Goal: Information Seeking & Learning: Learn about a topic

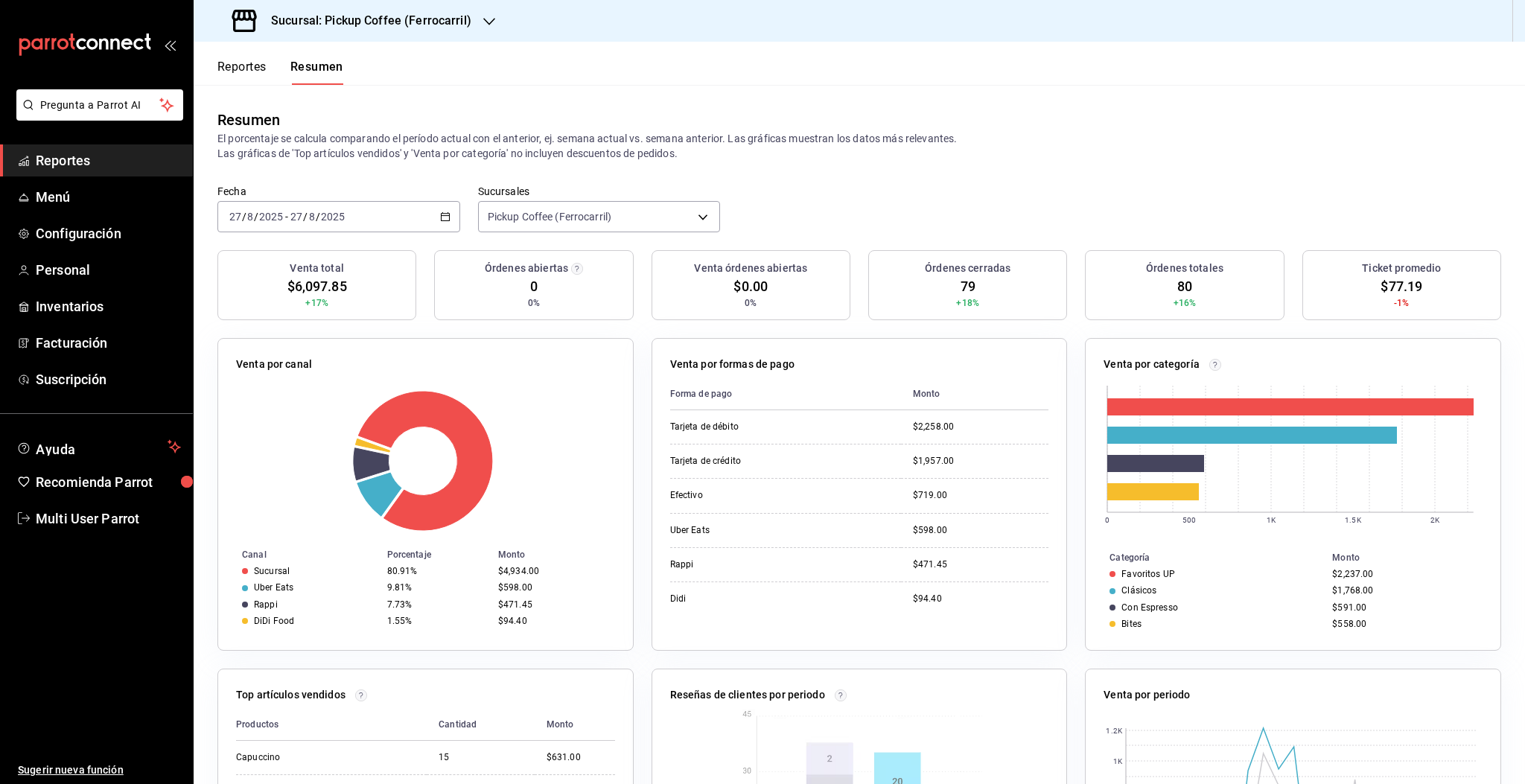
click at [503, 95] on div "Resumen El porcentaje se calcula comparando el período actual con el anterior, …" at bounding box center [859, 135] width 1331 height 100
click at [369, 213] on div "2025-08-27 27 / 8 / 2025 - 2025-08-27 27 / 8 / 2025" at bounding box center [338, 217] width 243 height 31
click at [425, 215] on div "2025-08-27 27 / 8 / 2025 - 2025-08-27 27 / 8 / 2025" at bounding box center [338, 217] width 243 height 31
click at [1495, 0] on div "Sucursal: Pickup Coffee (Ferrocarril)" at bounding box center [859, 20] width 1331 height 41
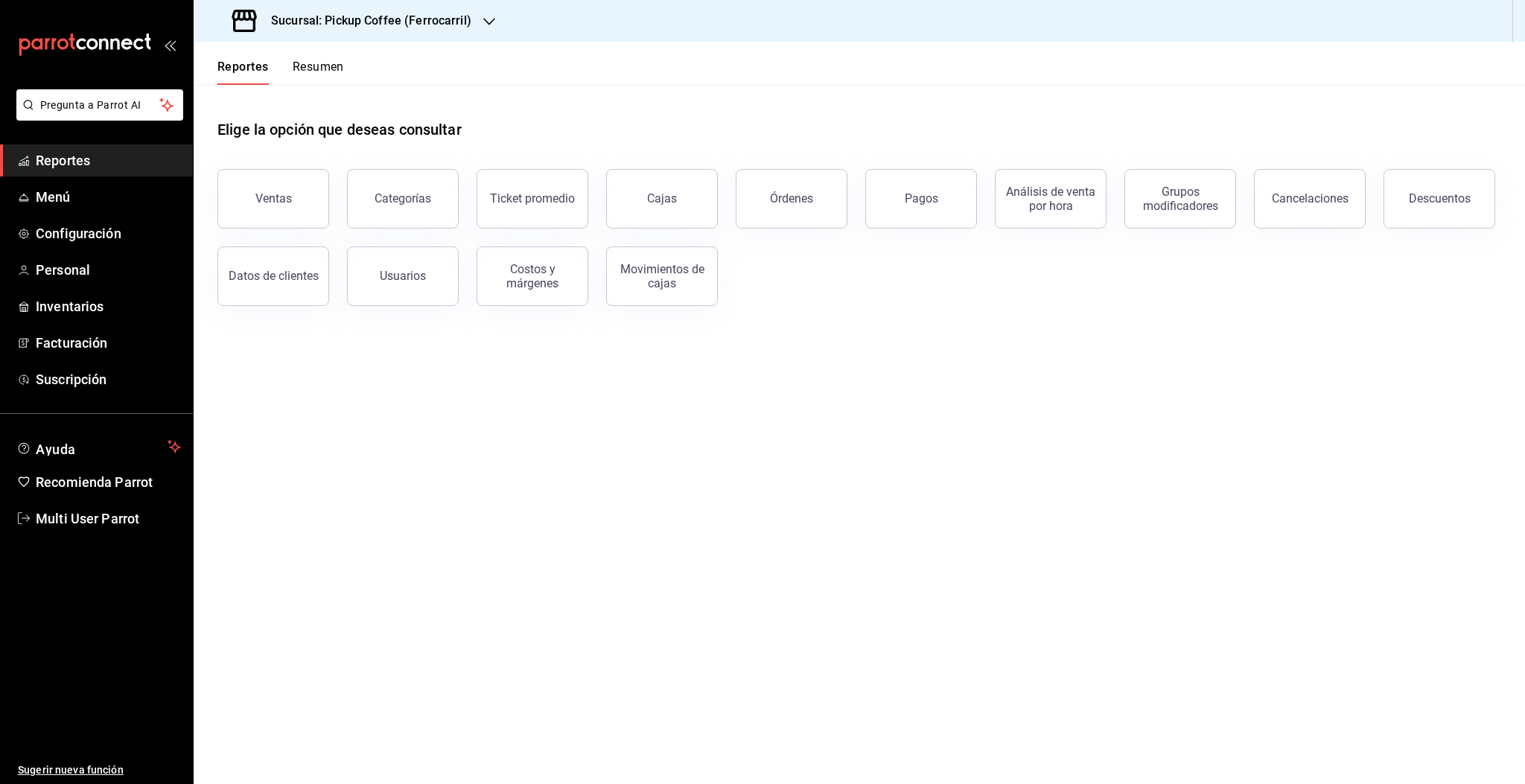
click at [320, 67] on button "Resumen" at bounding box center [318, 72] width 52 height 25
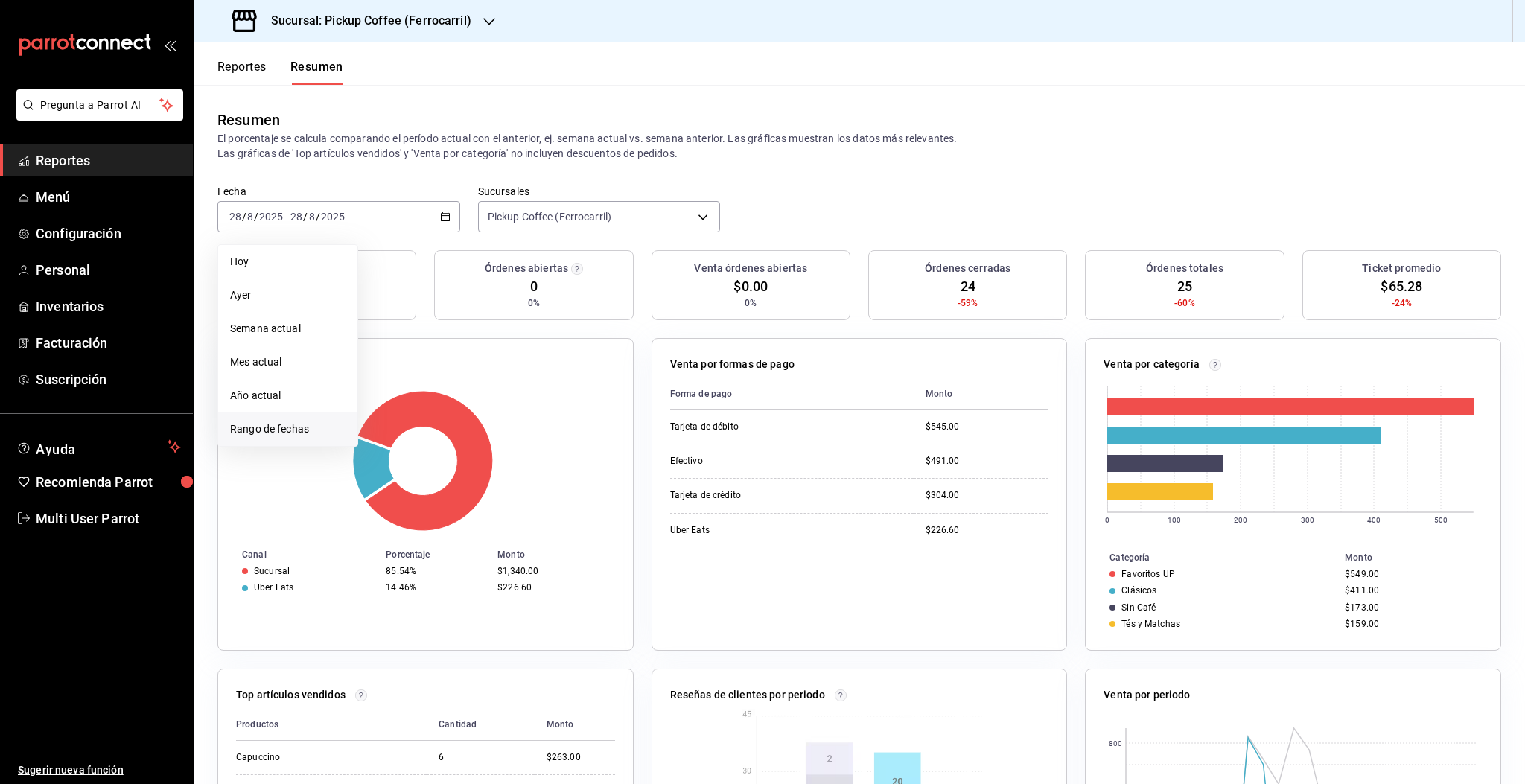
click at [272, 433] on span "Rango de fechas" at bounding box center [288, 429] width 116 height 16
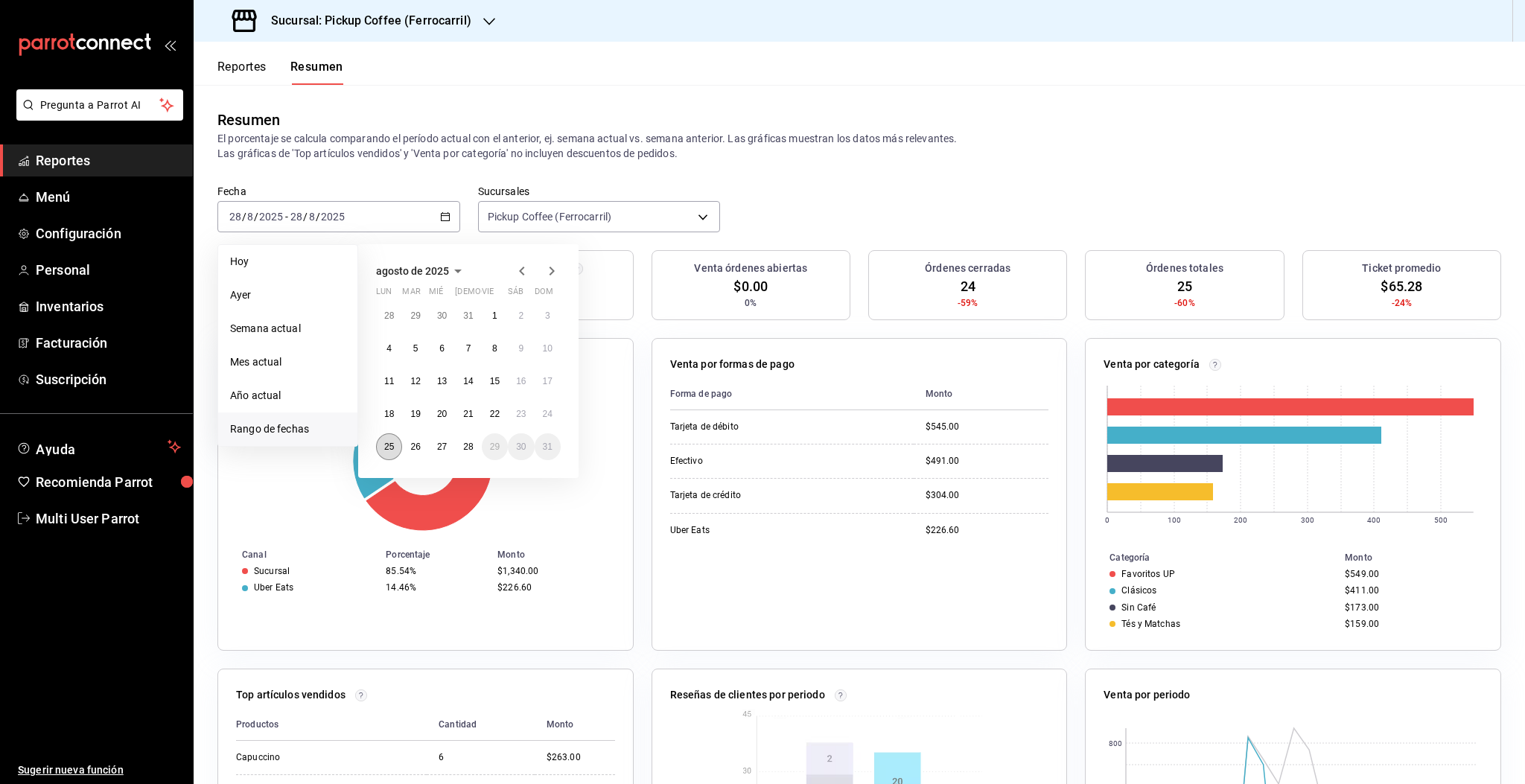
click at [391, 448] on abbr "25" at bounding box center [389, 446] width 9 height 10
click at [441, 449] on abbr "27" at bounding box center [442, 446] width 9 height 10
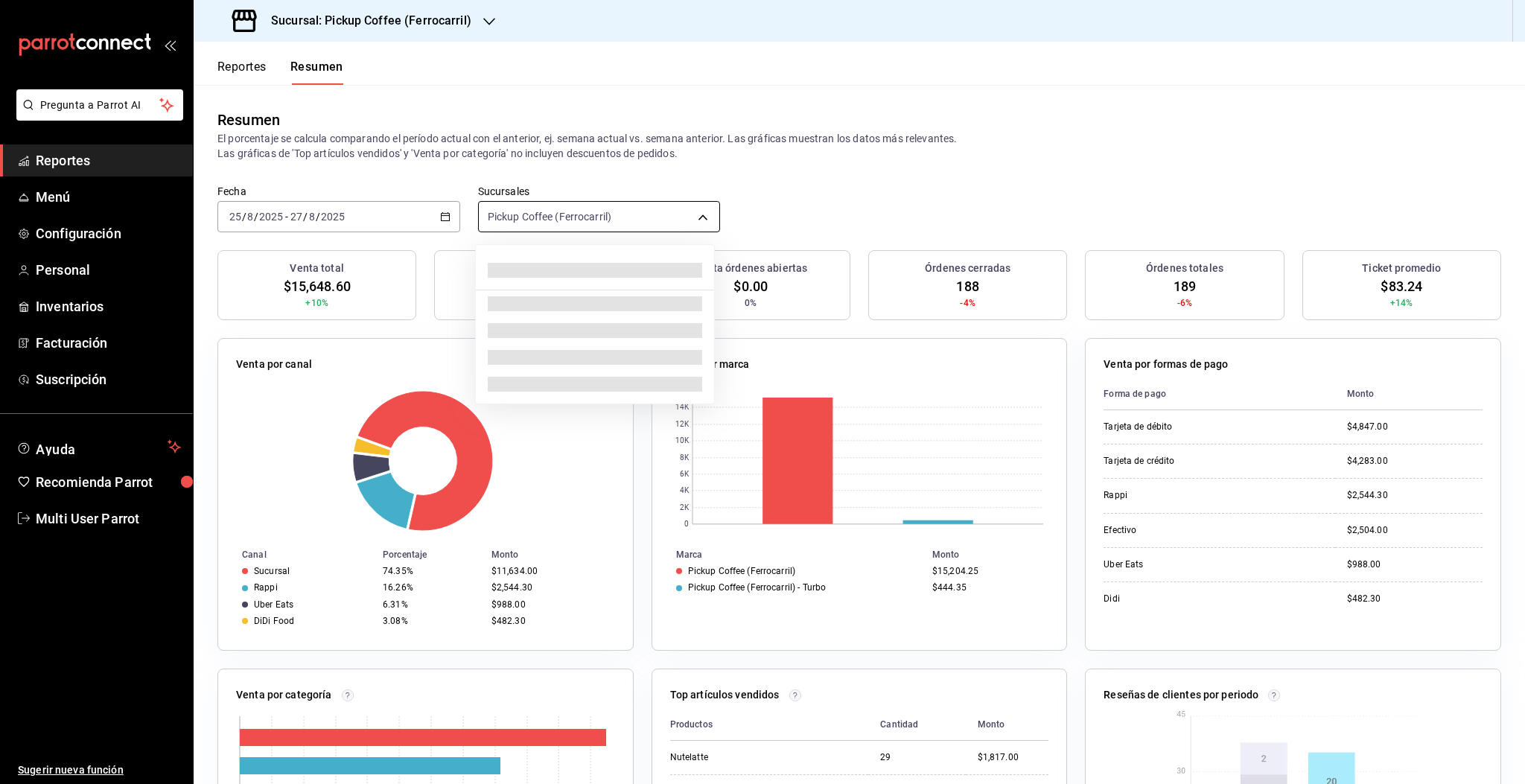
click at [572, 224] on body "Pregunta a Parrot AI Reportes Menú Configuración Personal Inventarios Facturaci…" at bounding box center [762, 392] width 1525 height 784
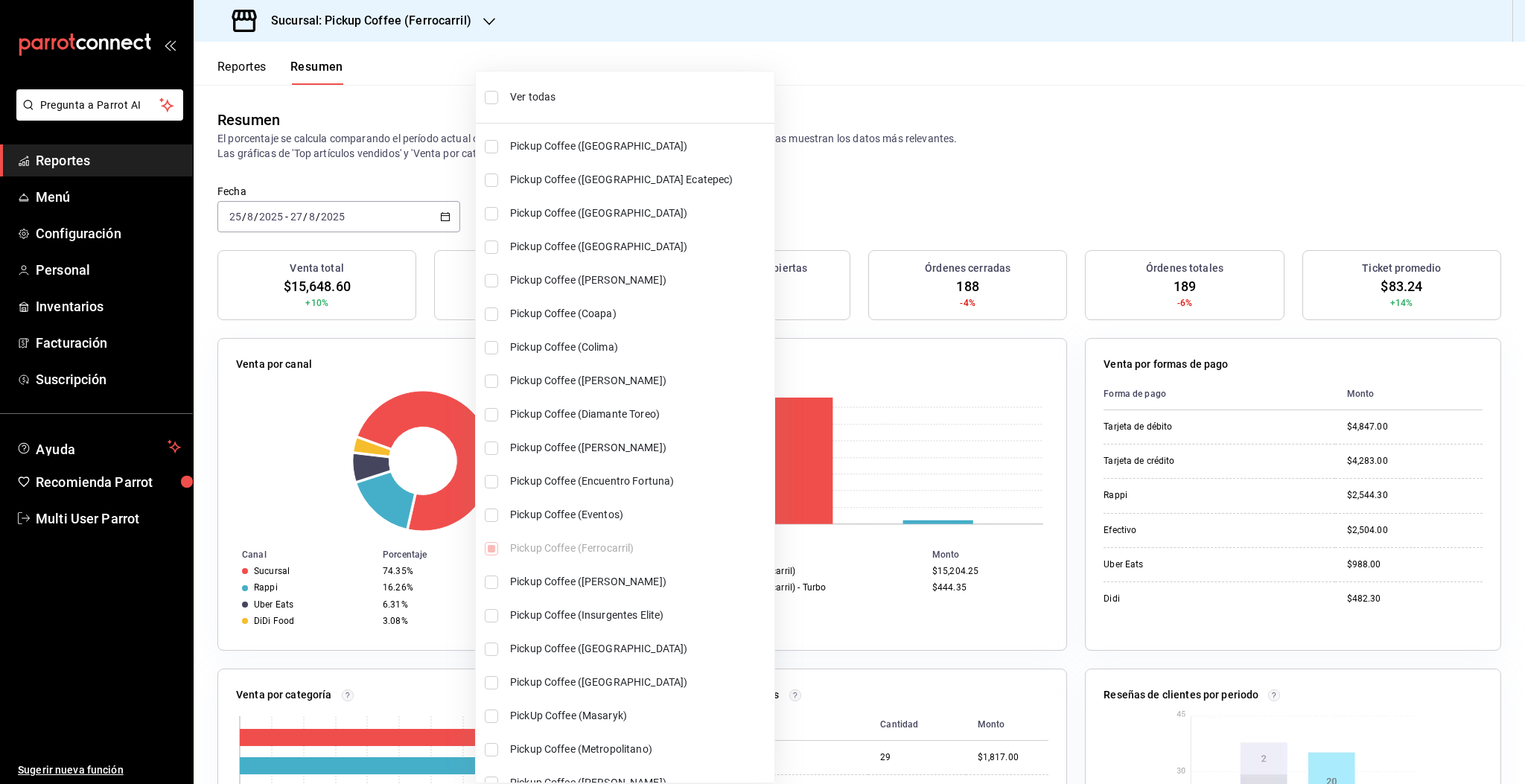
click at [931, 166] on div at bounding box center [762, 392] width 1525 height 784
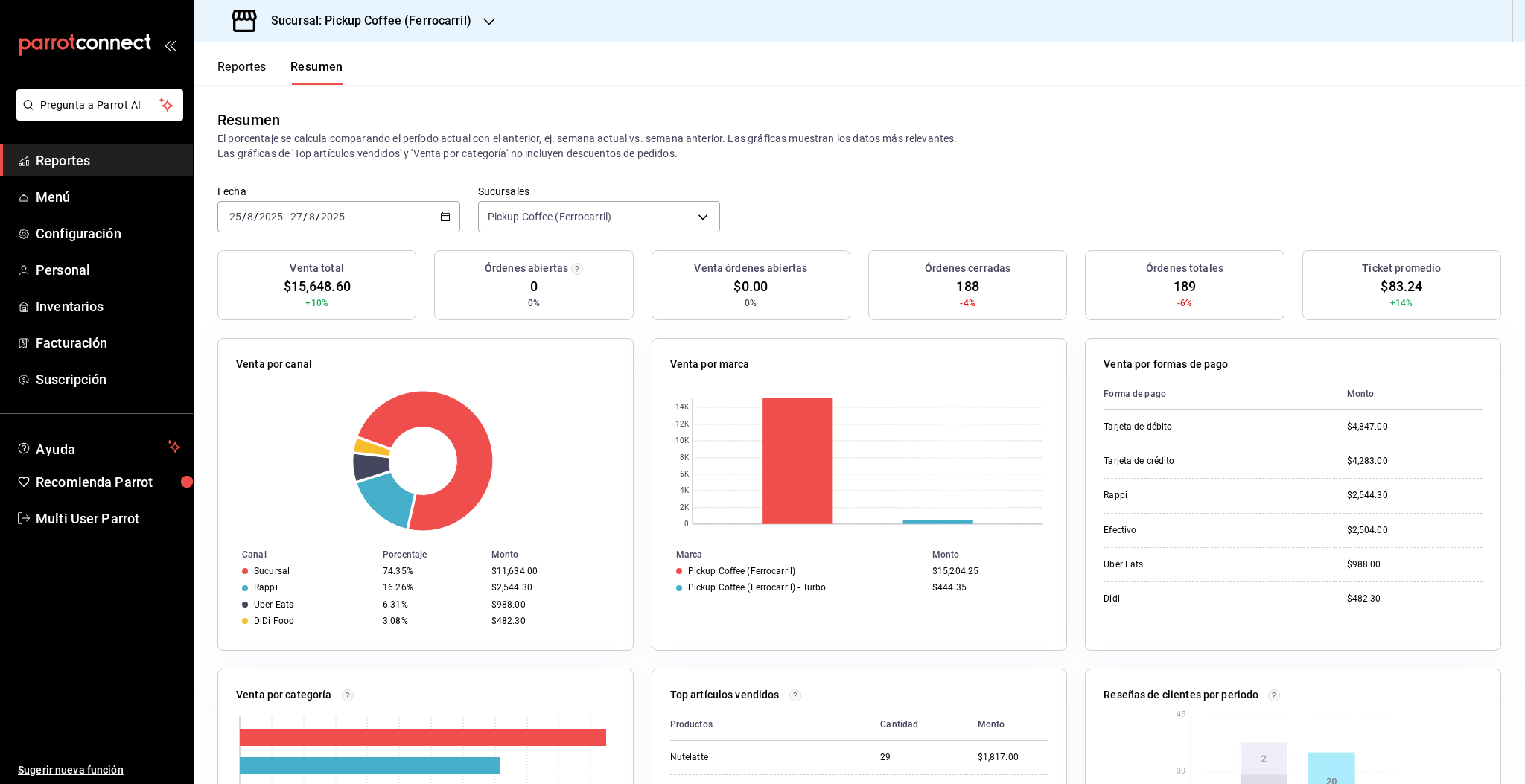
click at [410, 22] on h3 "Sucursal: Pickup Coffee (Ferrocarril)" at bounding box center [365, 20] width 212 height 18
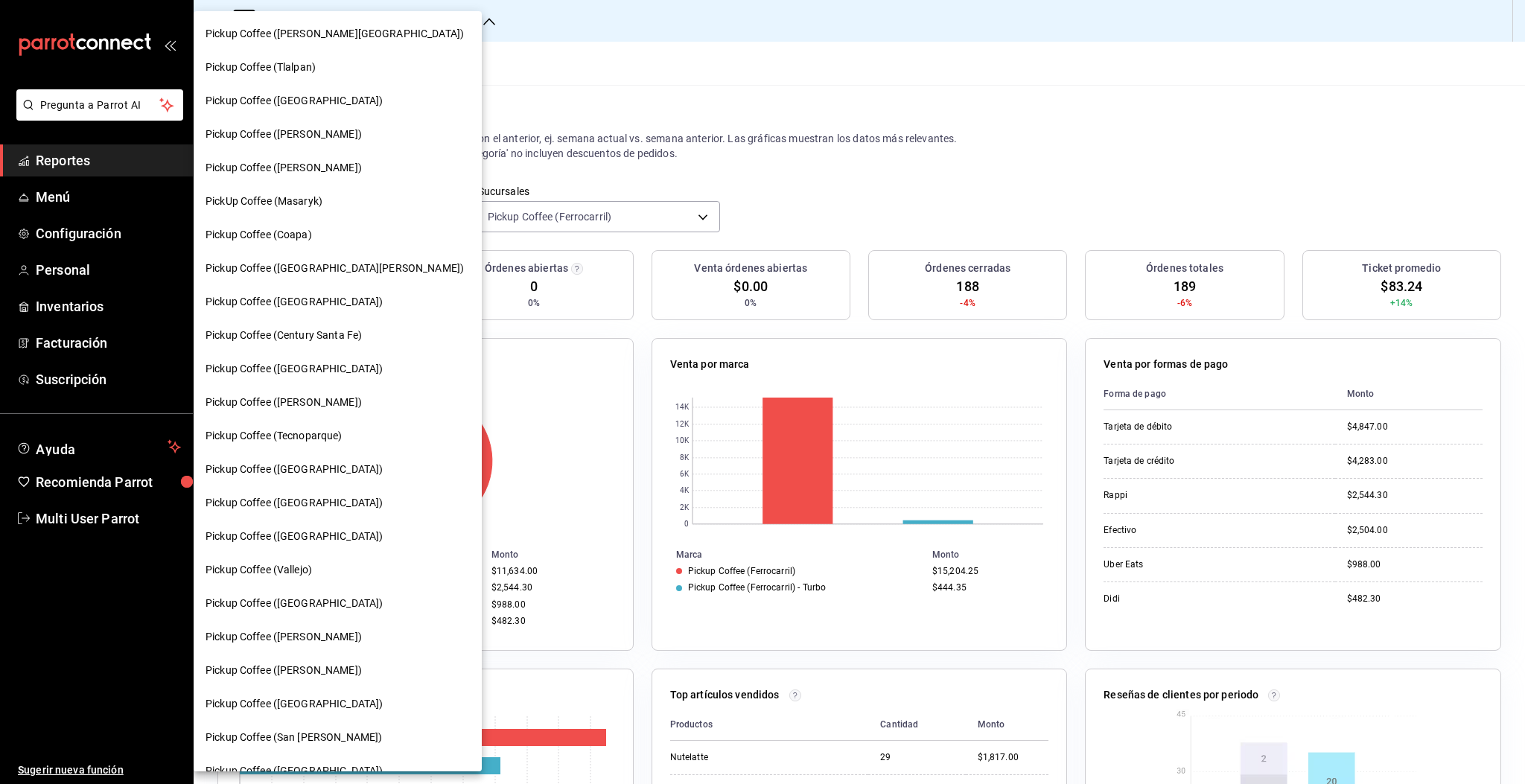
click at [300, 202] on span "PickUp Coffee (Masaryk)" at bounding box center [264, 202] width 117 height 16
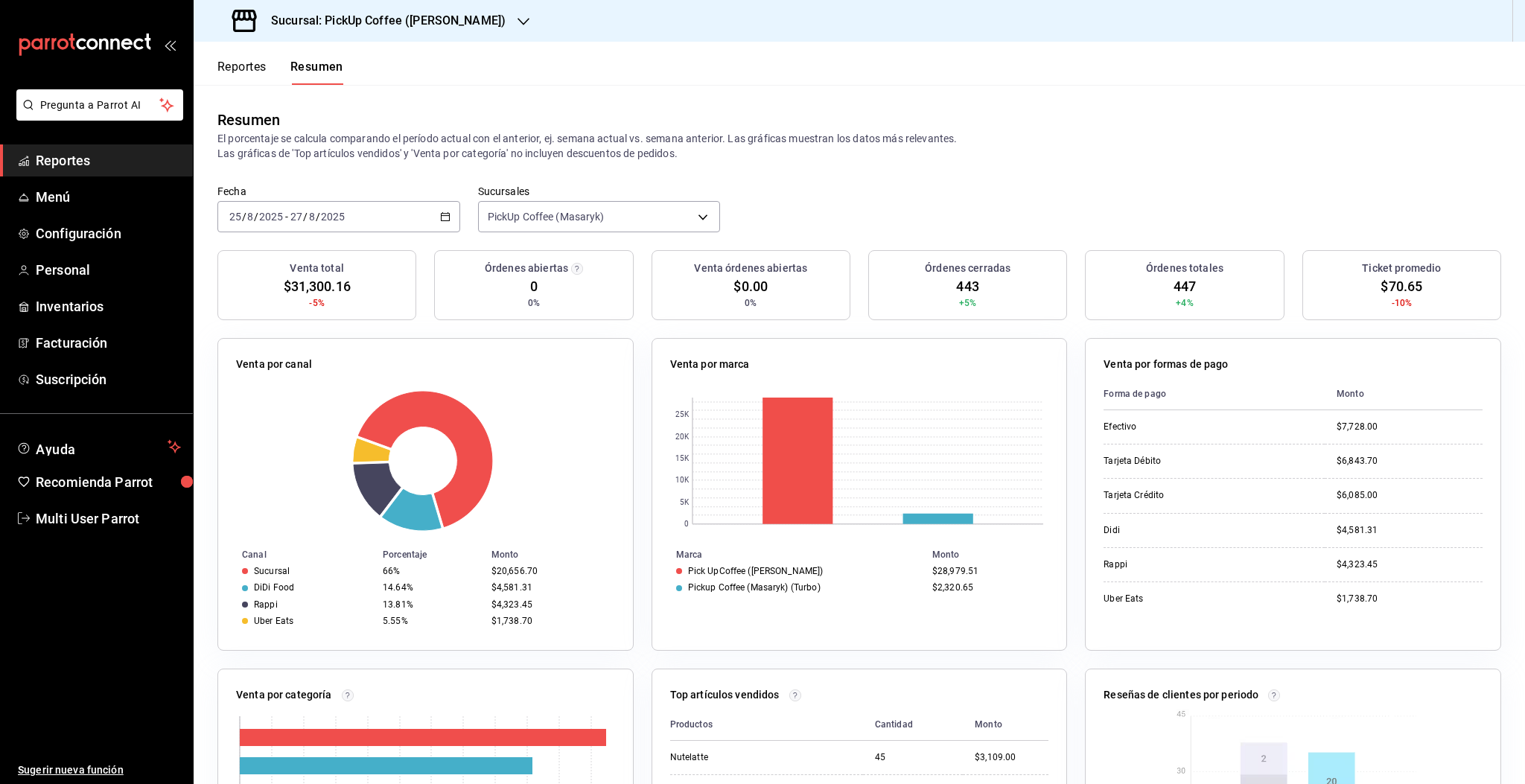
click at [382, 19] on h3 "Sucursal: PickUp Coffee (Masaryk)" at bounding box center [382, 20] width 246 height 18
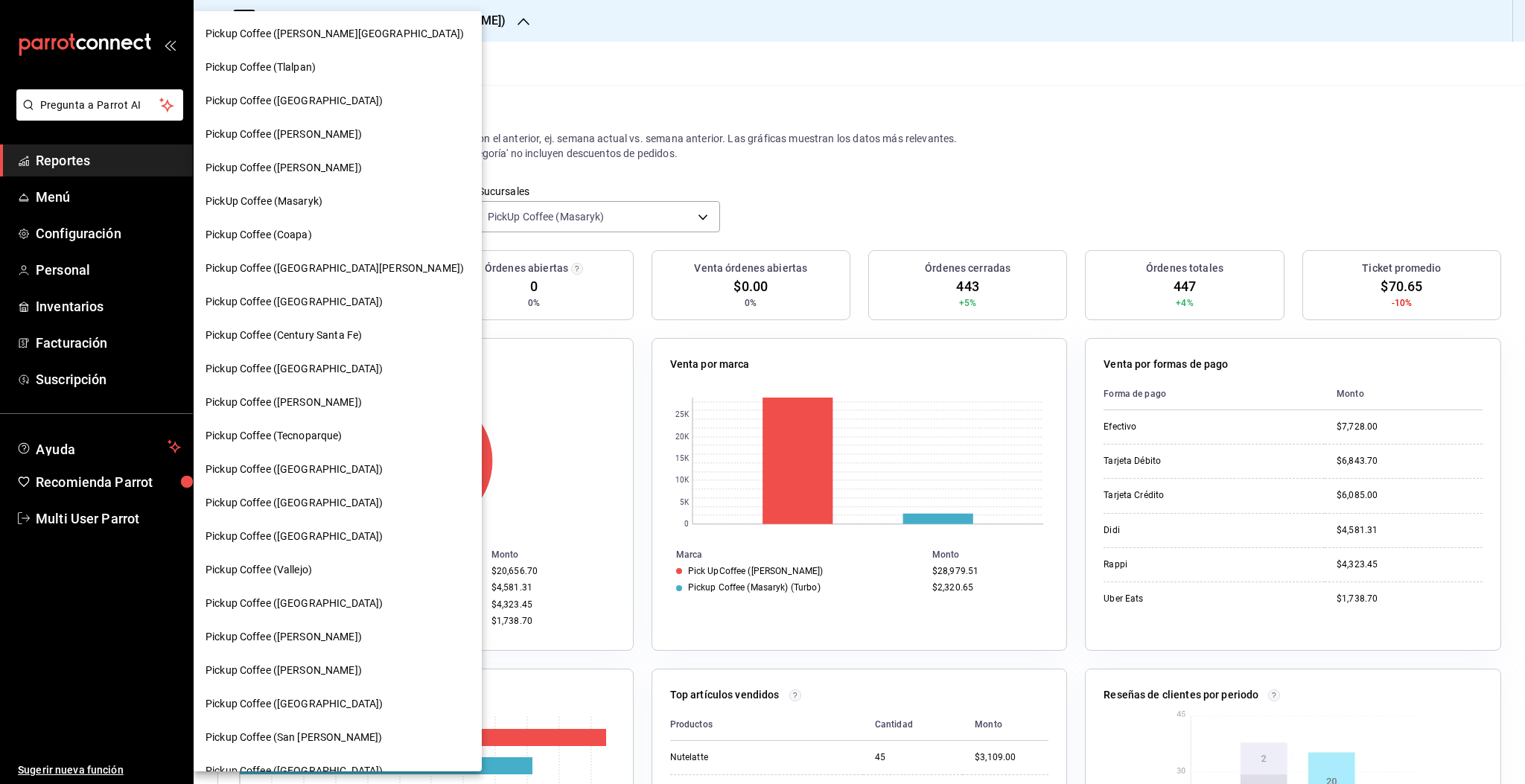
click at [295, 467] on span "Pickup Coffee ([GEOGRAPHIC_DATA])" at bounding box center [294, 470] width 177 height 16
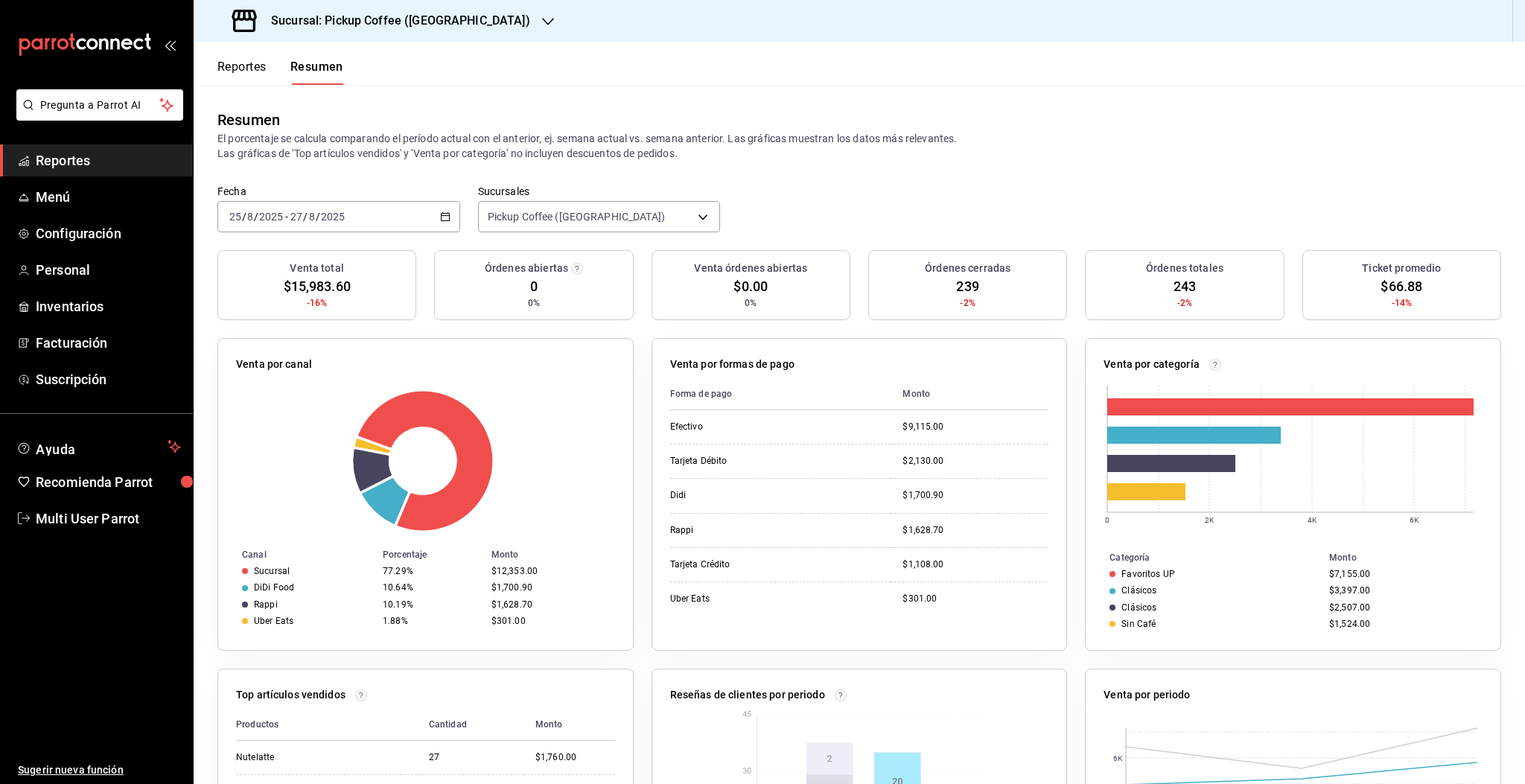
click at [421, 21] on h3 "Sucursal: Pickup Coffee ([GEOGRAPHIC_DATA])" at bounding box center [395, 20] width 271 height 18
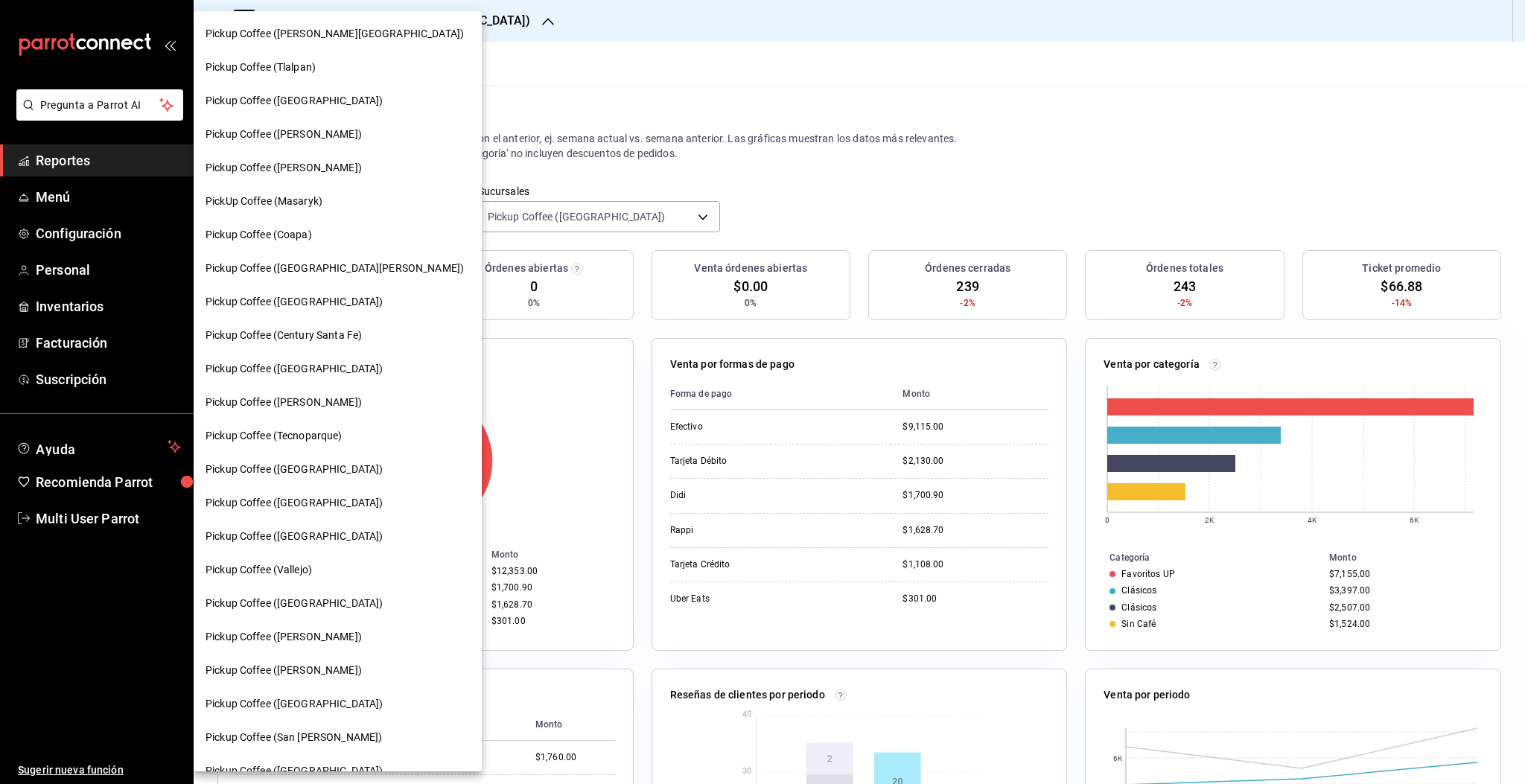
click at [308, 673] on span "Pickup Coffee ([PERSON_NAME])" at bounding box center [284, 671] width 156 height 16
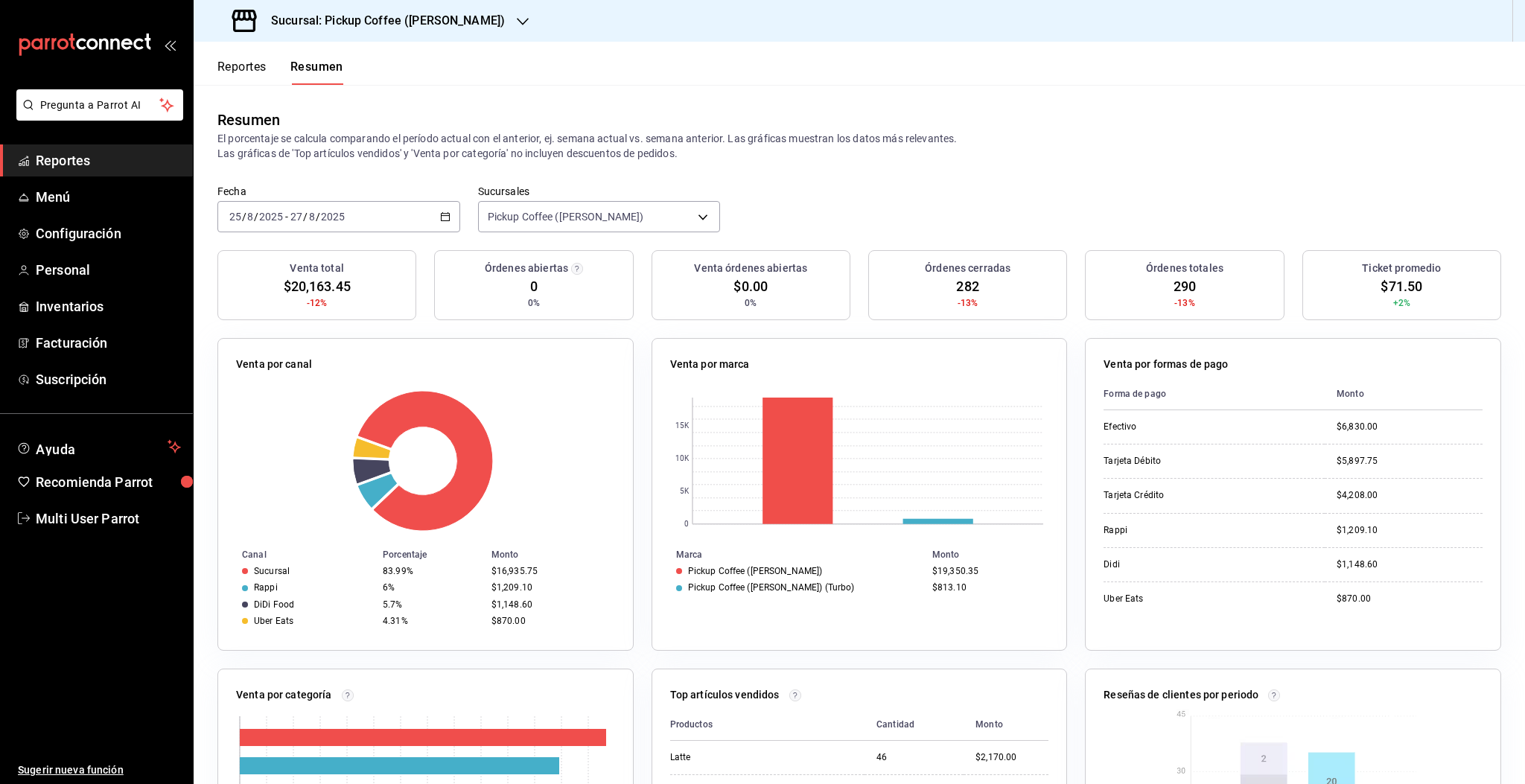
click at [451, 23] on h3 "Sucursal: Pickup Coffee (Campos Eliseos)" at bounding box center [382, 20] width 245 height 18
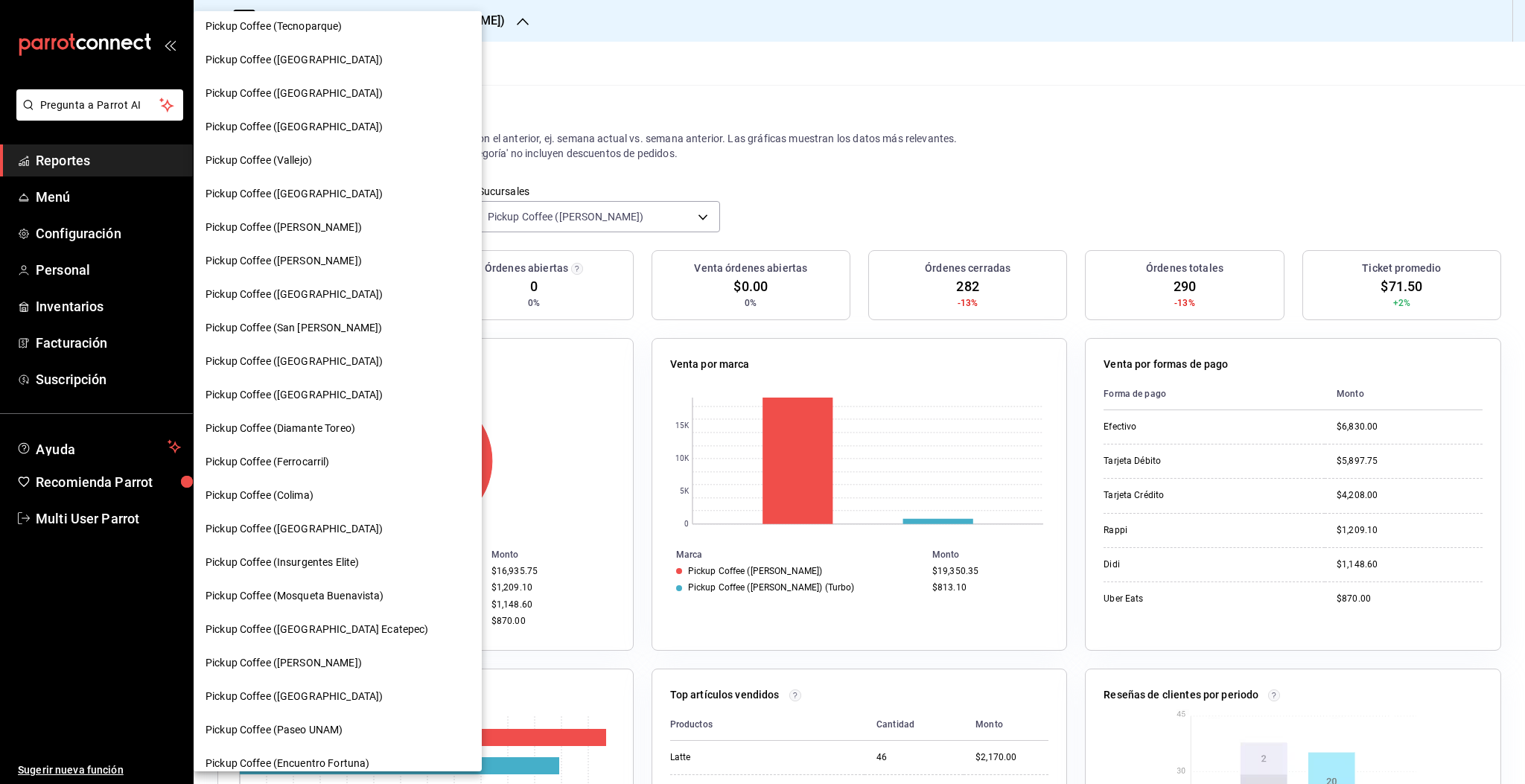
scroll to position [413, 0]
click at [353, 627] on span "Pickup Coffee ([GEOGRAPHIC_DATA] Ecatepec)" at bounding box center [317, 627] width 224 height 16
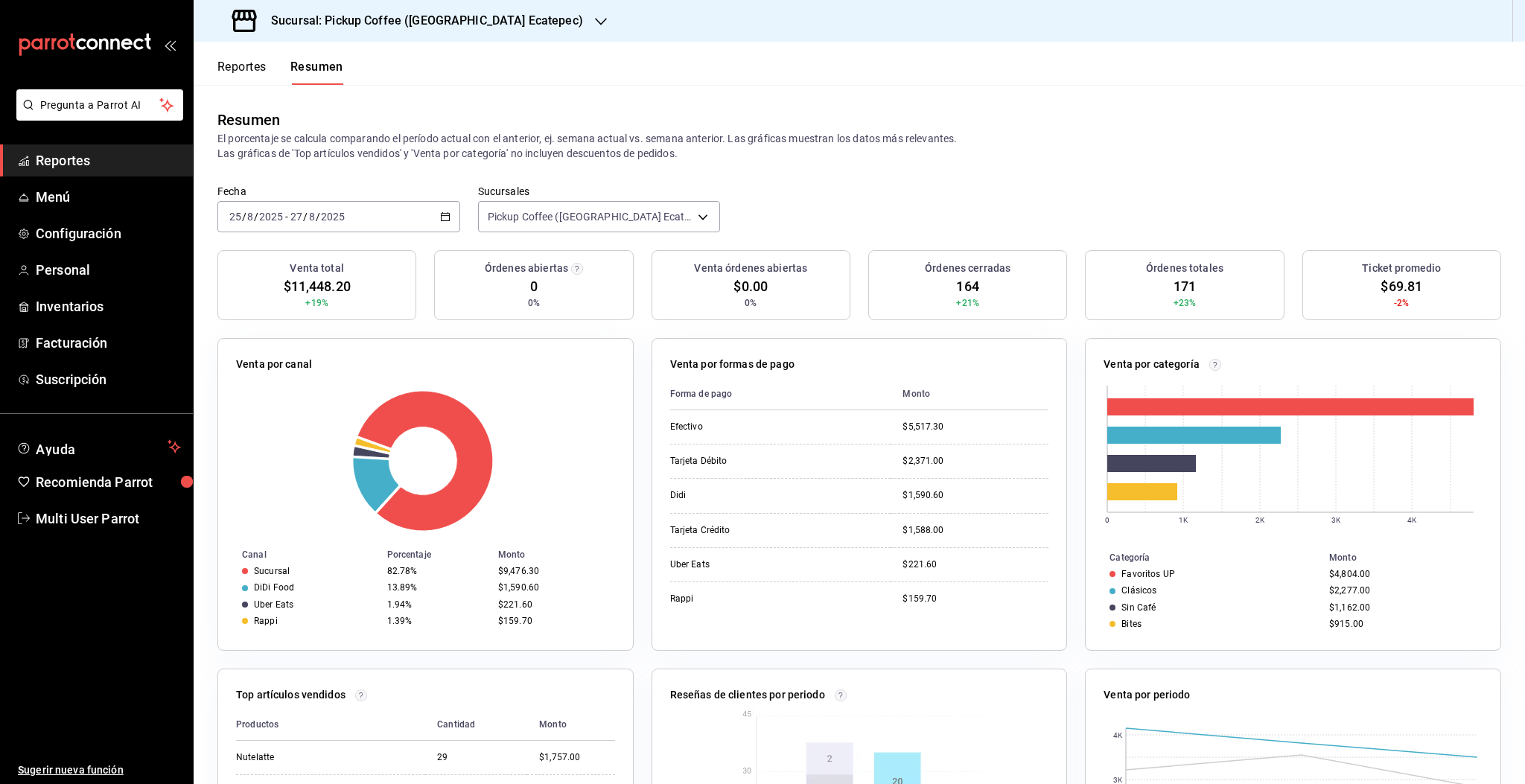
click at [503, 14] on h3 "Sucursal: Pickup Coffee (Americas Ecatepec)" at bounding box center [421, 20] width 324 height 18
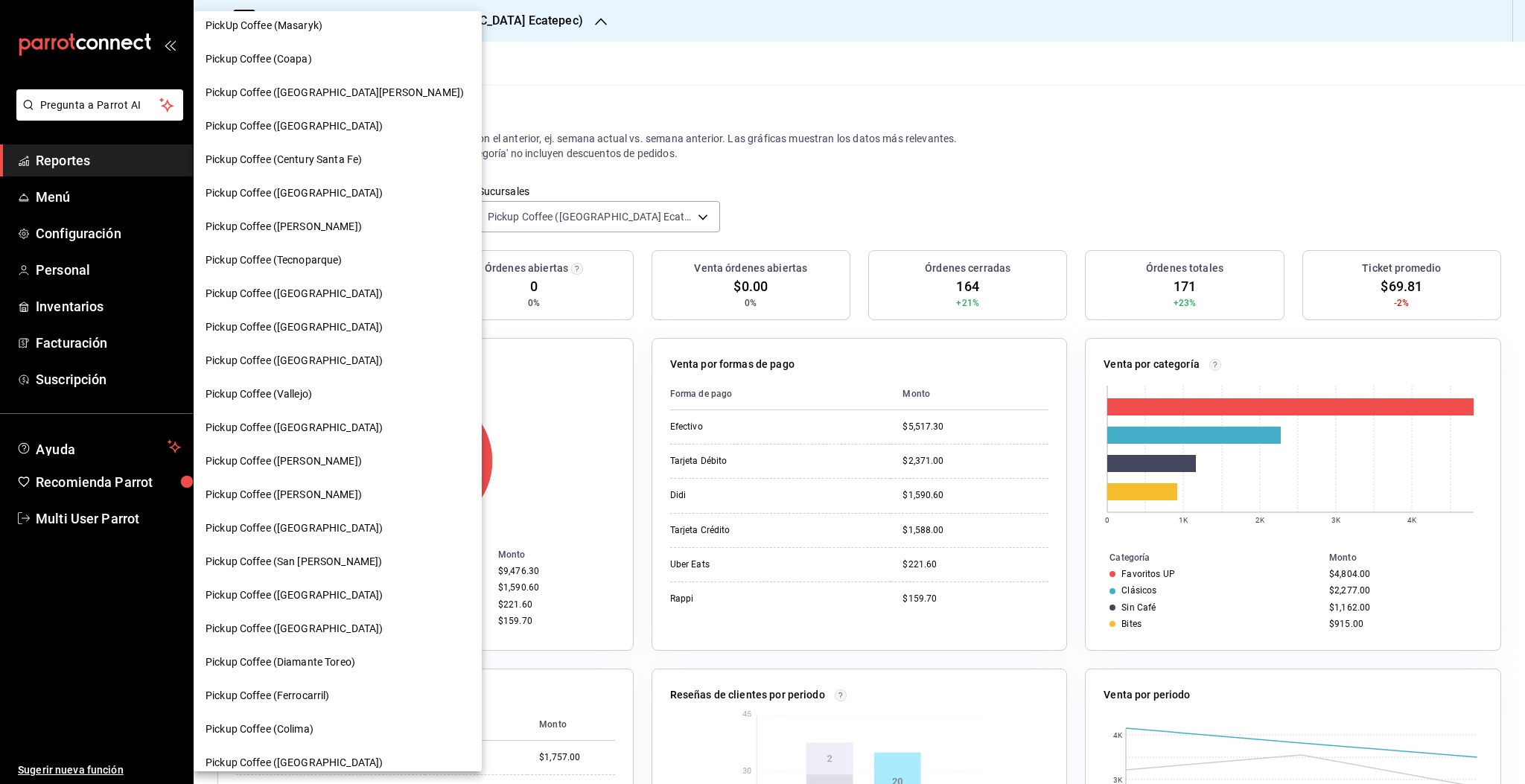
scroll to position [171, 0]
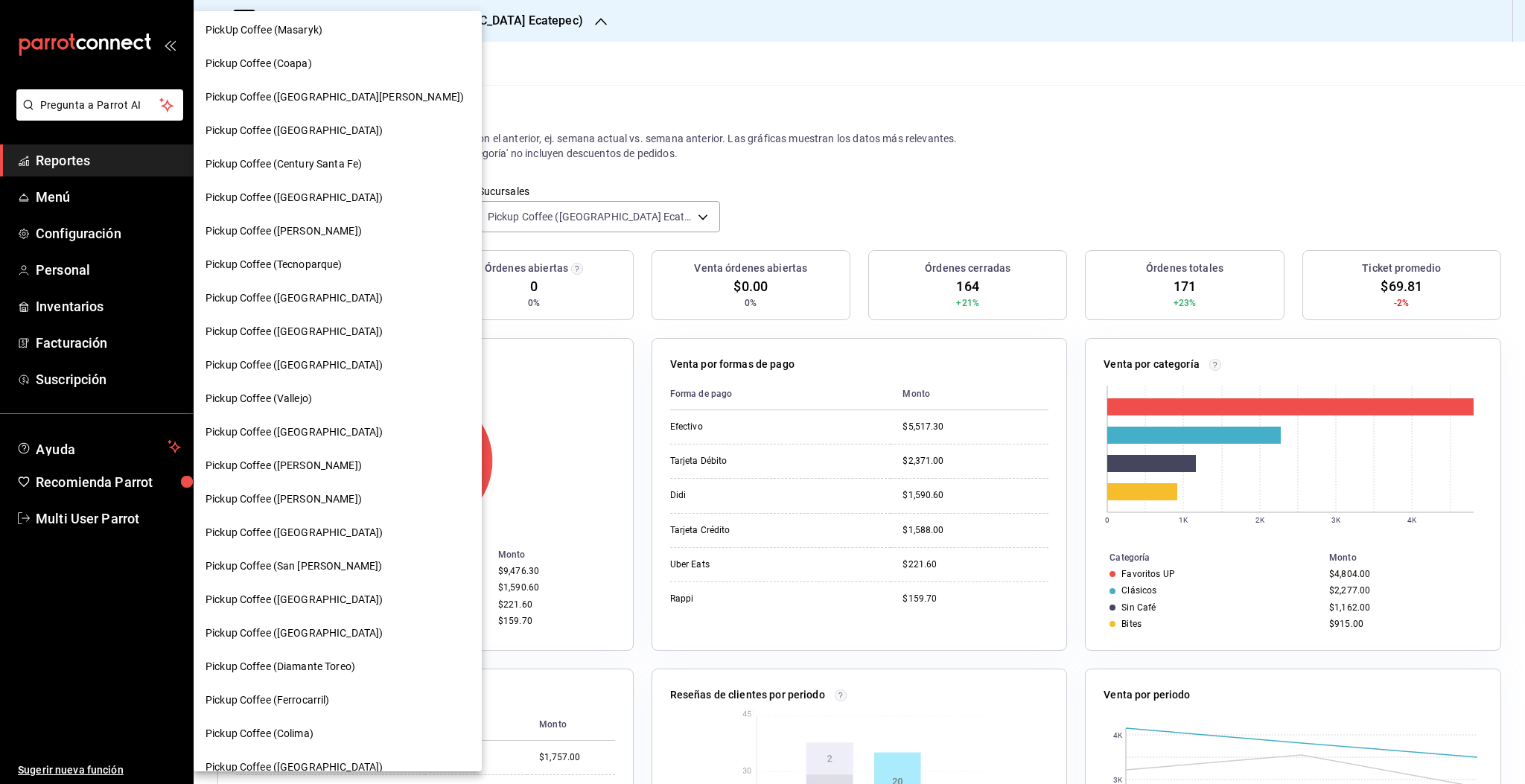
click at [299, 228] on span "Pickup Coffee ([PERSON_NAME])" at bounding box center [284, 231] width 156 height 16
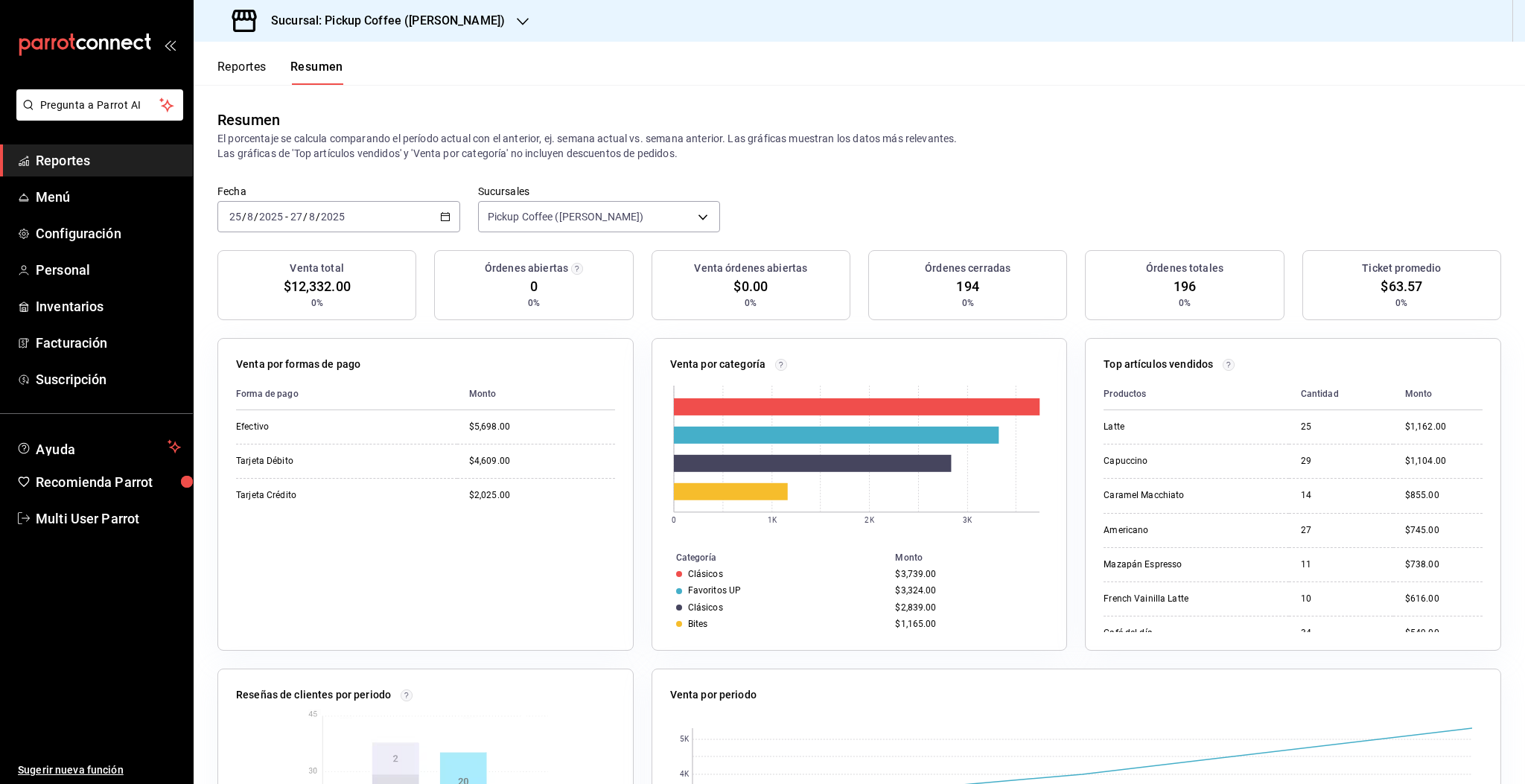
click at [405, 21] on h3 "Sucursal: Pickup Coffee ([PERSON_NAME])" at bounding box center [382, 20] width 245 height 18
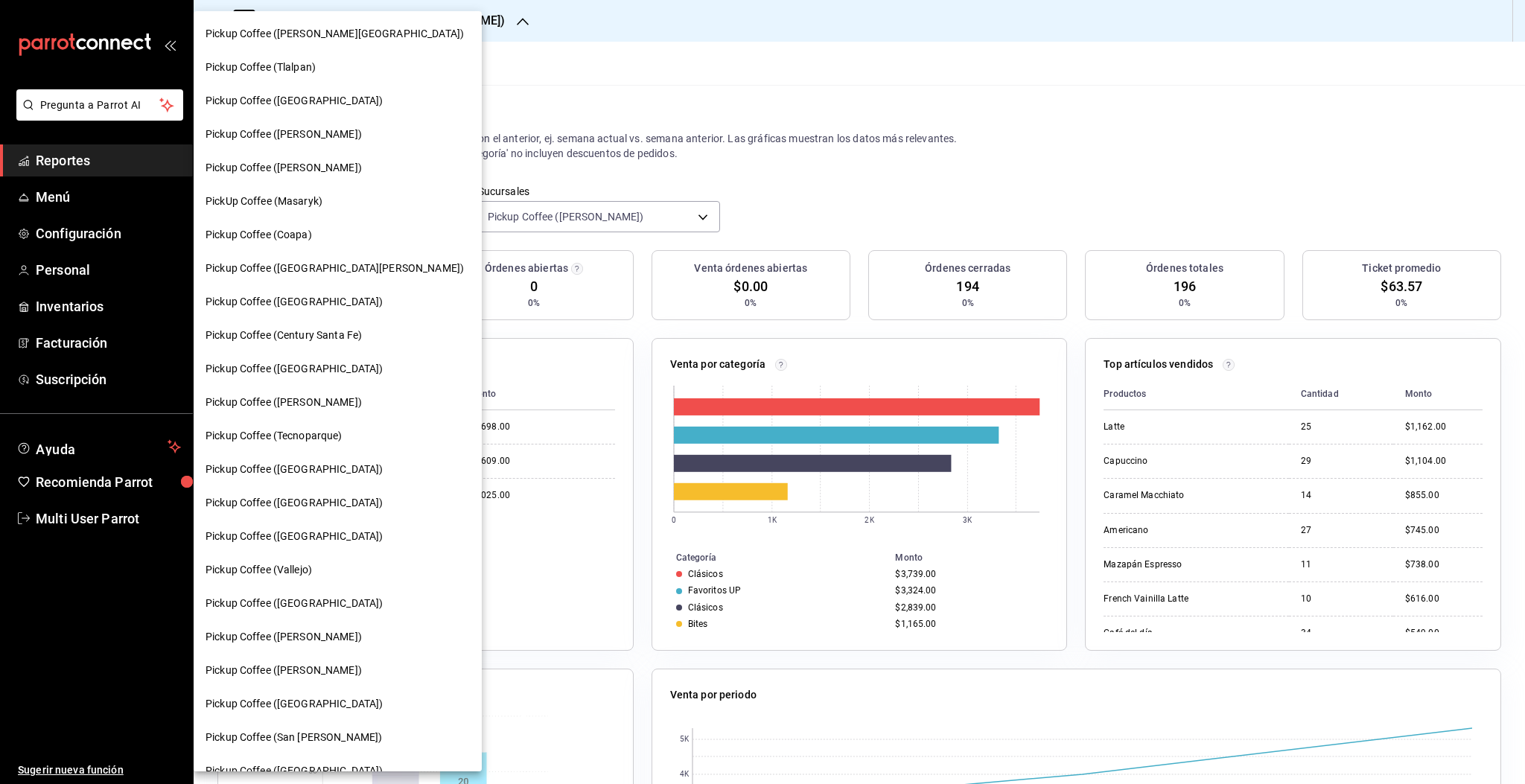
click at [296, 201] on span "PickUp Coffee (Masaryk)" at bounding box center [264, 202] width 117 height 16
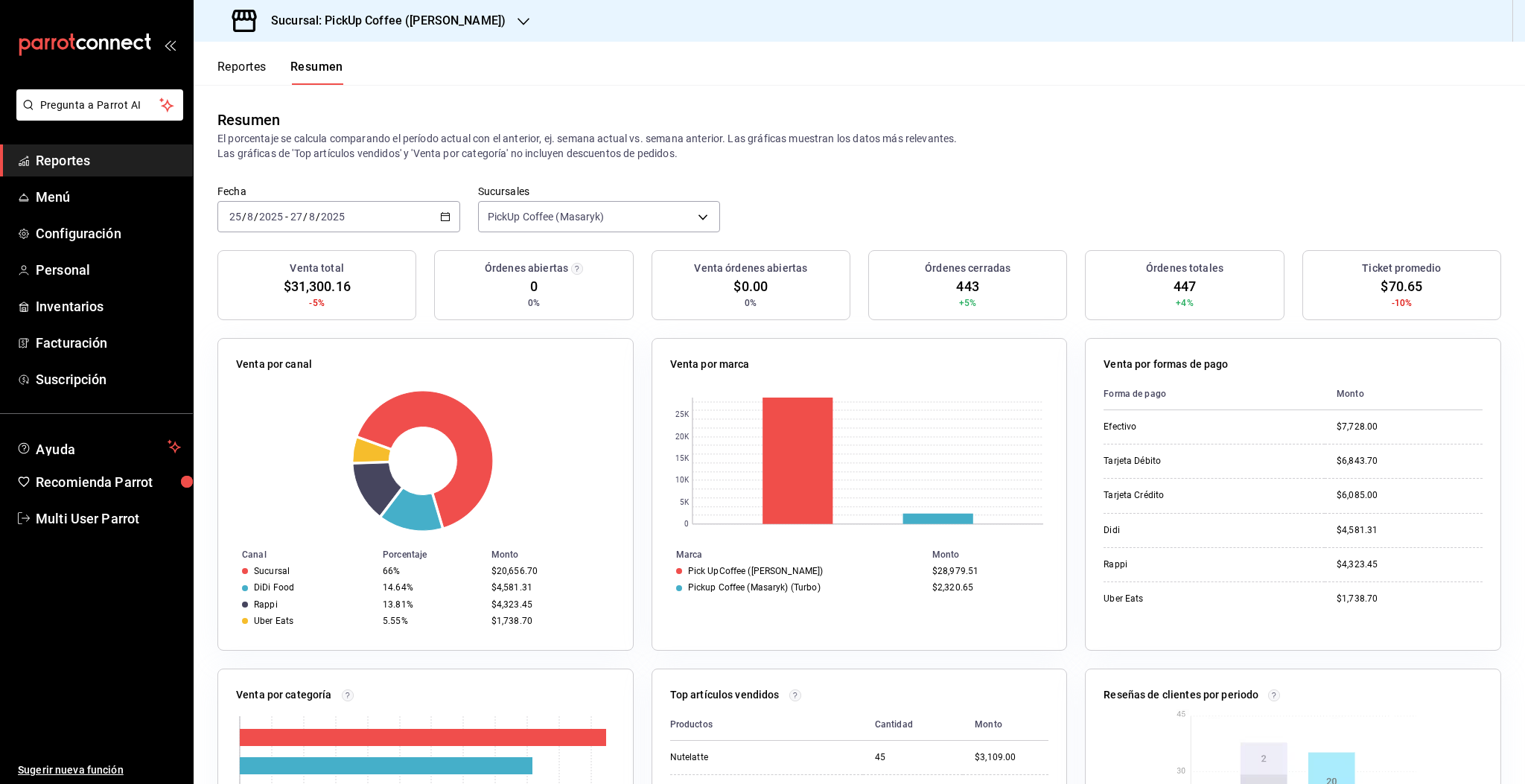
click at [866, 195] on div "Fecha 2025-08-25 25 / 8 / 2025 - 2025-08-27 27 / 8 / 2025 Sucursales PickUp Cof…" at bounding box center [859, 217] width 1331 height 66
click at [239, 59] on button "Reportes" at bounding box center [242, 72] width 49 height 25
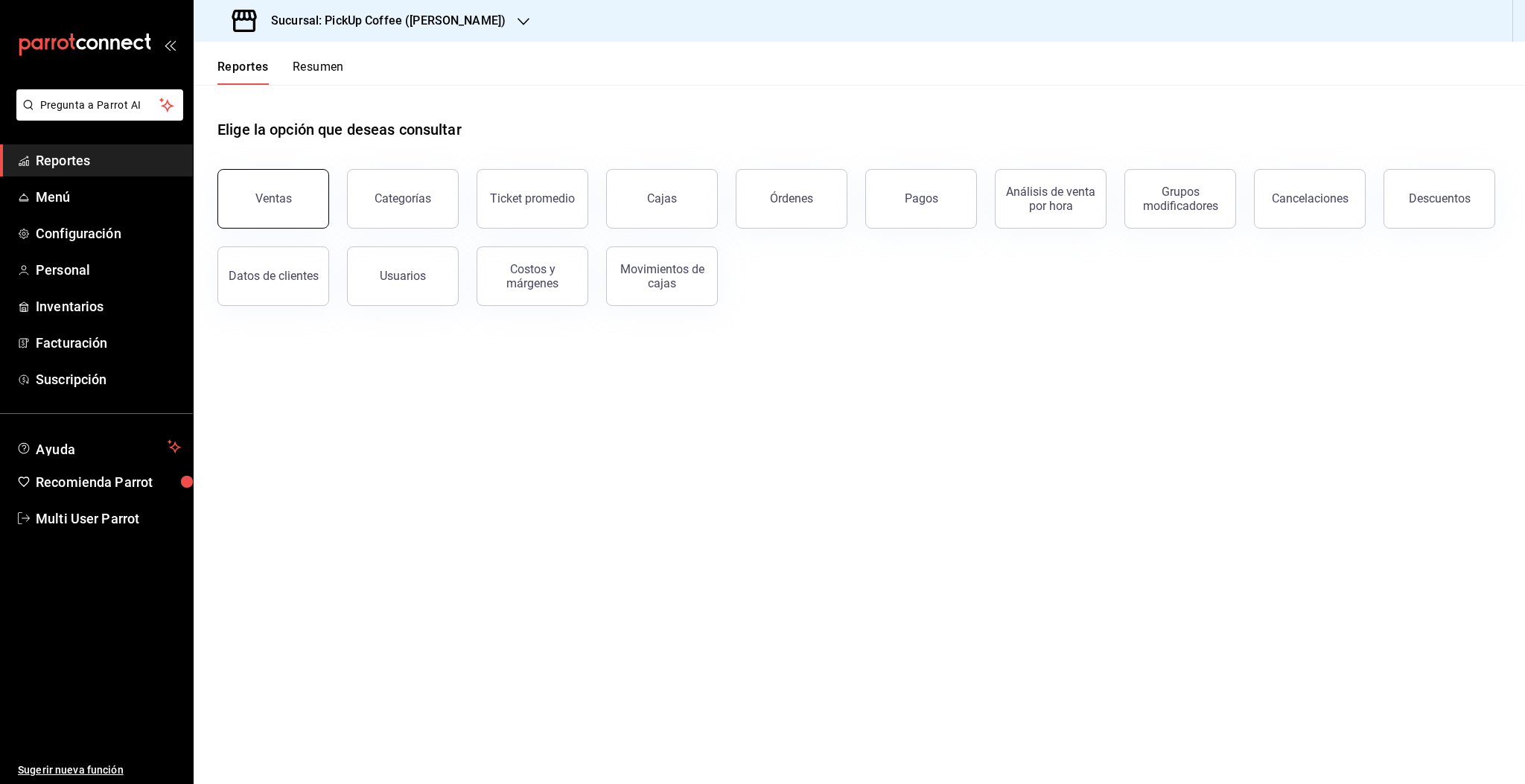
click at [289, 199] on div "Ventas" at bounding box center [274, 199] width 37 height 14
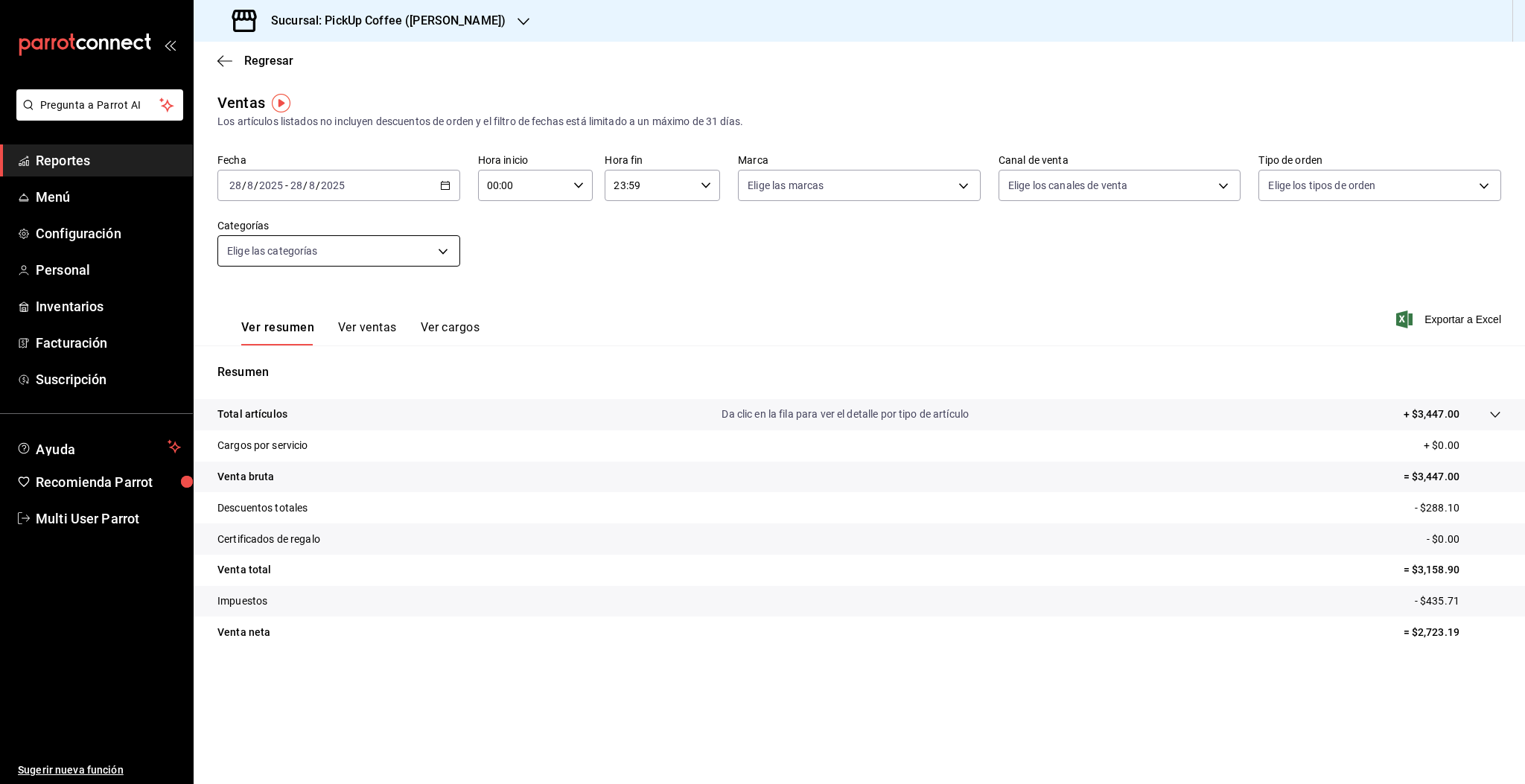
click at [336, 249] on body "Pregunta a Parrot AI Reportes Menú Configuración Personal Inventarios Facturaci…" at bounding box center [762, 392] width 1525 height 784
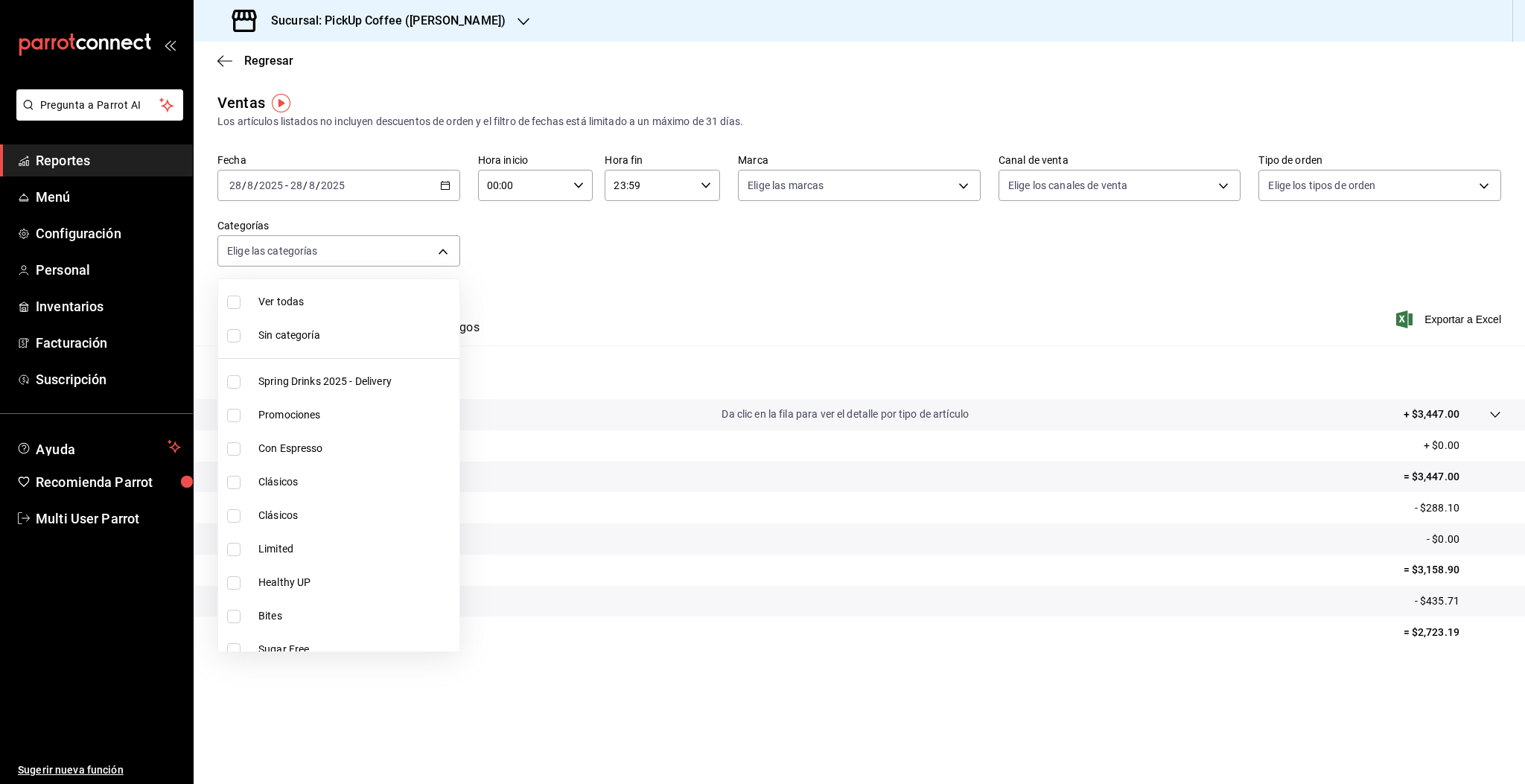
click at [269, 546] on span "Limited" at bounding box center [356, 550] width 195 height 16
type input "eda59ad3-0793-47df-afca-9d0071d36bb9"
checkbox input "true"
click at [646, 293] on div at bounding box center [762, 392] width 1525 height 784
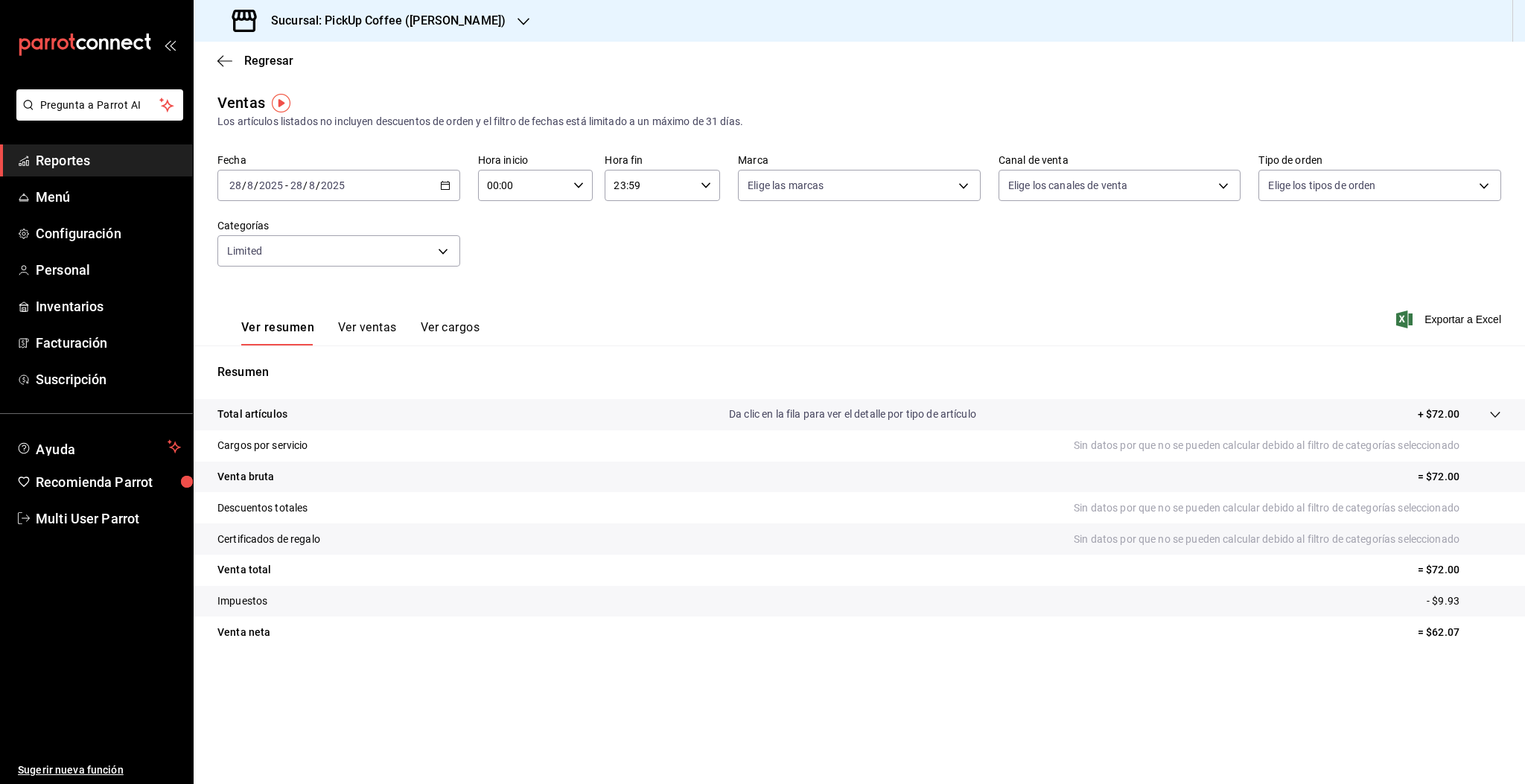
click at [383, 331] on button "Ver ventas" at bounding box center [367, 333] width 59 height 25
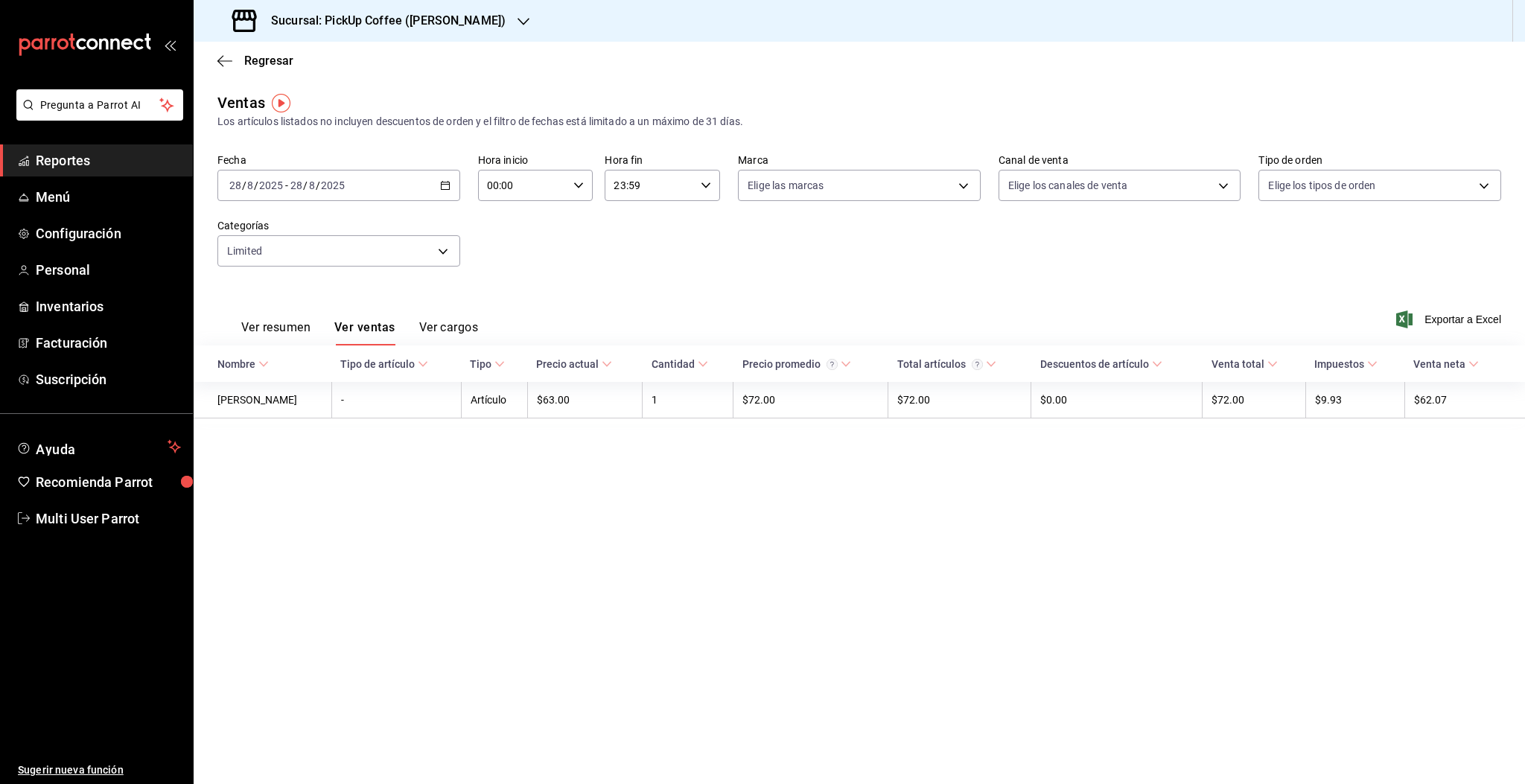
click at [427, 187] on div "2025-08-28 28 / 8 / 2025 - 2025-08-28 28 / 8 / 2025" at bounding box center [338, 185] width 243 height 31
click at [279, 360] on span "Rango de fechas" at bounding box center [288, 364] width 116 height 16
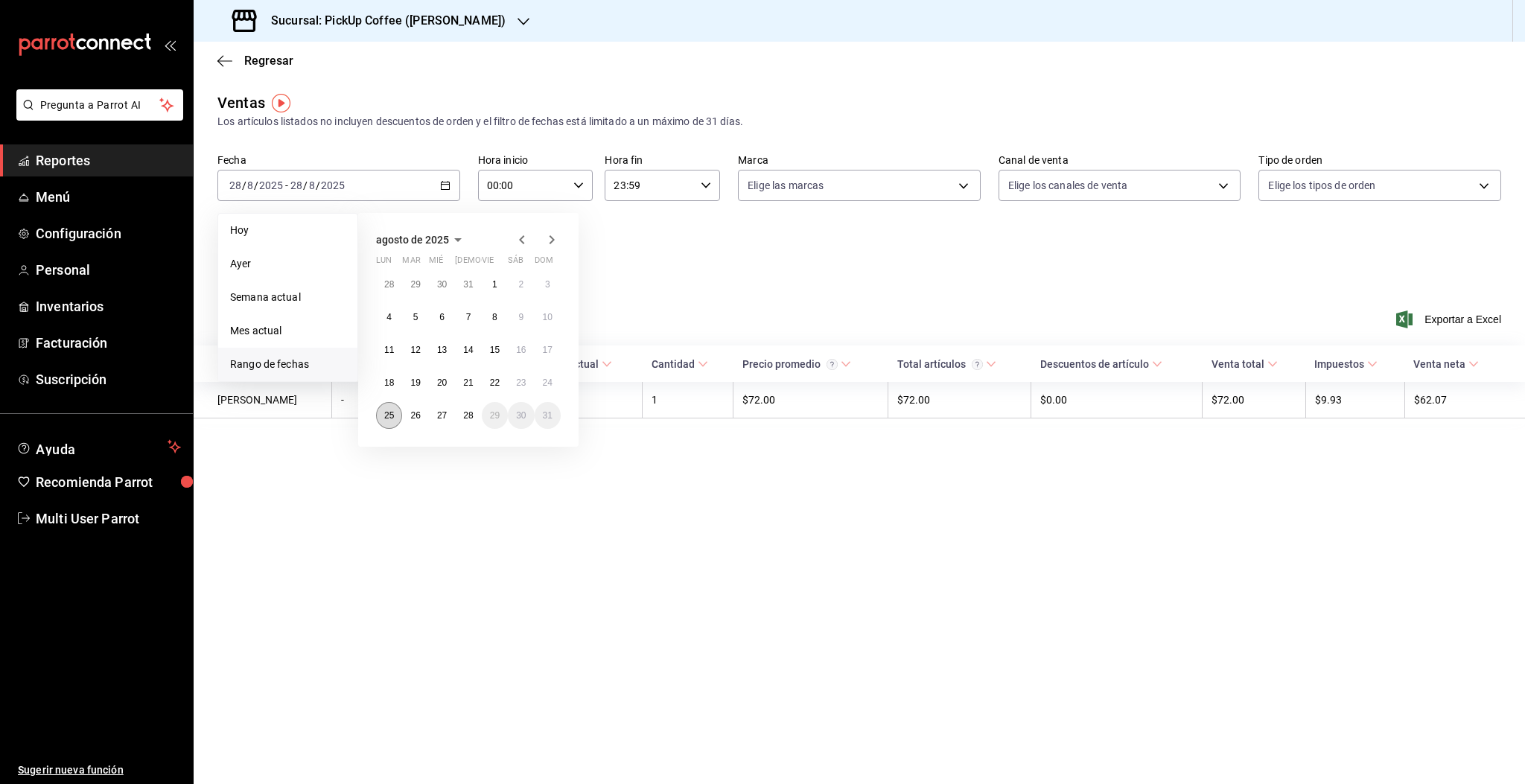
click at [393, 414] on abbr "25" at bounding box center [389, 415] width 9 height 10
click at [473, 417] on button "28" at bounding box center [467, 415] width 26 height 27
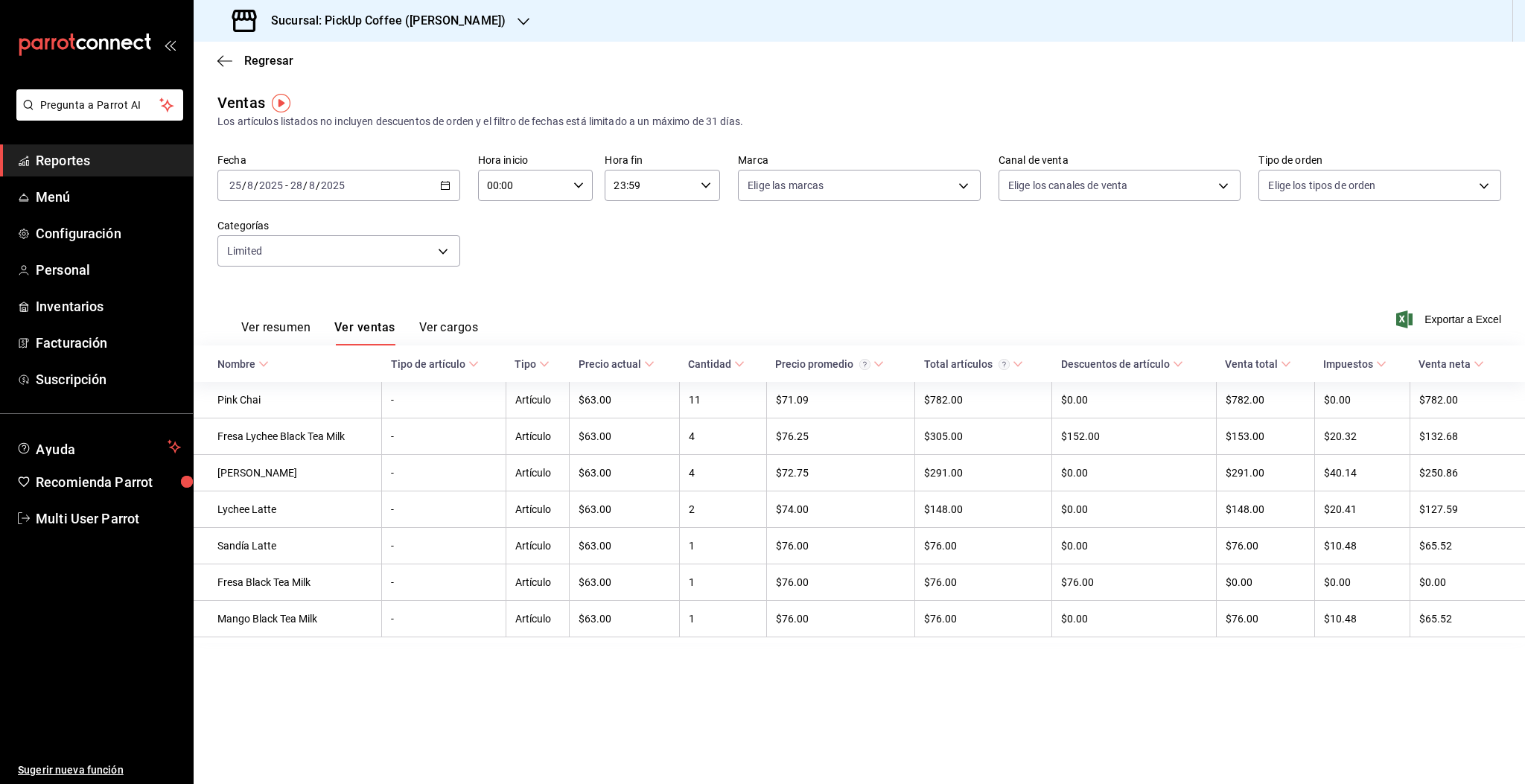
click at [421, 22] on h3 "Sucursal: PickUp Coffee (Masaryk)" at bounding box center [382, 20] width 246 height 18
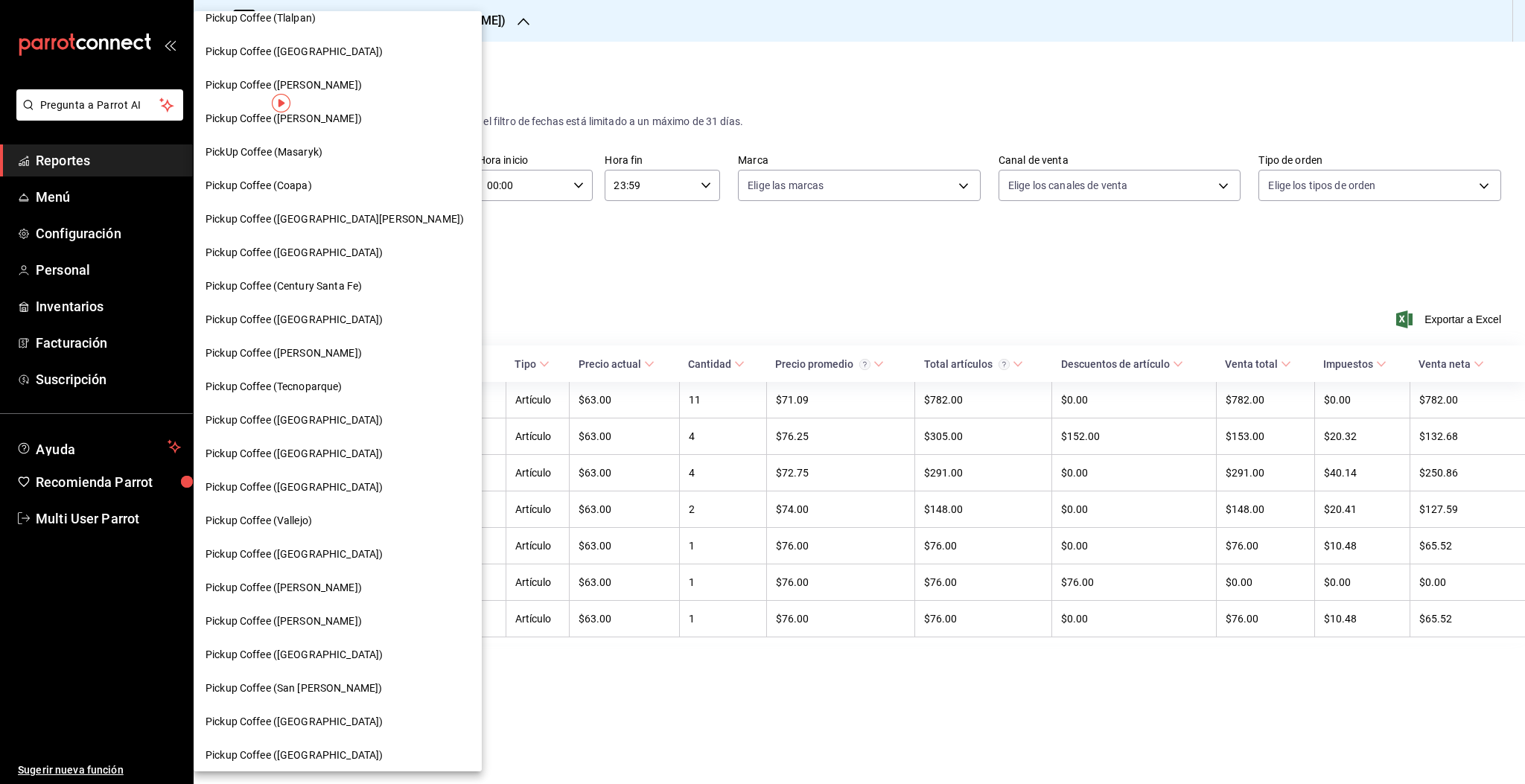
scroll to position [51, 0]
click at [310, 618] on span "Pickup Coffee ([PERSON_NAME])" at bounding box center [284, 620] width 156 height 16
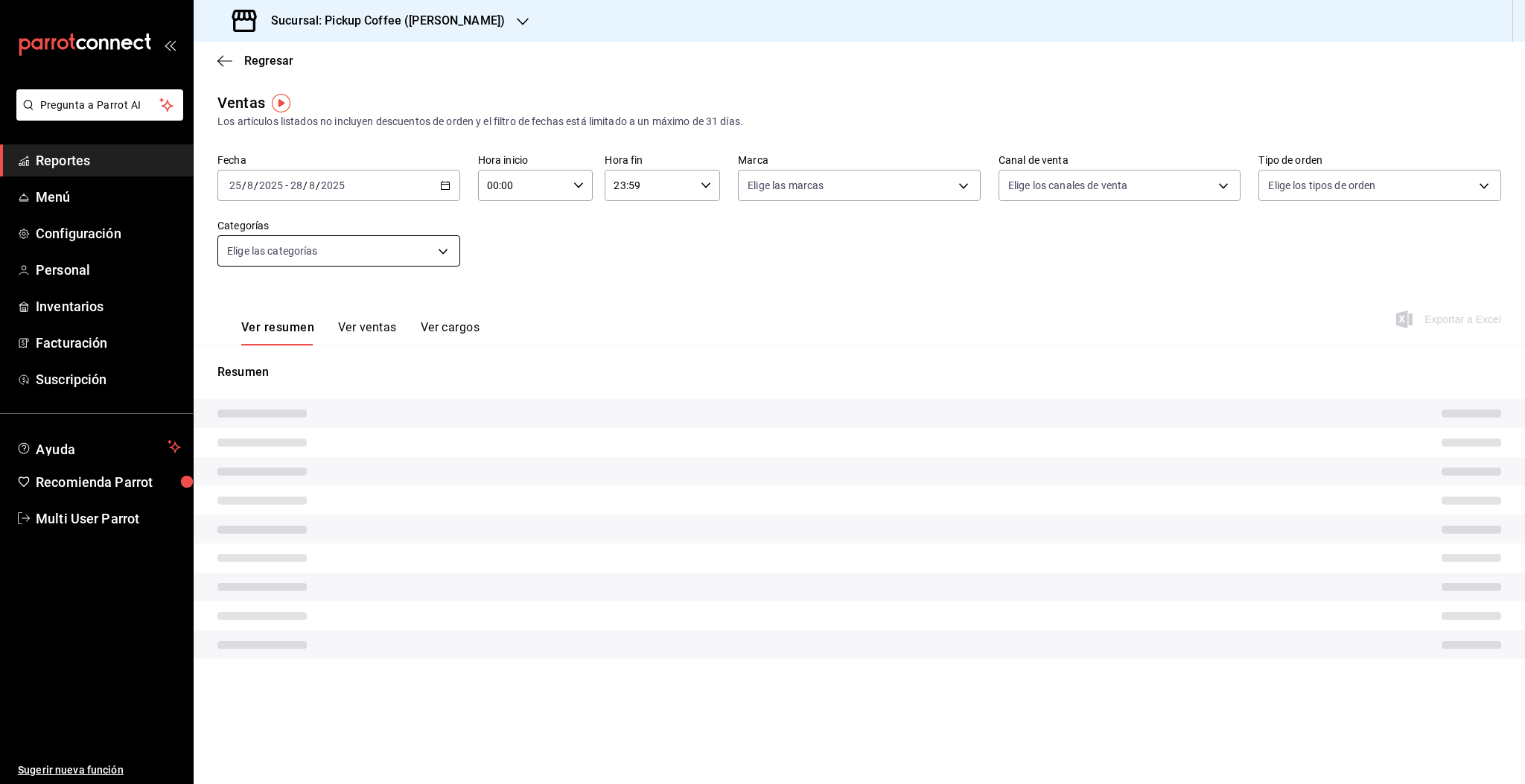
click at [353, 250] on body "Pregunta a Parrot AI Reportes Menú Configuración Personal Inventarios Facturaci…" at bounding box center [762, 392] width 1525 height 784
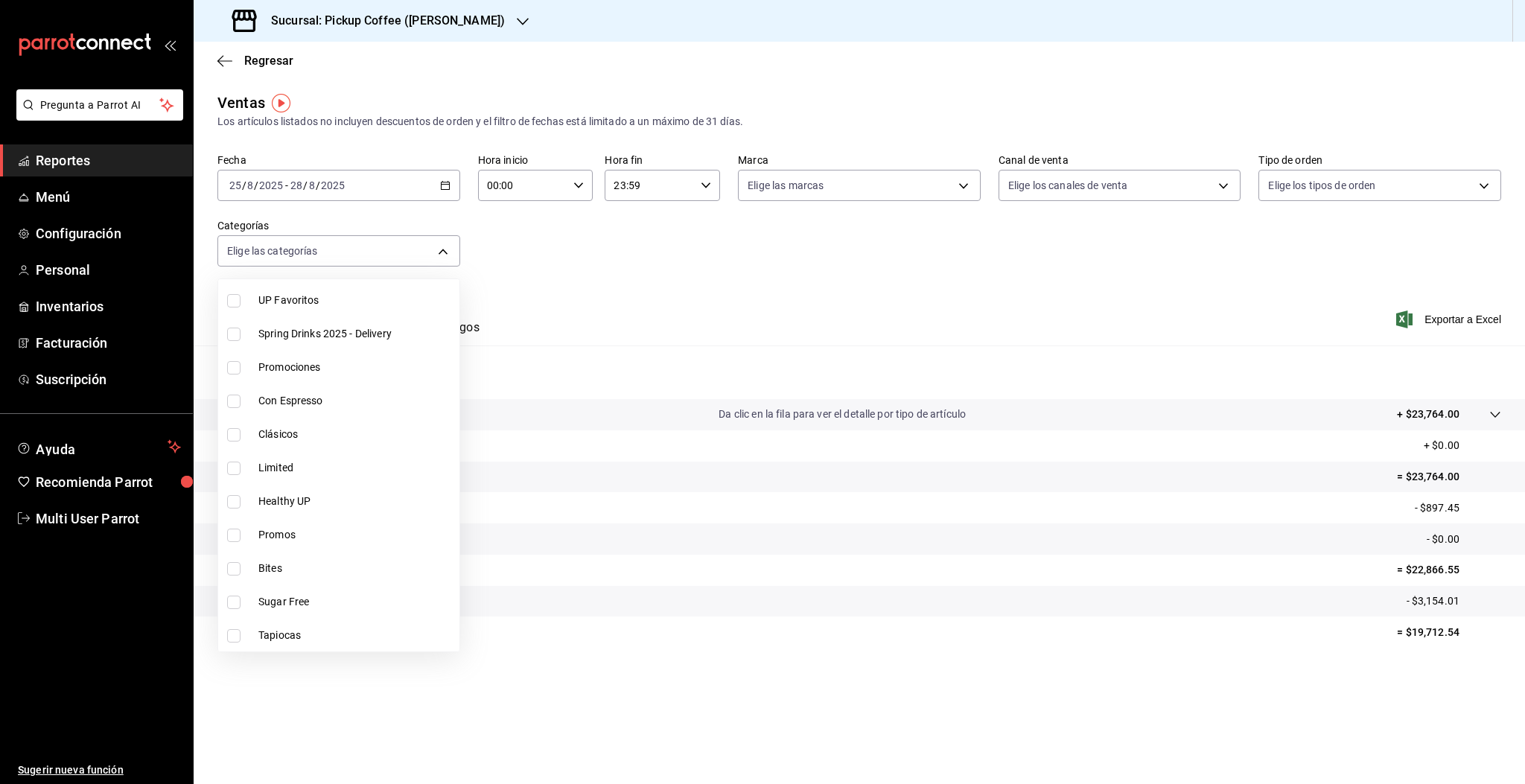
scroll to position [285, 0]
click at [301, 467] on span "Limited" at bounding box center [356, 466] width 195 height 16
type input "5f715faa-cbaf-4072-ae72-a2360511d704"
checkbox input "true"
click at [649, 295] on div at bounding box center [762, 392] width 1525 height 784
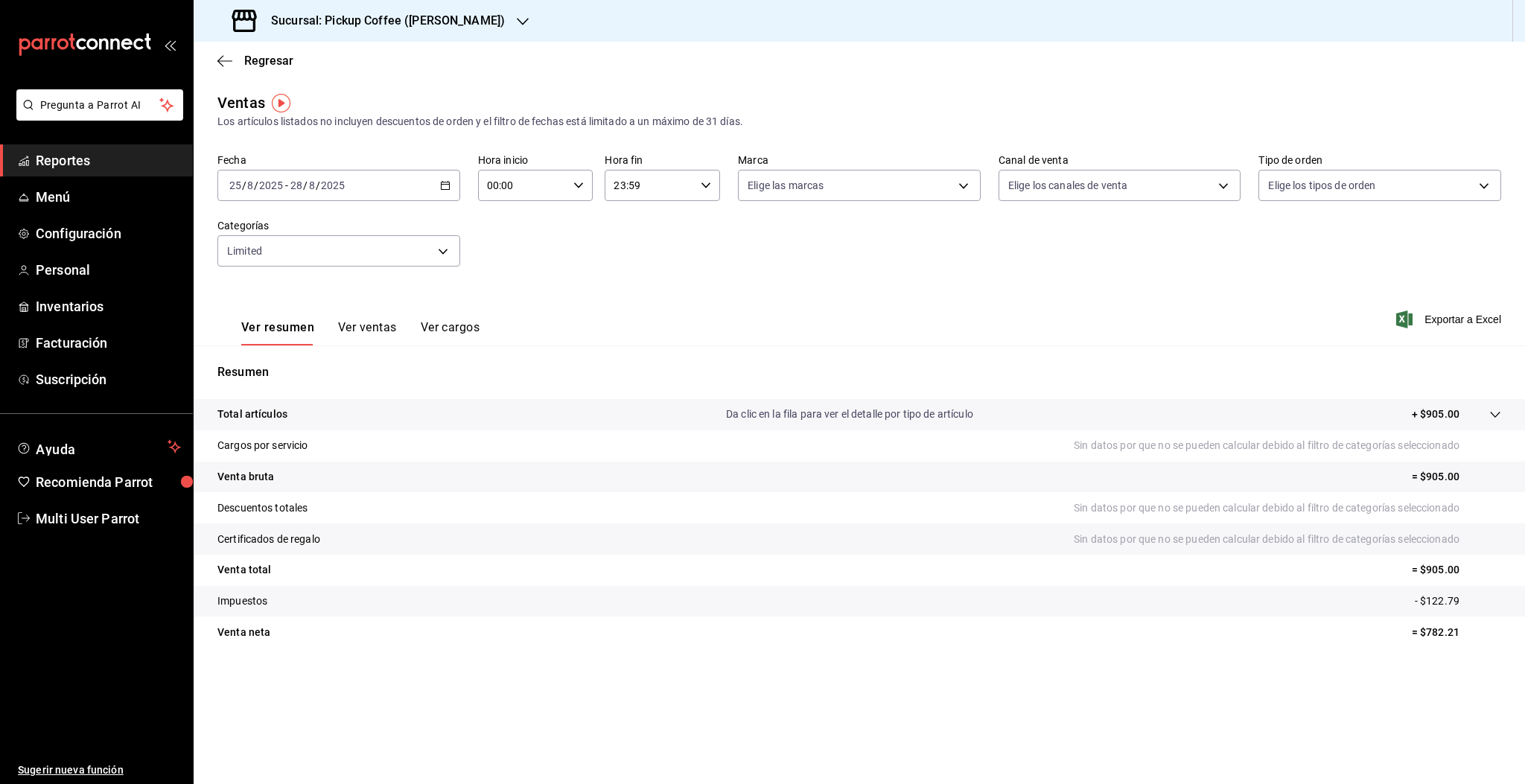
click at [396, 177] on div "2025-08-25 25 / 8 / 2025 - 2025-08-28 28 / 8 / 2025" at bounding box center [338, 185] width 243 height 31
click at [288, 373] on li "Rango de fechas" at bounding box center [288, 364] width 139 height 34
click at [395, 420] on button "25" at bounding box center [388, 415] width 26 height 27
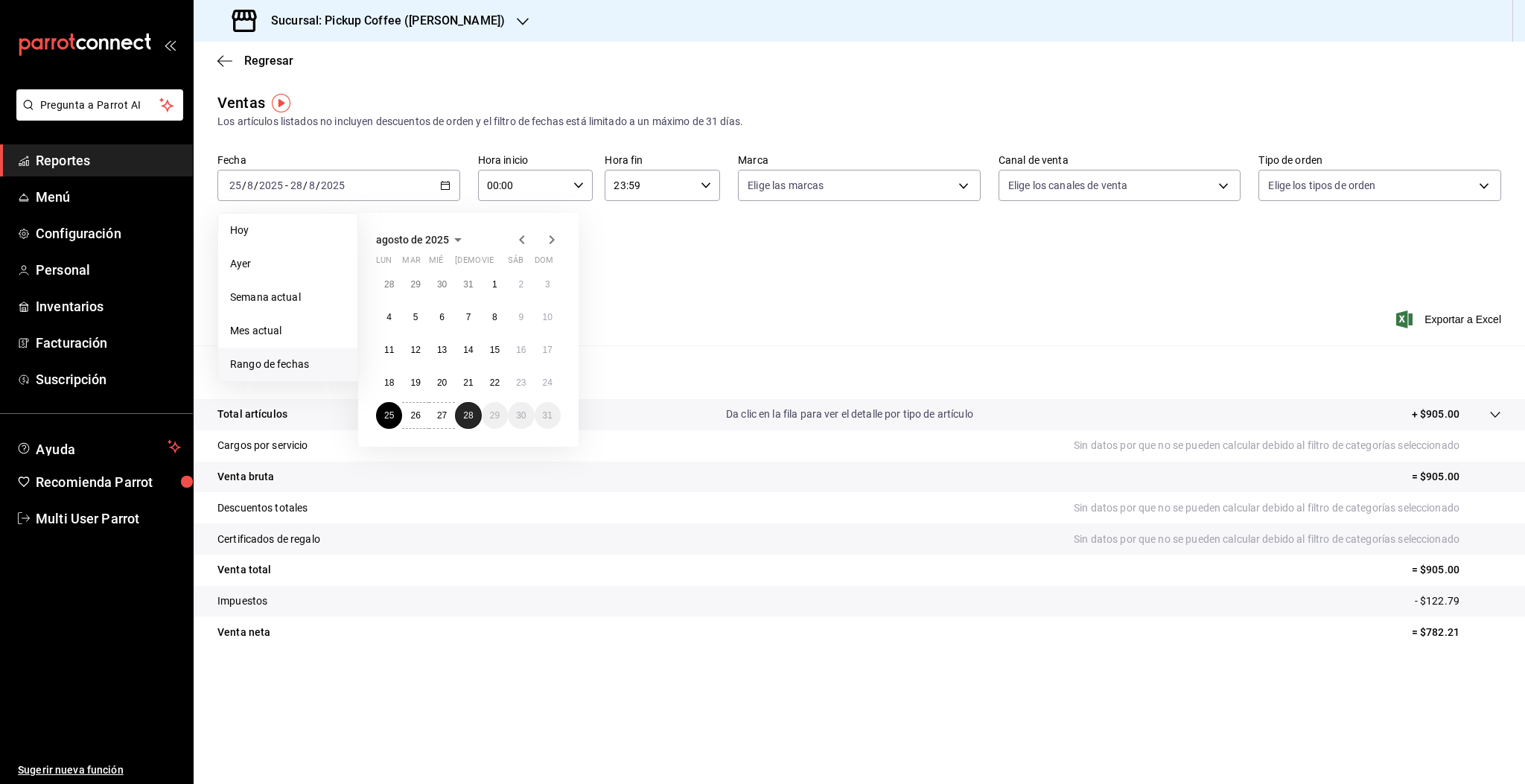
click at [469, 415] on abbr "28" at bounding box center [468, 415] width 9 height 10
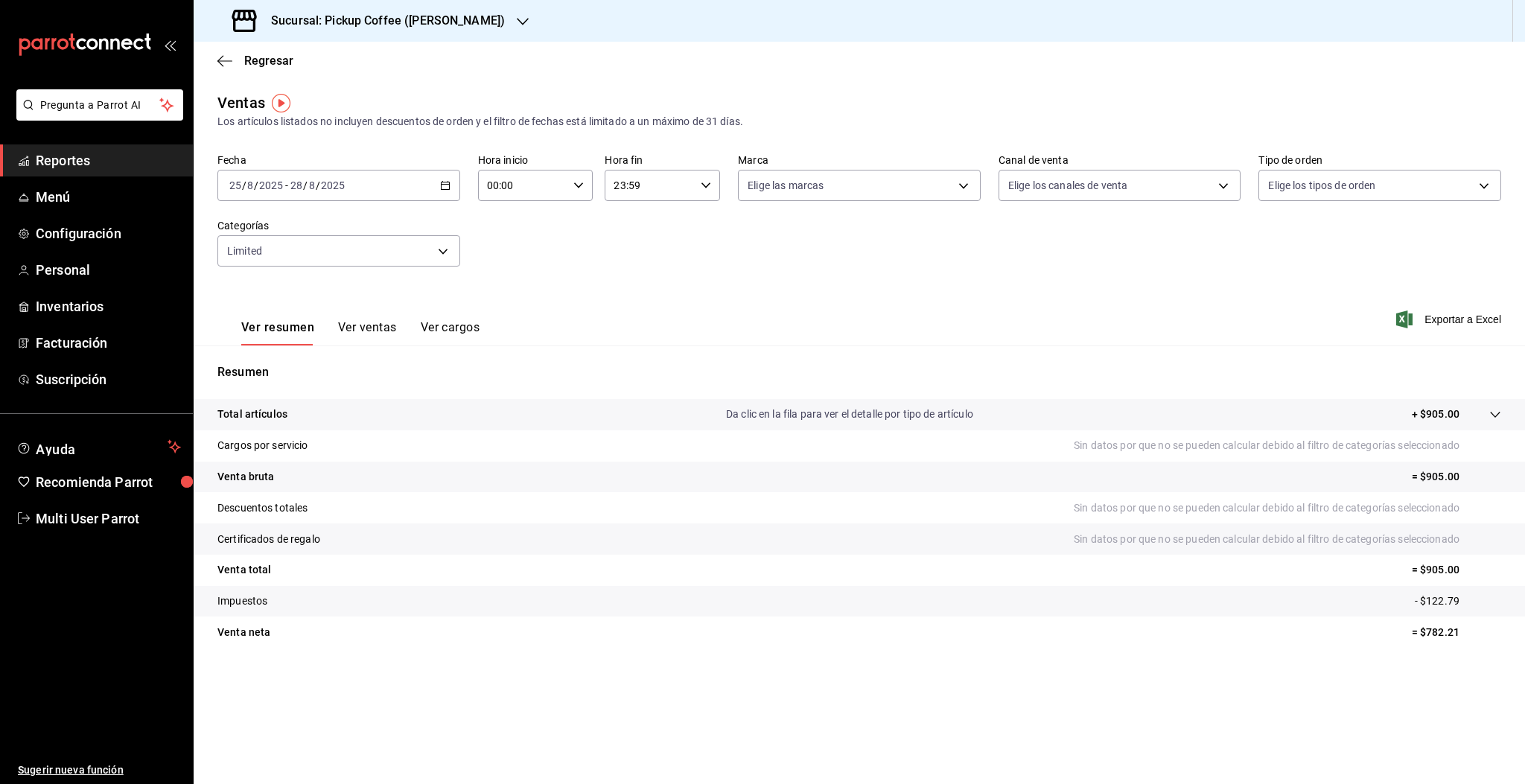
click at [360, 331] on button "Ver ventas" at bounding box center [367, 333] width 59 height 25
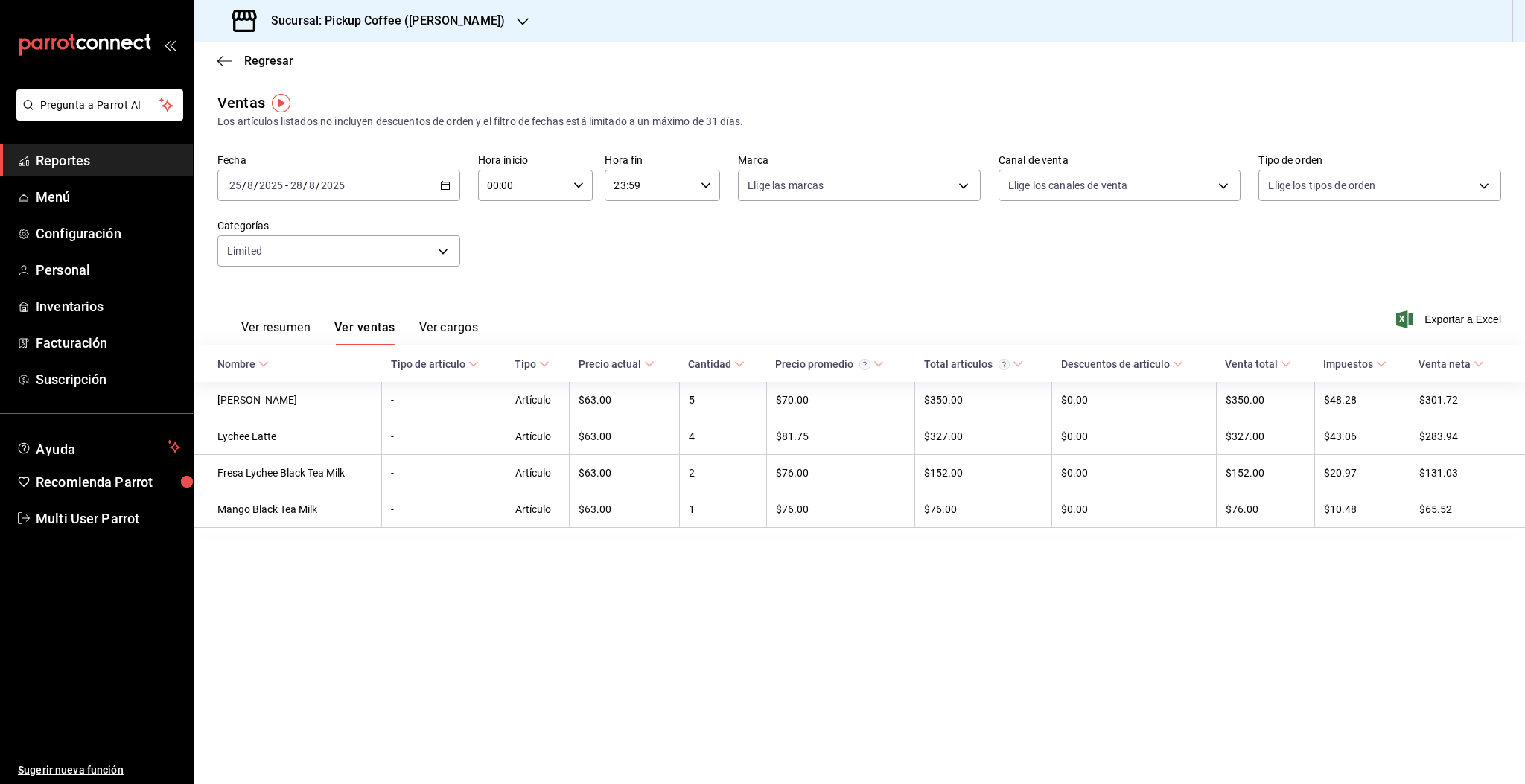
click at [407, 34] on div "Sucursal: Pickup Coffee (Campos Eliseos)" at bounding box center [370, 20] width 329 height 41
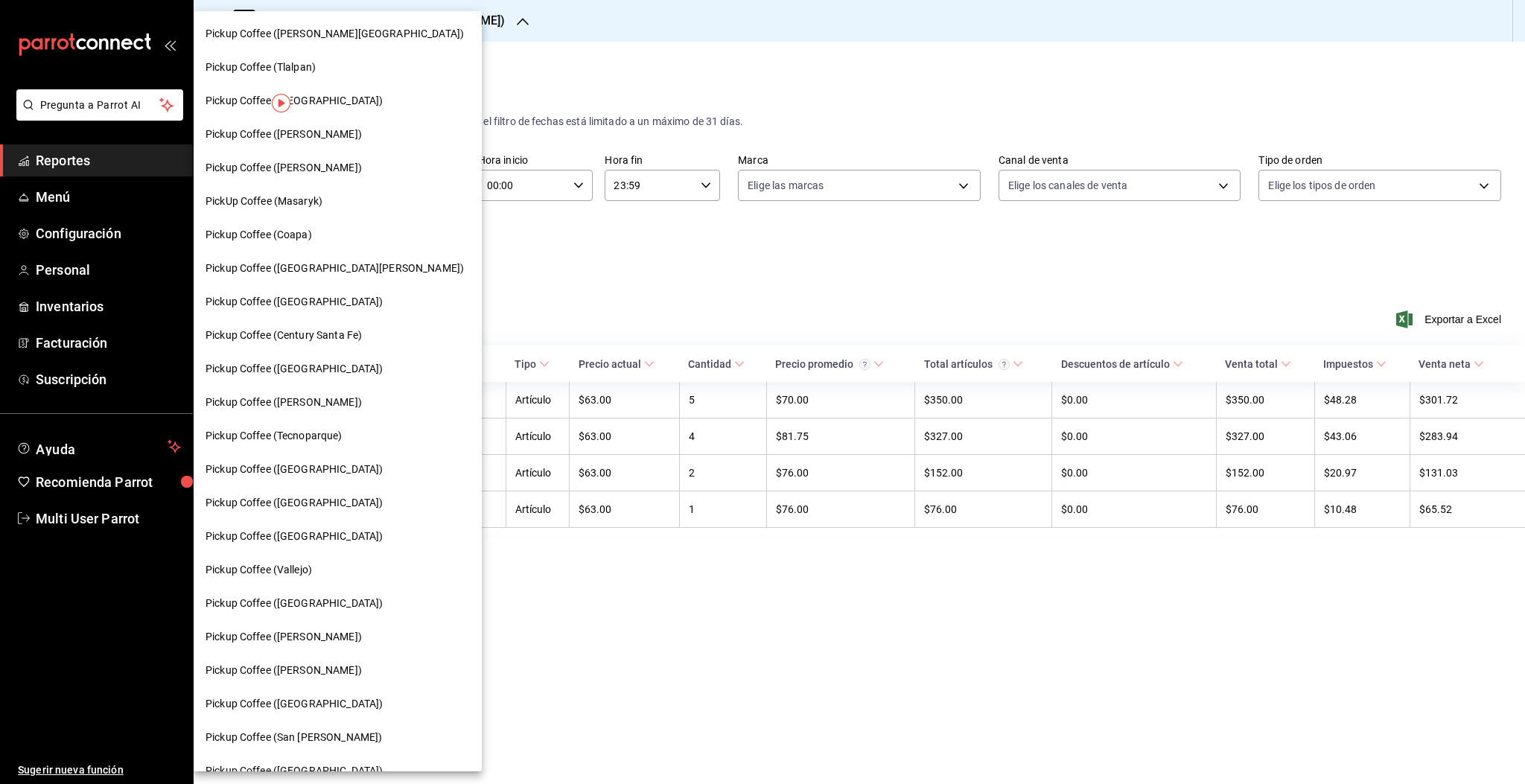
click at [335, 465] on div "Pickup Coffee ([GEOGRAPHIC_DATA])" at bounding box center [338, 470] width 264 height 16
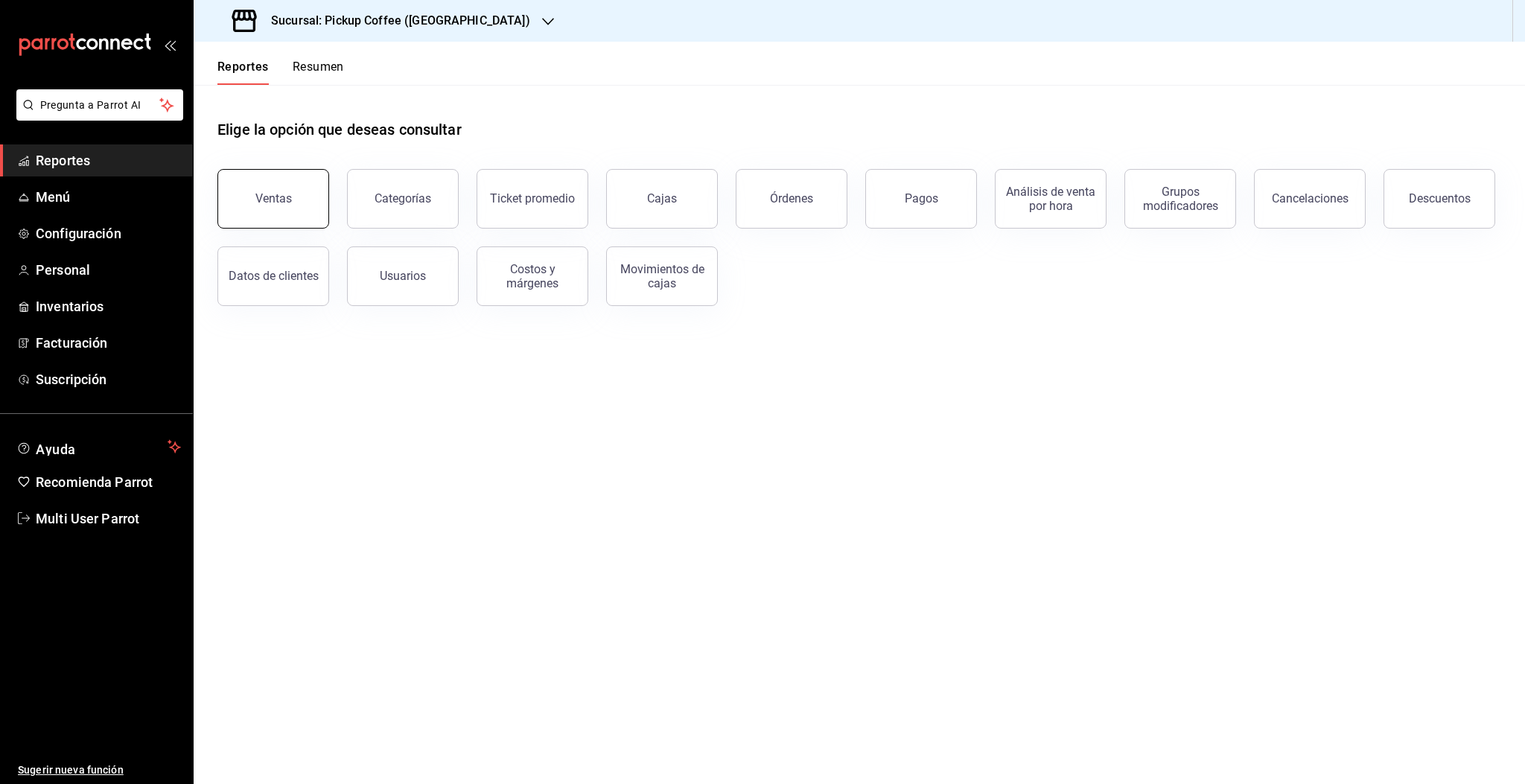
click at [281, 211] on button "Ventas" at bounding box center [273, 199] width 112 height 59
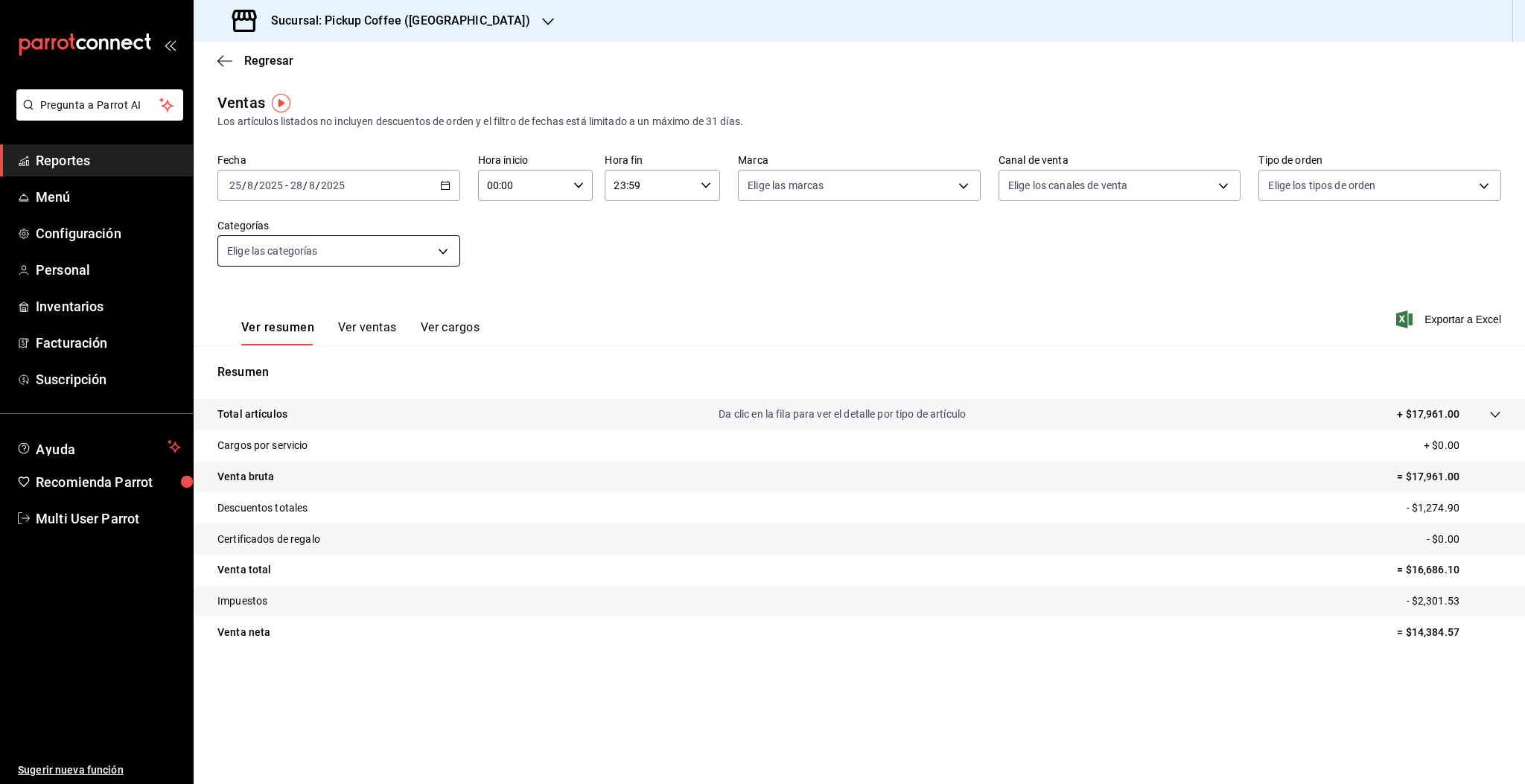
click at [366, 258] on body "Pregunta a Parrot AI Reportes Menú Configuración Personal Inventarios Facturaci…" at bounding box center [762, 392] width 1525 height 784
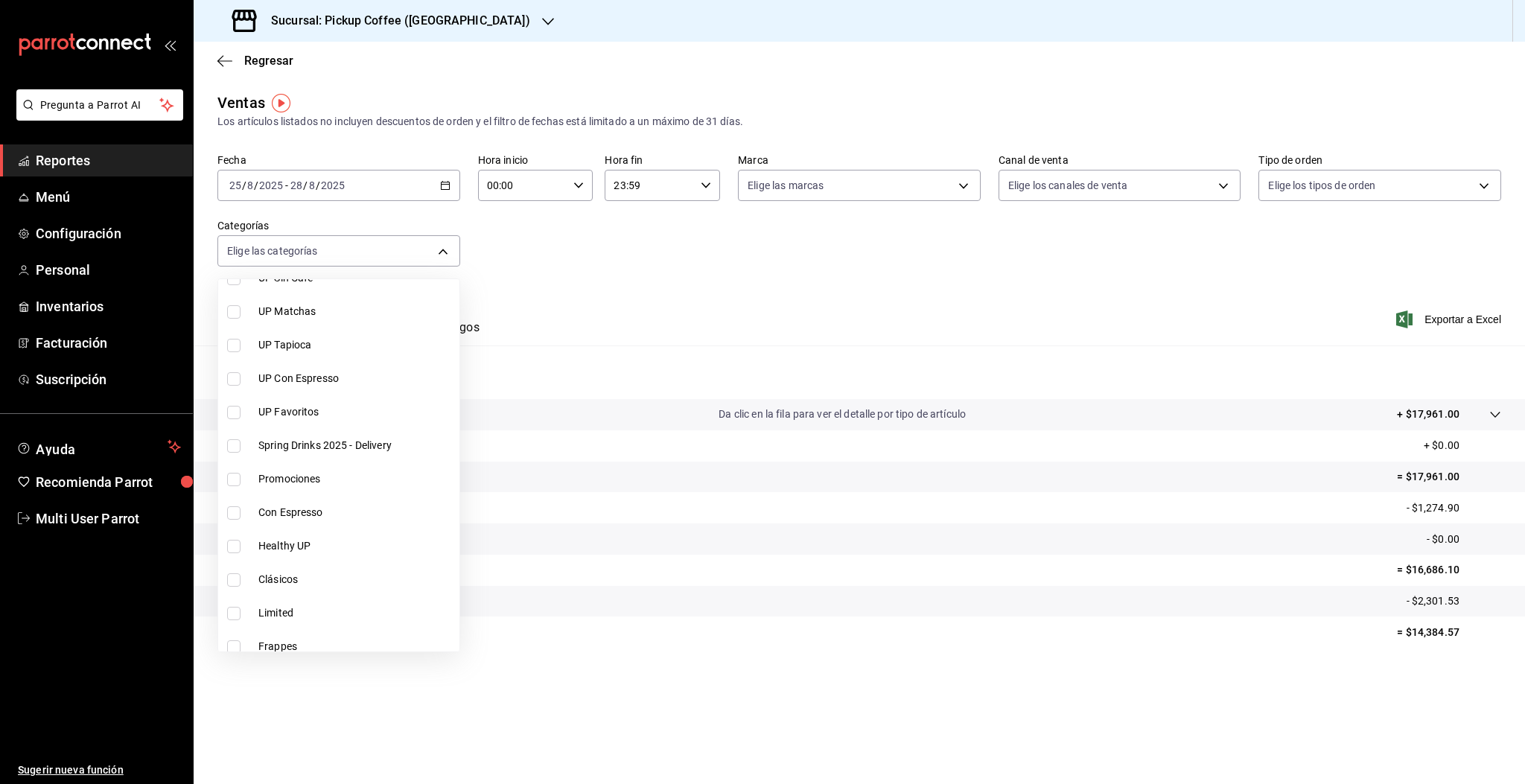
scroll to position [175, 0]
click at [294, 610] on span "Limited" at bounding box center [356, 609] width 195 height 16
type input "89013f89-646c-4e2c-98d1-b4581e62c629"
checkbox input "true"
click at [565, 292] on div at bounding box center [762, 392] width 1525 height 784
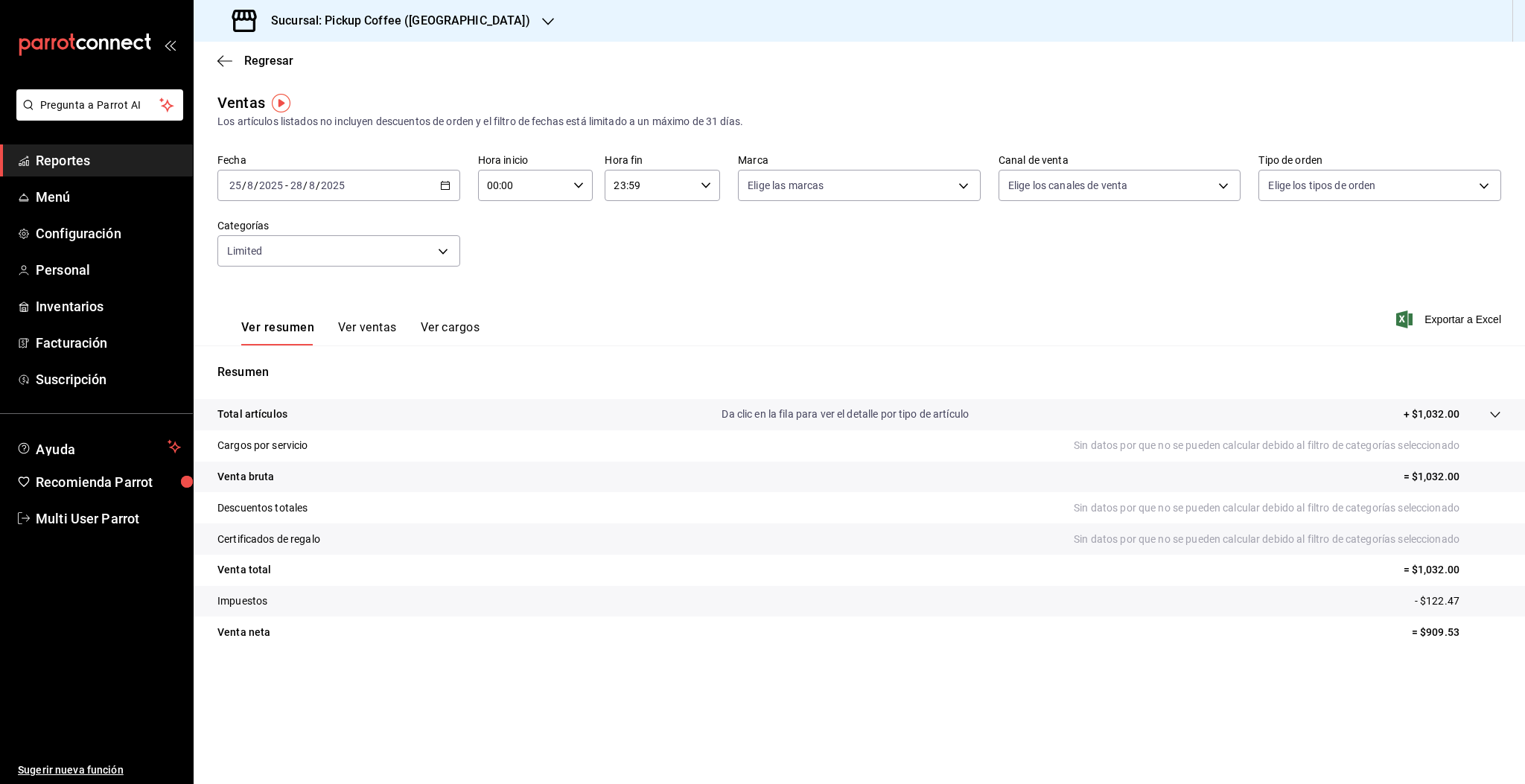
click at [371, 324] on button "Ver ventas" at bounding box center [367, 333] width 59 height 25
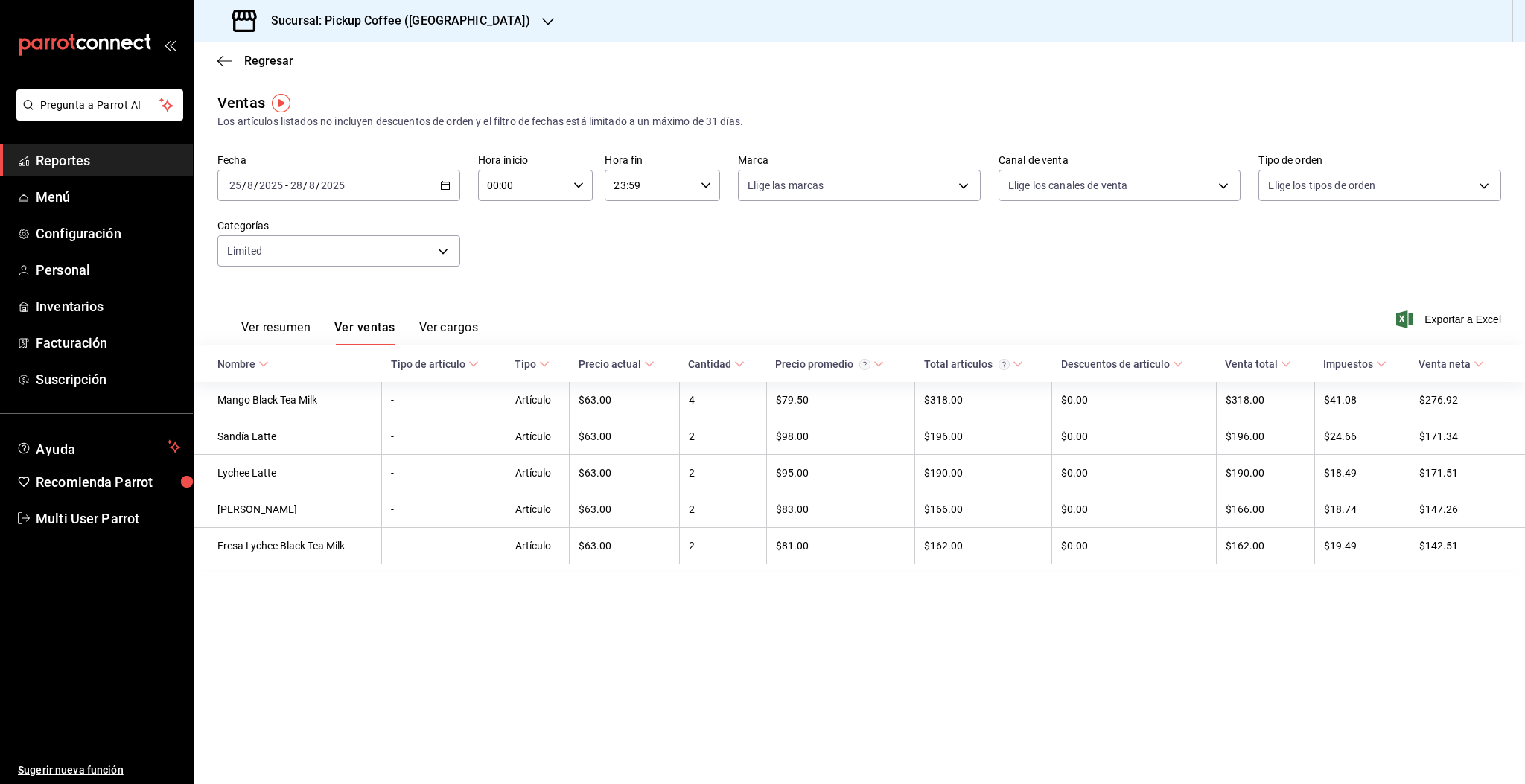
click at [326, 20] on h3 "Sucursal: Pickup Coffee ([GEOGRAPHIC_DATA])" at bounding box center [395, 20] width 271 height 18
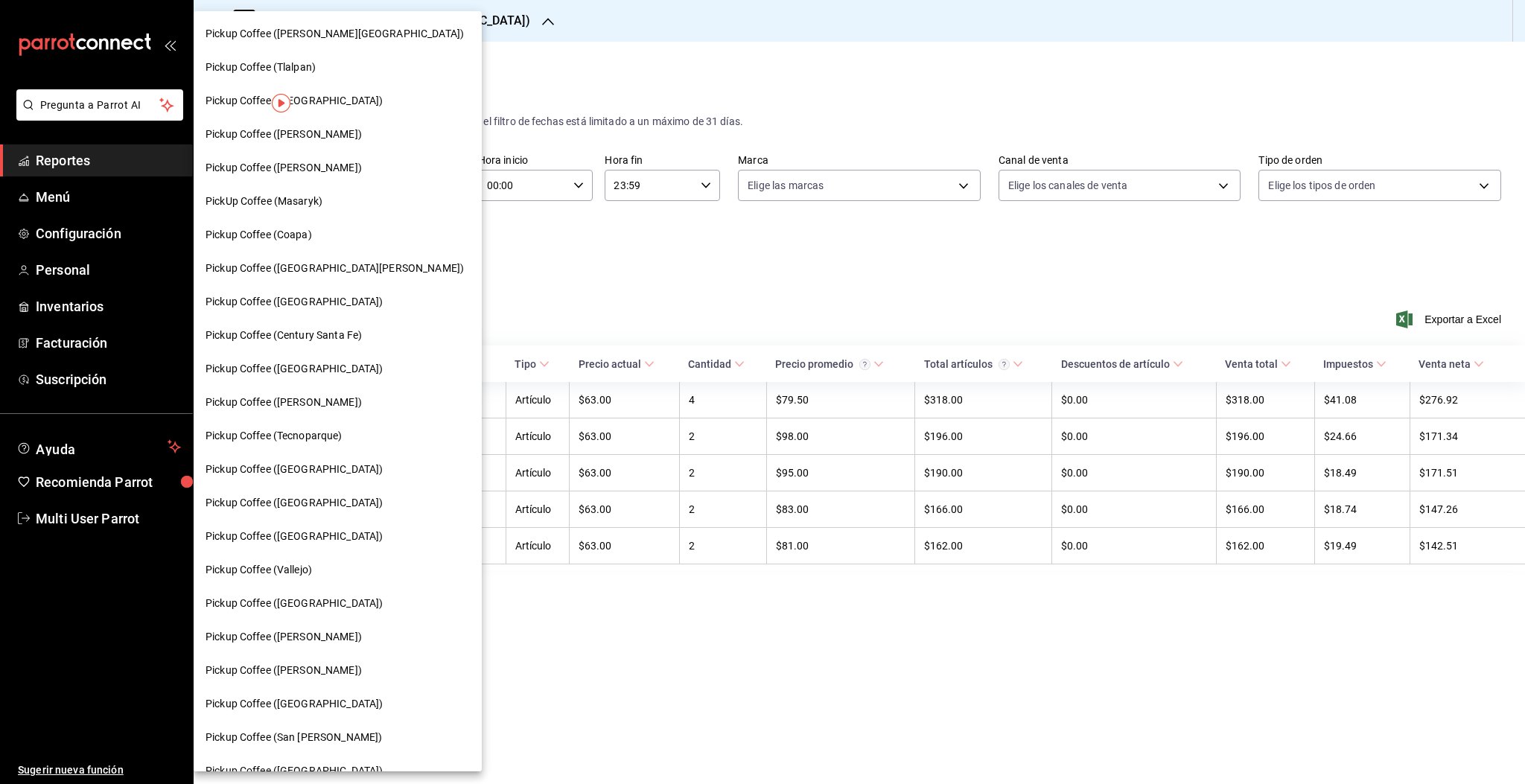
click at [302, 403] on span "Pickup Coffee ([PERSON_NAME])" at bounding box center [284, 403] width 156 height 16
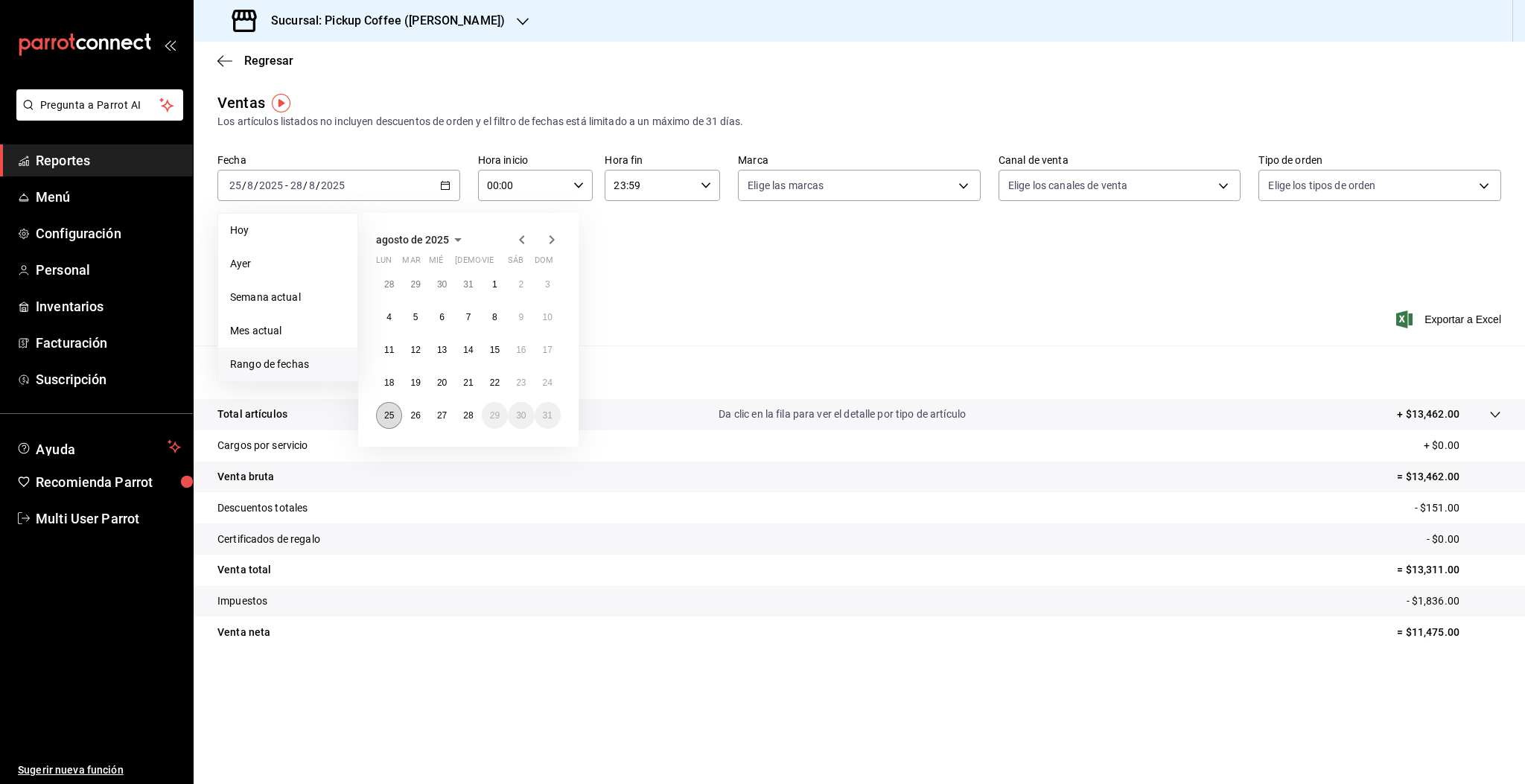
click at [387, 416] on abbr "25" at bounding box center [389, 415] width 9 height 10
click at [462, 419] on button "28" at bounding box center [467, 415] width 26 height 27
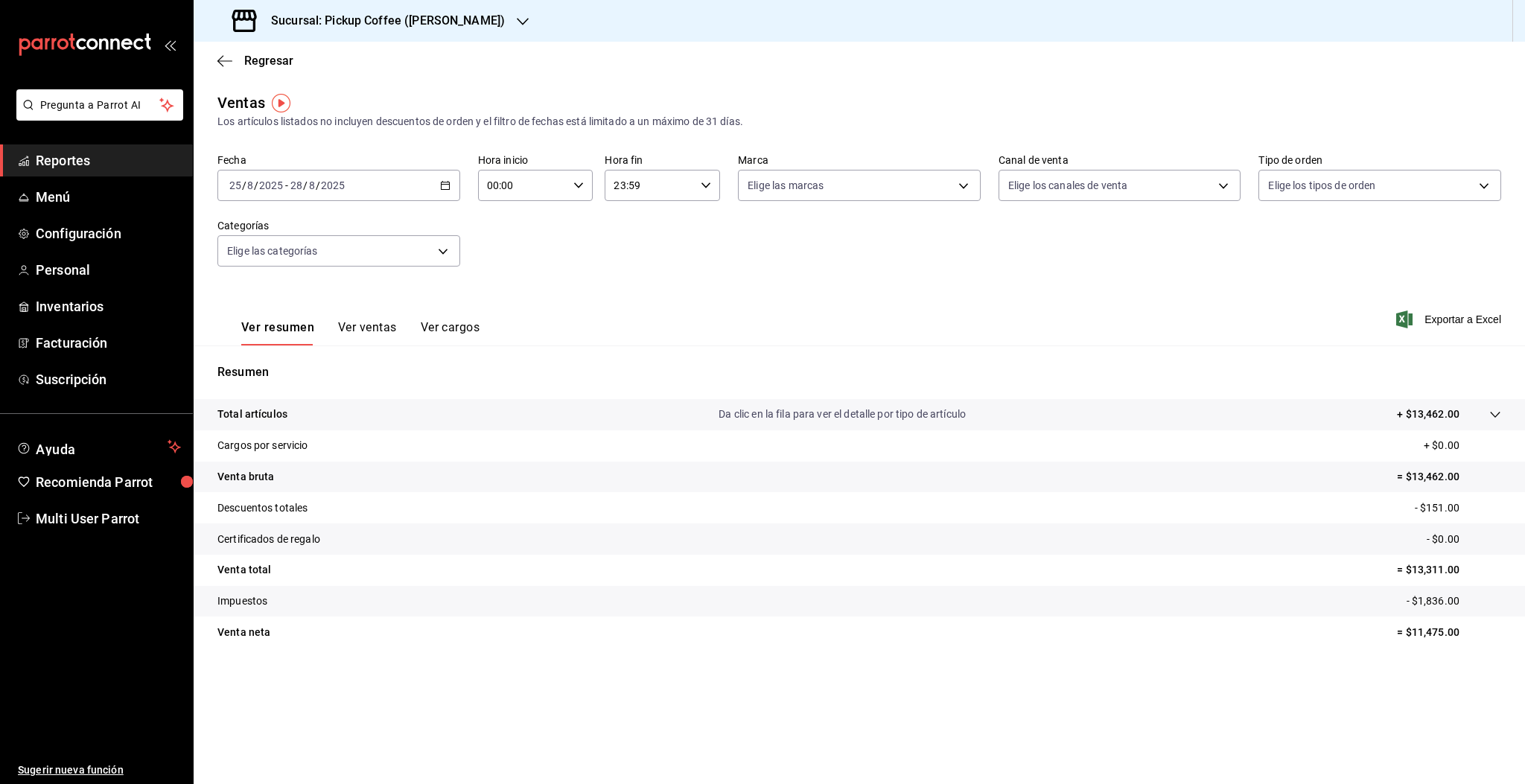
click at [361, 329] on button "Ver ventas" at bounding box center [367, 333] width 59 height 25
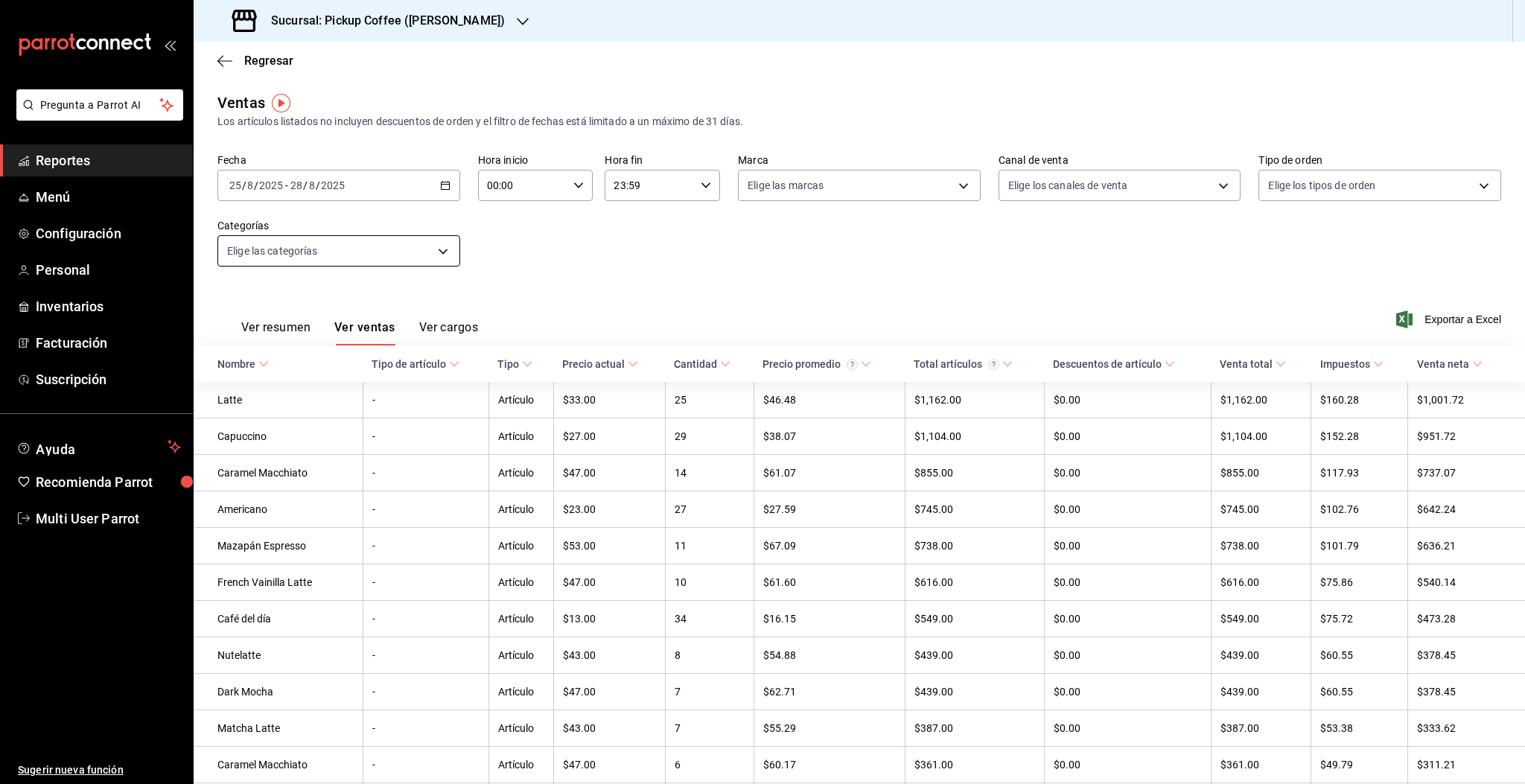
click at [343, 258] on body "Pregunta a Parrot AI Reportes Menú Configuración Personal Inventarios Facturaci…" at bounding box center [762, 392] width 1525 height 784
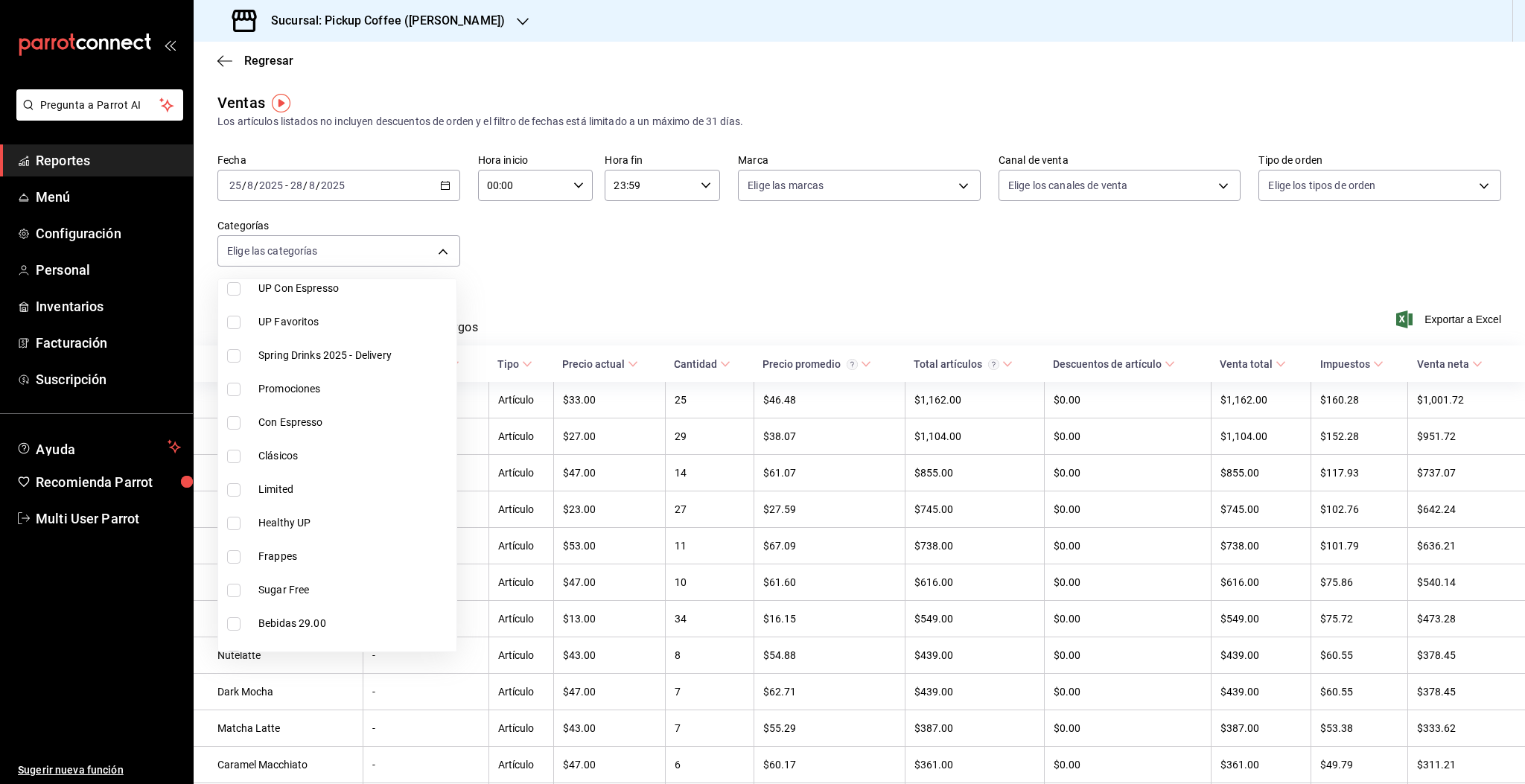
scroll to position [302, 0]
click at [306, 479] on span "Limited" at bounding box center [355, 482] width 192 height 16
type input "c0a4dc6f-3924-4dbb-be34-11d48a8a60bc"
checkbox input "true"
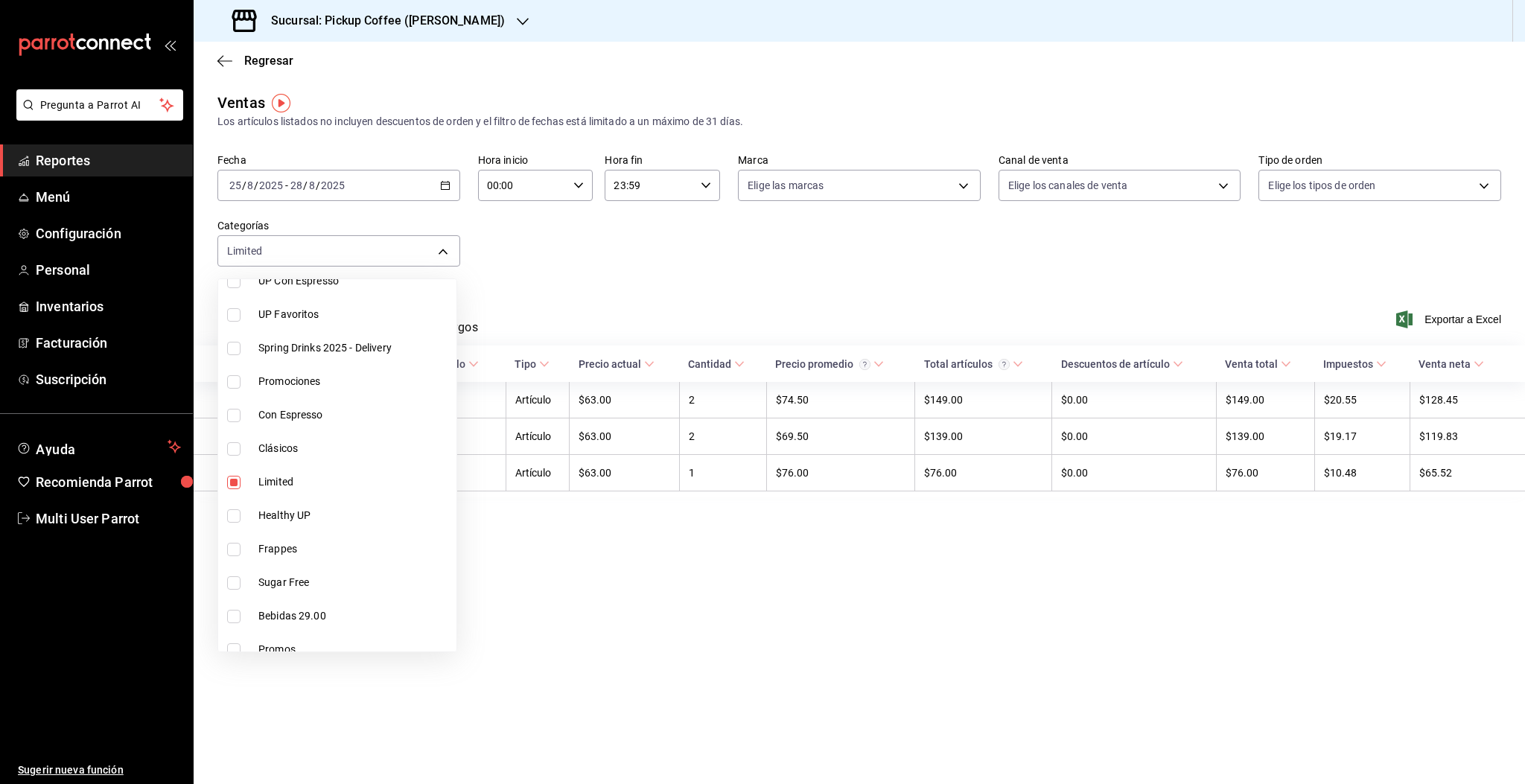
click at [557, 281] on div at bounding box center [762, 392] width 1525 height 784
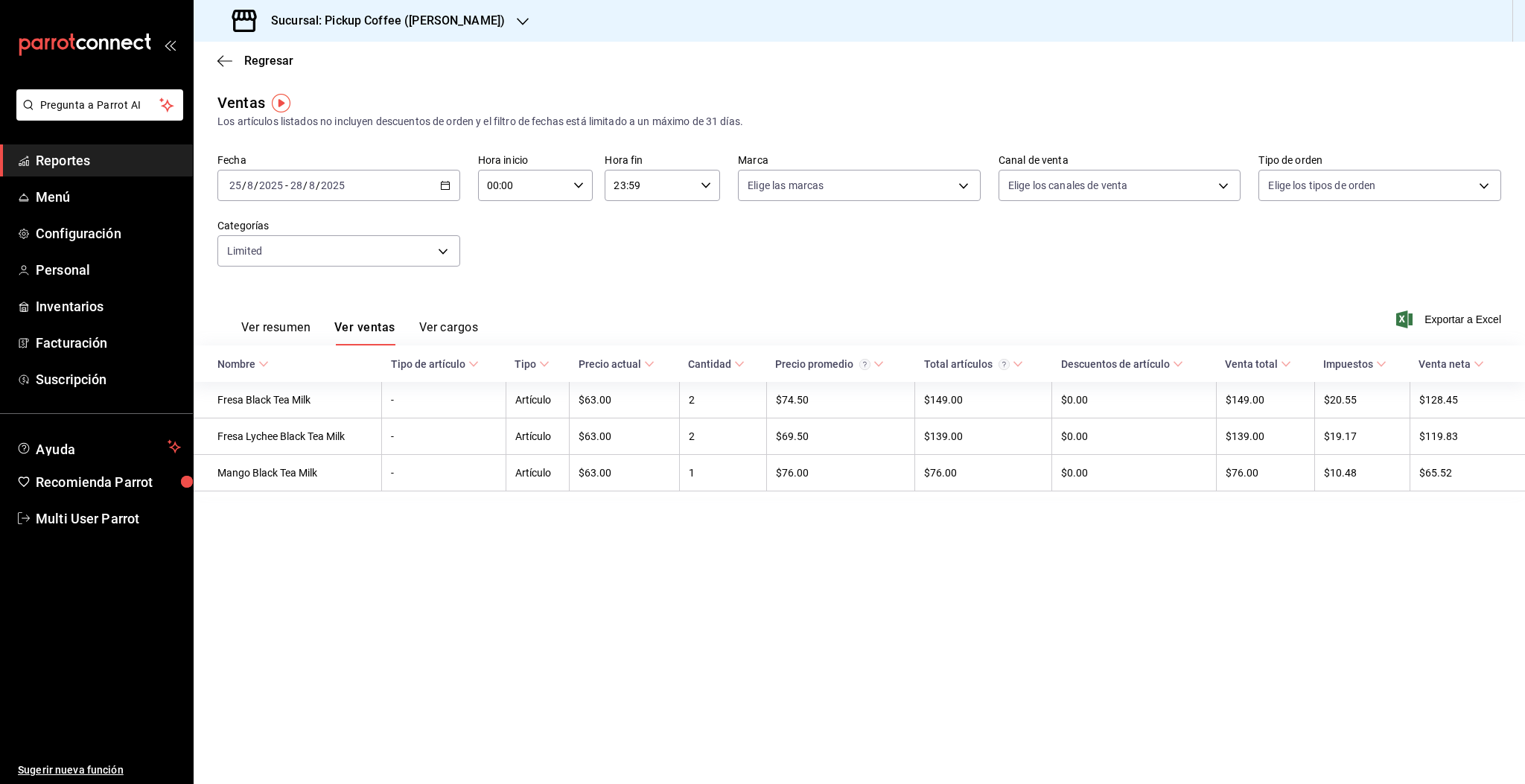
click at [409, 14] on h3 "Sucursal: Pickup Coffee ([PERSON_NAME])" at bounding box center [382, 20] width 245 height 18
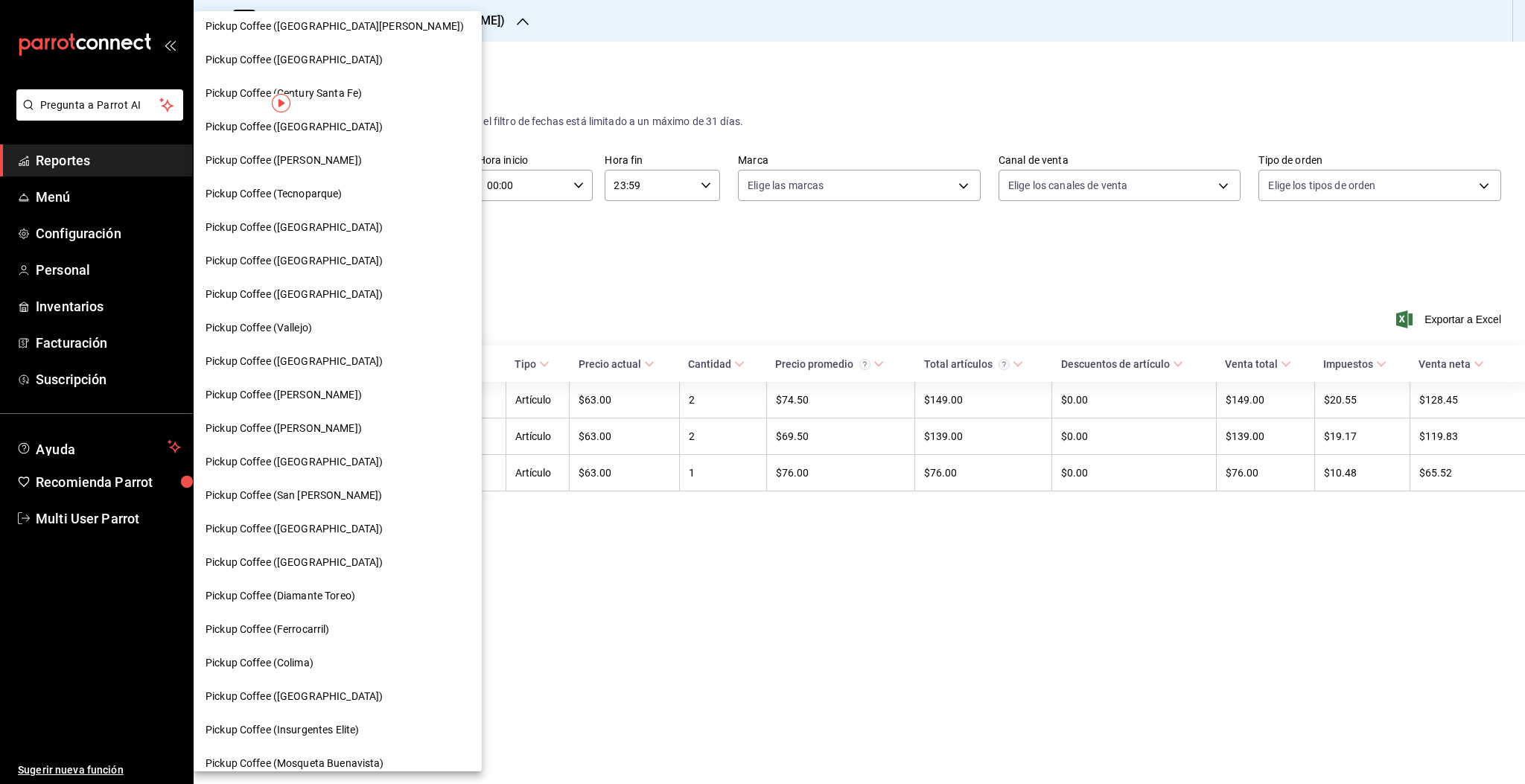
scroll to position [252, 0]
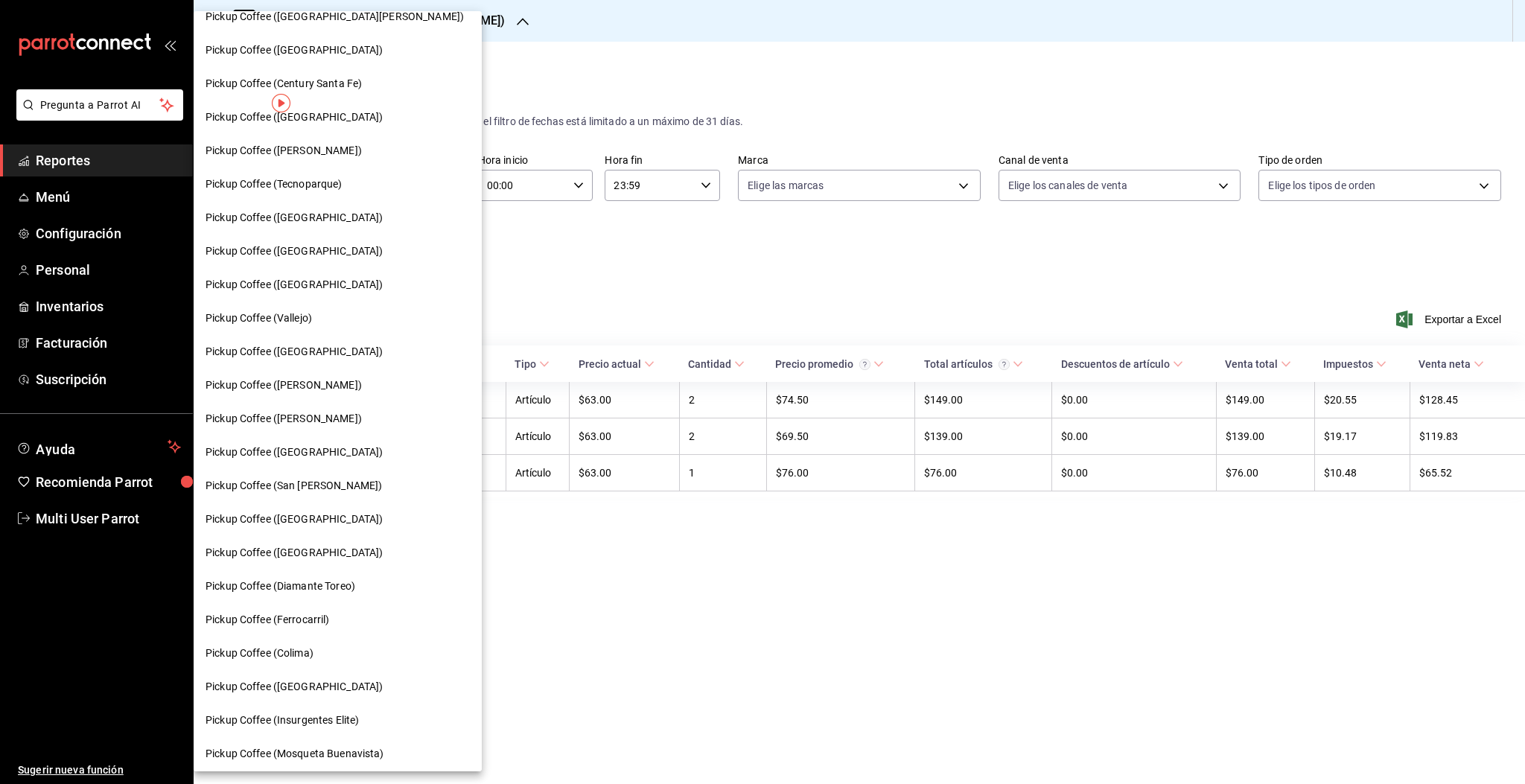
click at [327, 621] on span "Pickup Coffee (Ferrocarril)" at bounding box center [267, 620] width 124 height 16
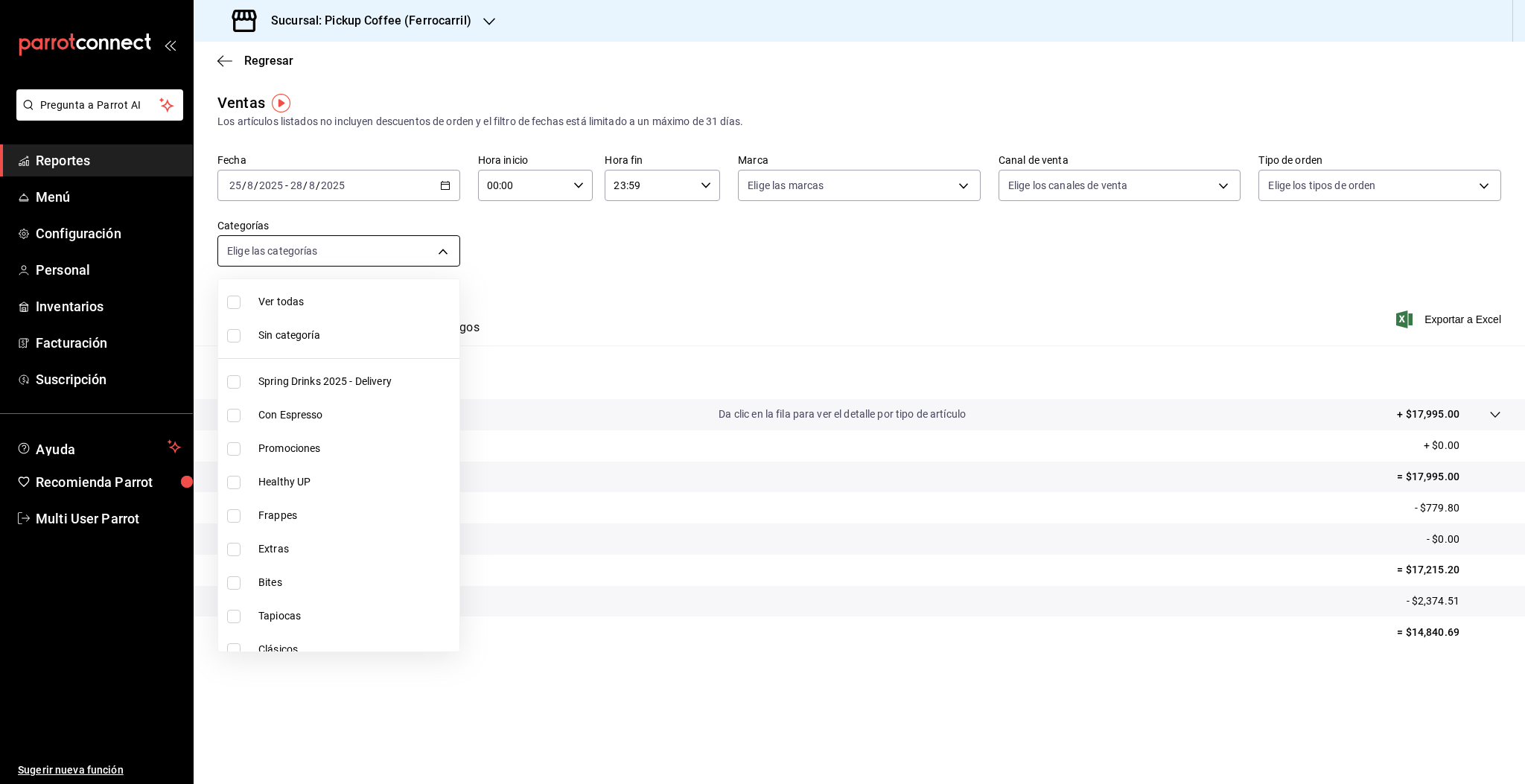
click at [363, 252] on body "Pregunta a Parrot AI Reportes Menú Configuración Personal Inventarios Facturaci…" at bounding box center [762, 392] width 1525 height 784
click at [277, 532] on span "Limited" at bounding box center [356, 534] width 195 height 16
type input "230f3c0c-a0a5-4761-a11e-2991e0c44147"
checkbox input "true"
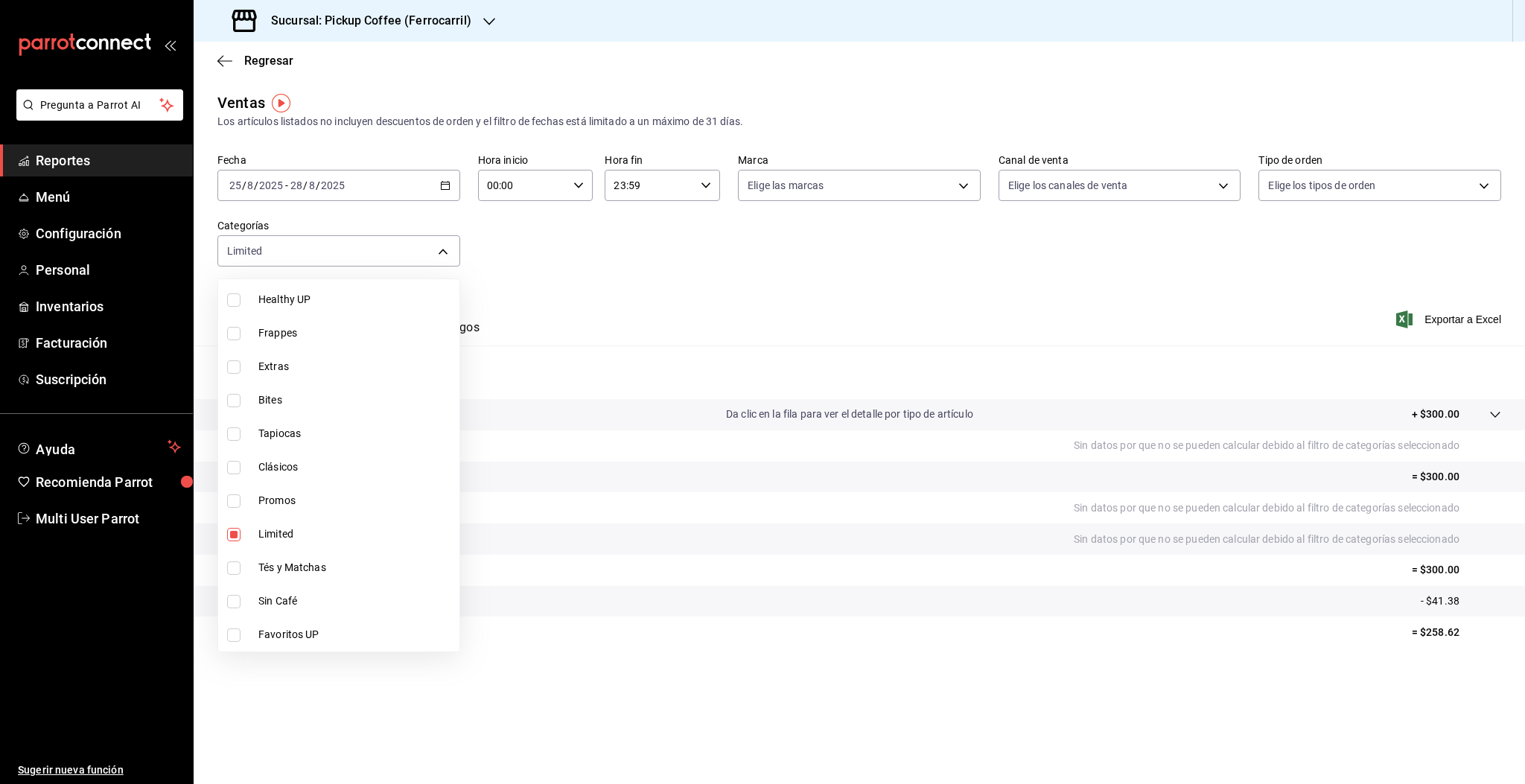
click at [570, 253] on div at bounding box center [762, 392] width 1525 height 784
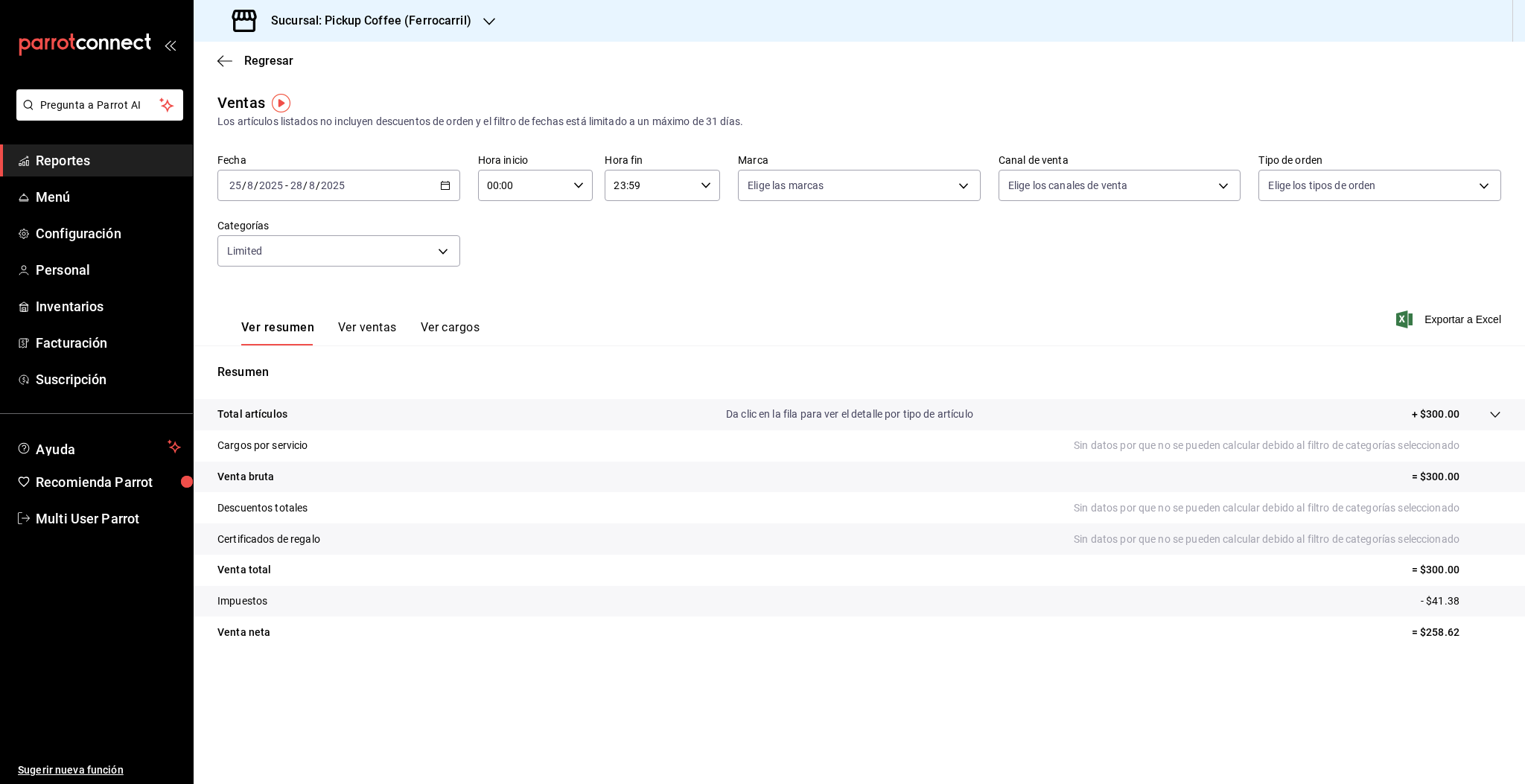
click at [386, 331] on button "Ver ventas" at bounding box center [367, 333] width 59 height 25
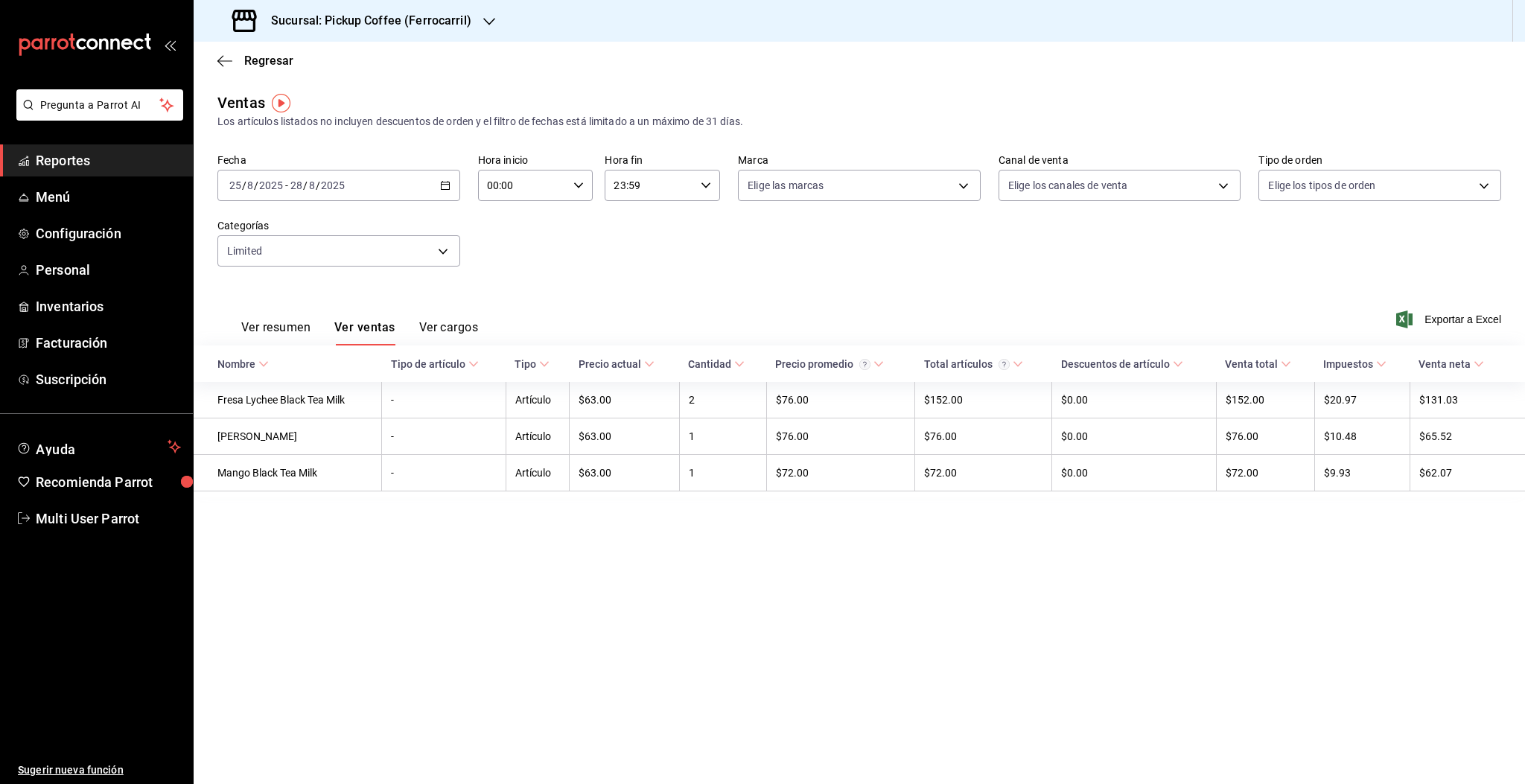
click at [455, 31] on div "Sucursal: Pickup Coffee (Ferrocarril)" at bounding box center [353, 20] width 295 height 41
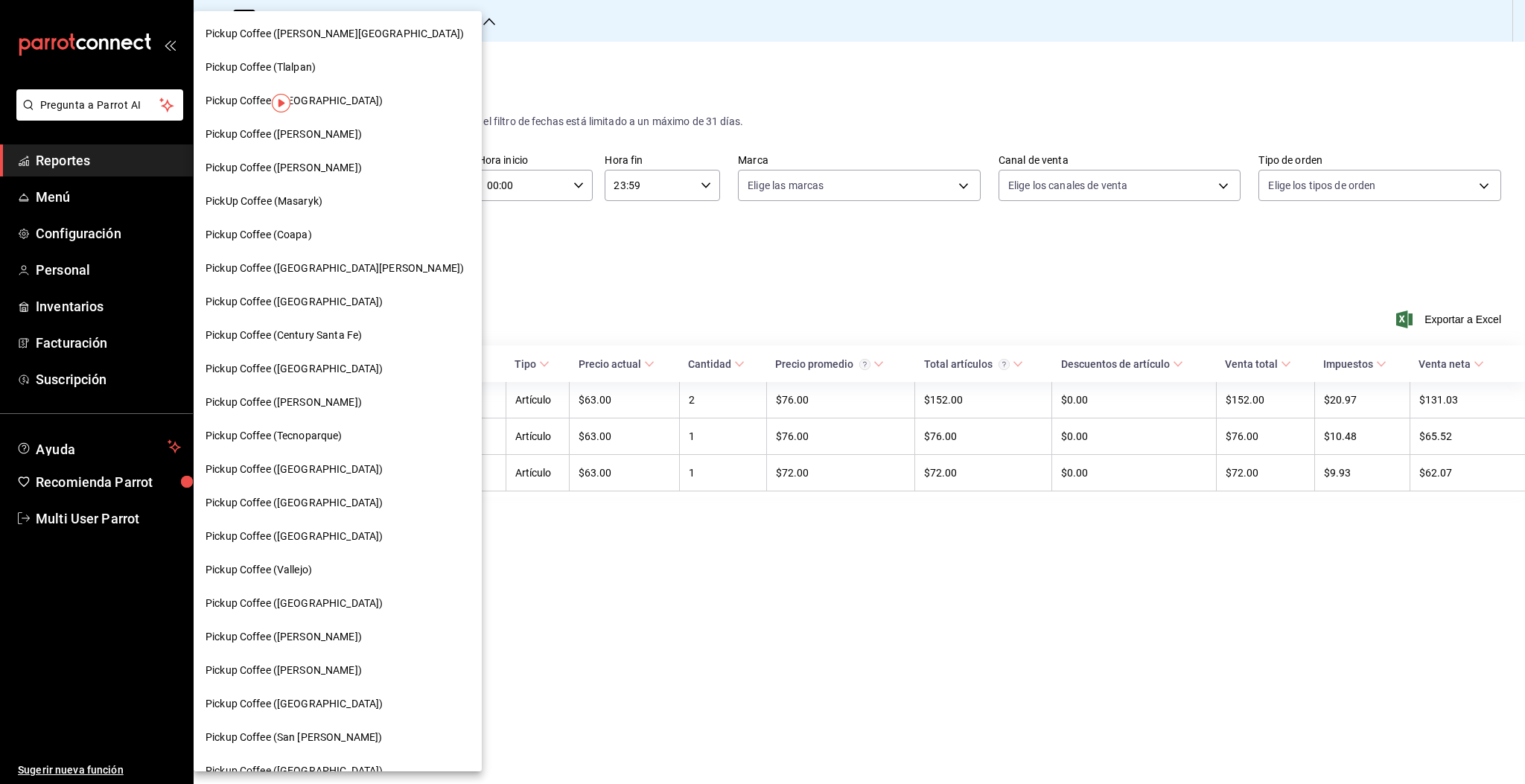
click at [455, 31] on div at bounding box center [762, 392] width 1525 height 784
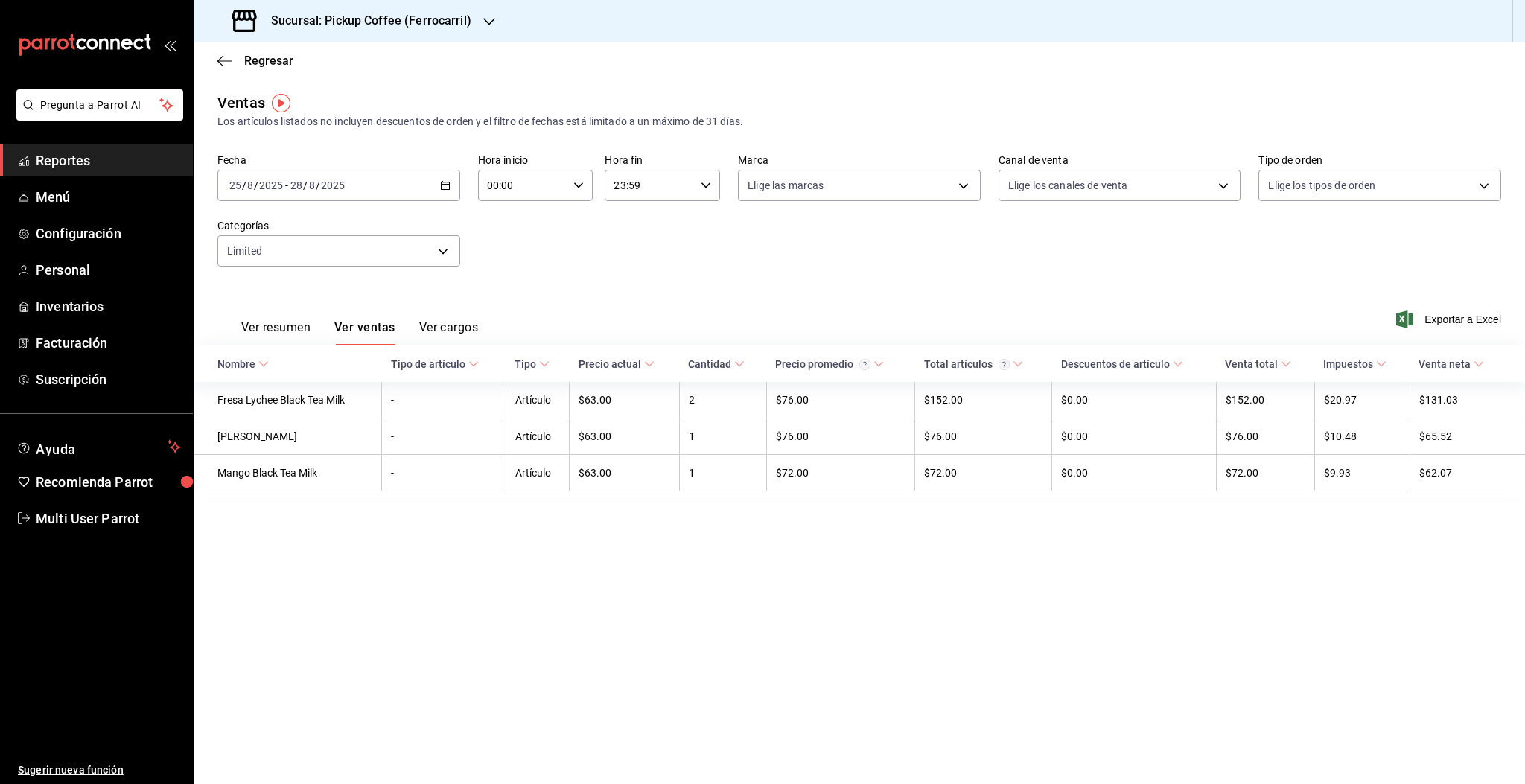
click at [394, 20] on h3 "Sucursal: Pickup Coffee (Ferrocarril)" at bounding box center [365, 20] width 212 height 18
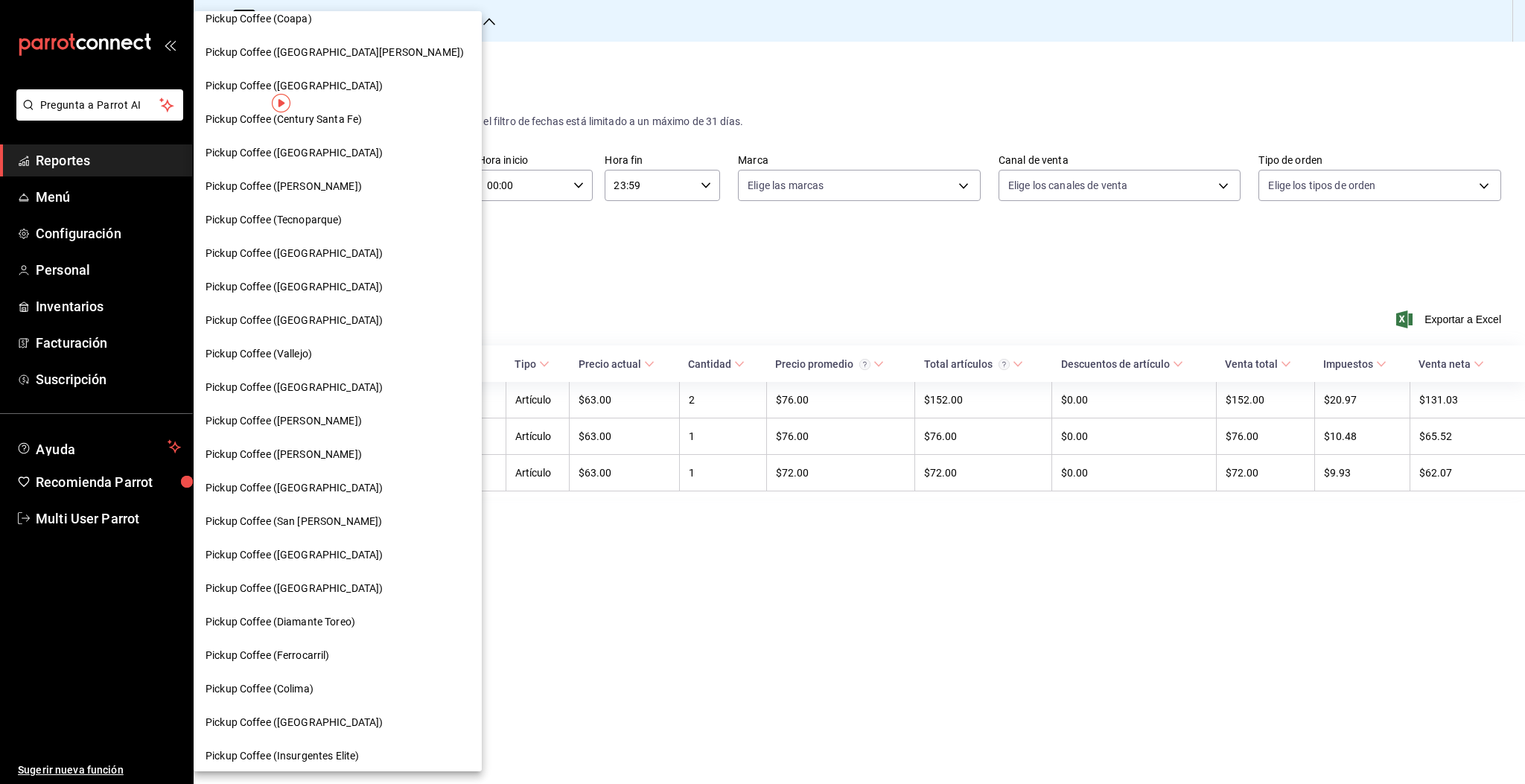
scroll to position [224, 0]
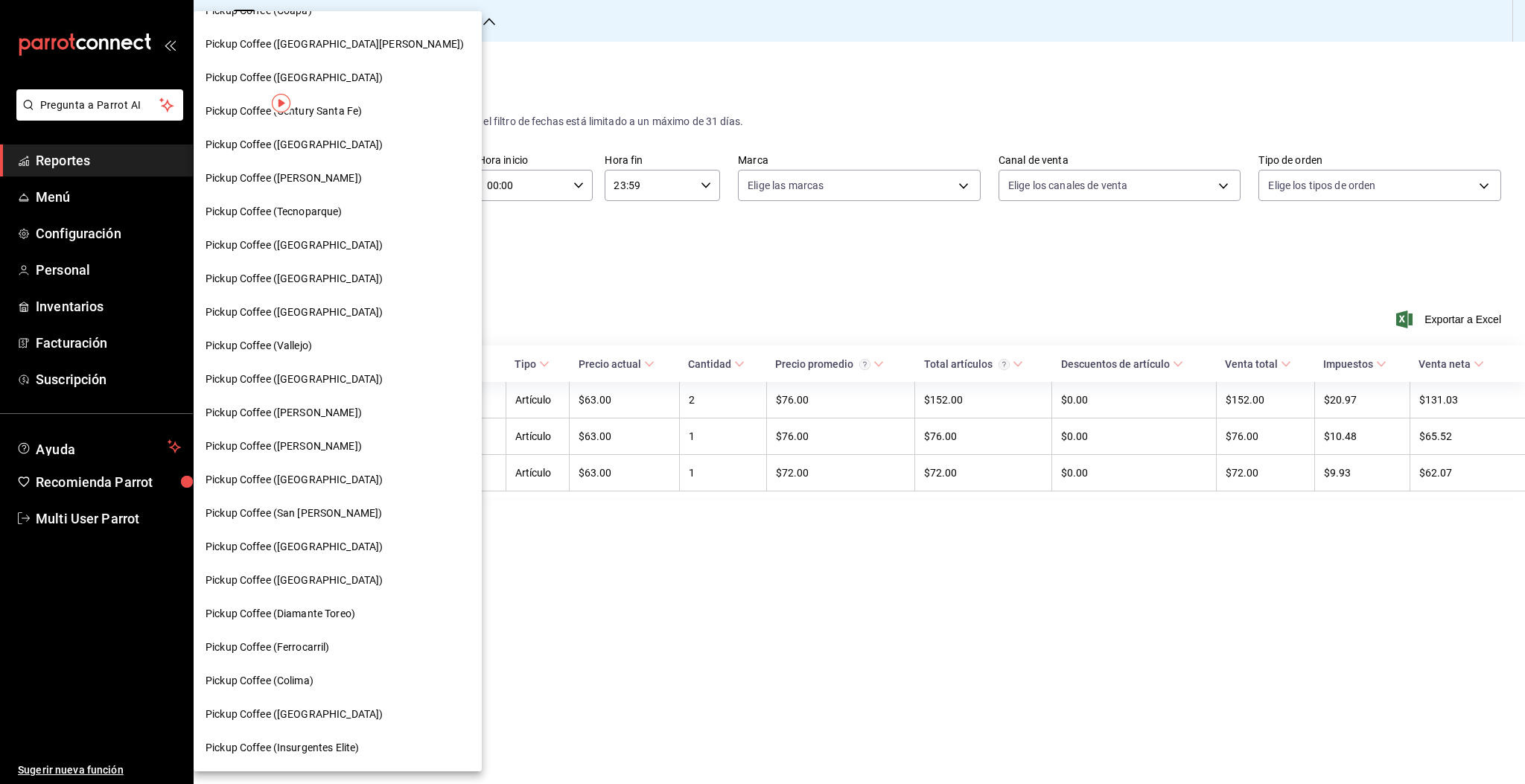
click at [305, 645] on span "Pickup Coffee (Ferrocarril)" at bounding box center [267, 647] width 124 height 16
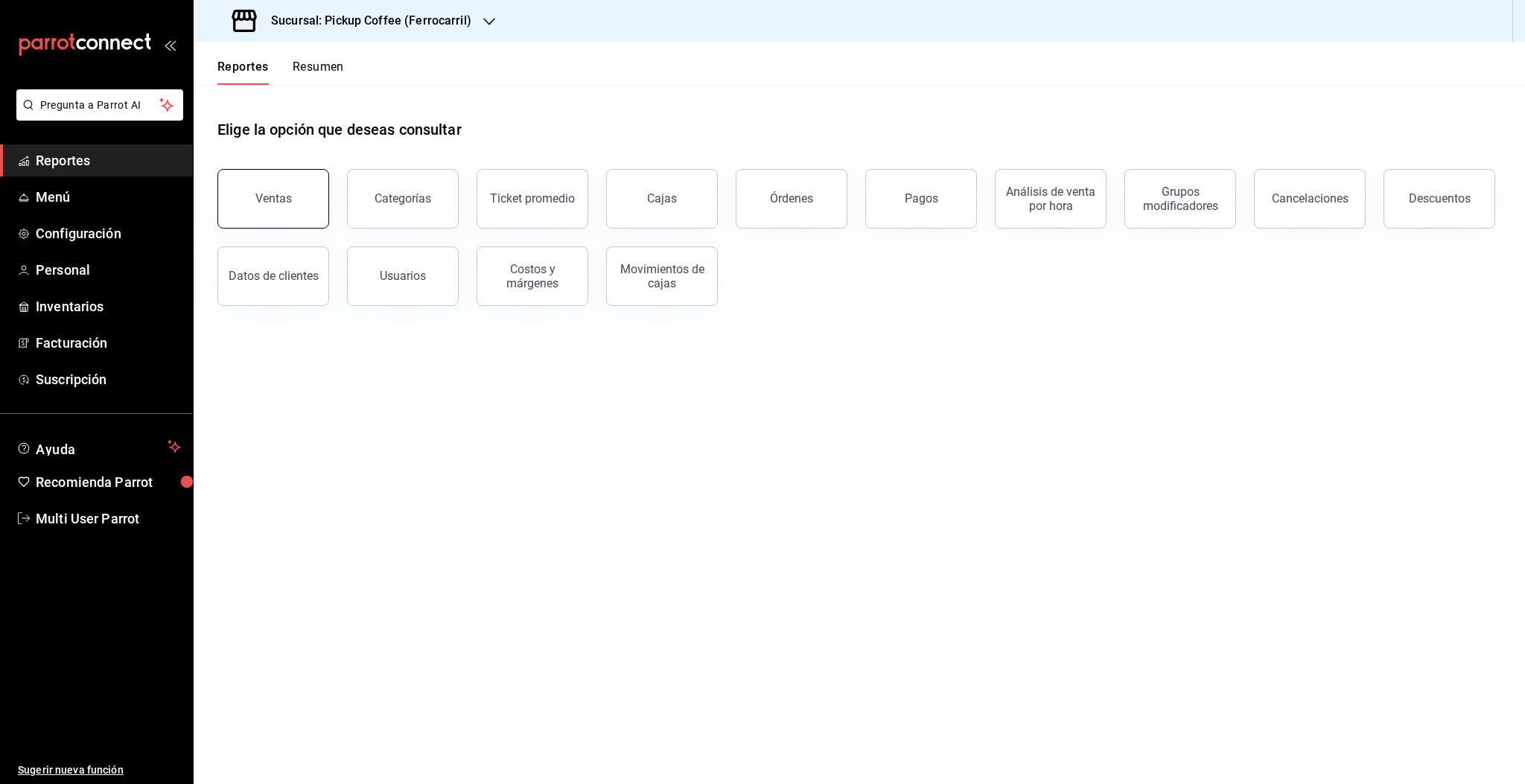
click at [270, 213] on button "Ventas" at bounding box center [273, 199] width 112 height 59
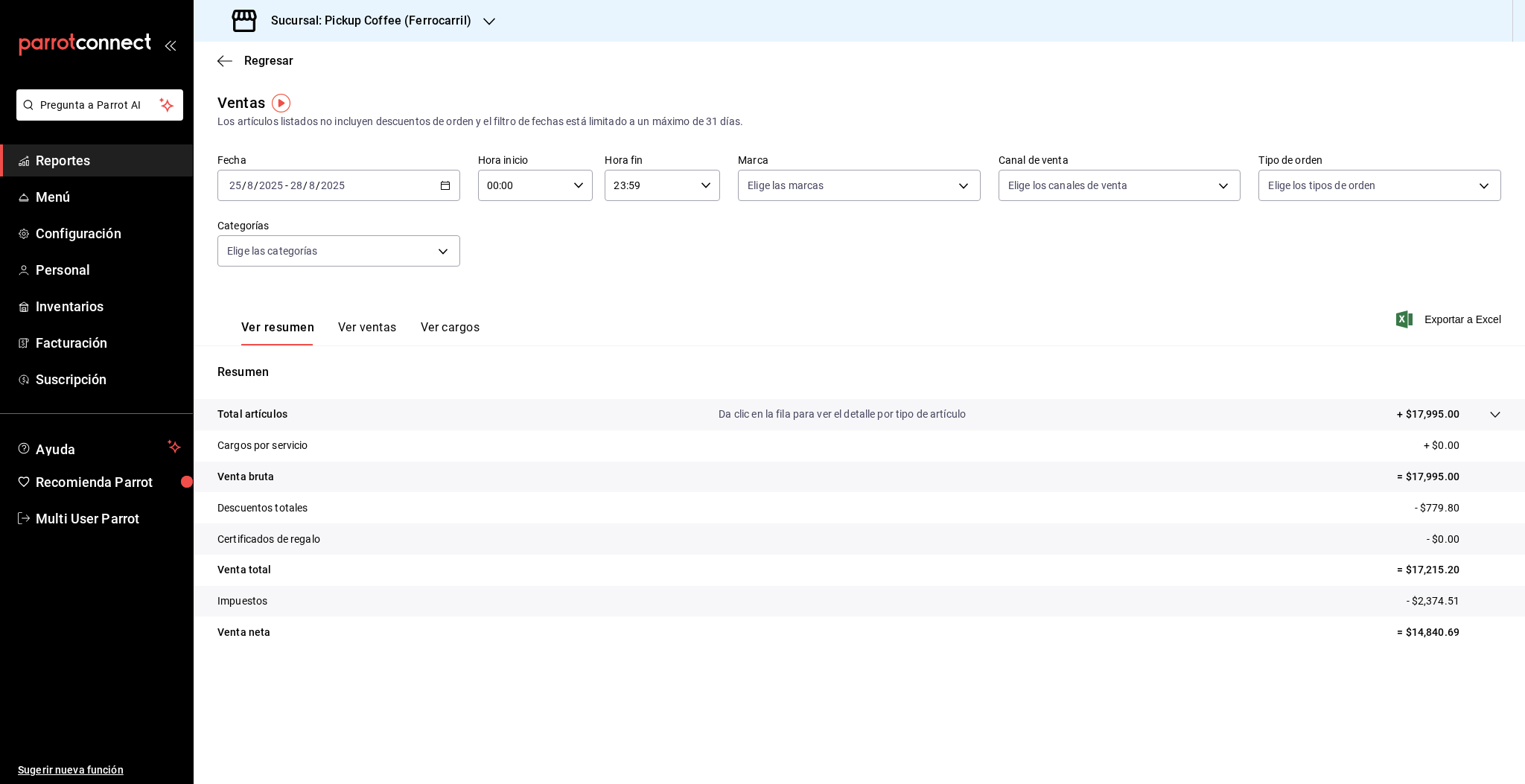
click at [317, 197] on div "2025-08-25 25 / 8 / 2025 - 2025-08-28 28 / 8 / 2025" at bounding box center [338, 185] width 243 height 31
click at [273, 367] on span "Rango de fechas" at bounding box center [288, 364] width 116 height 16
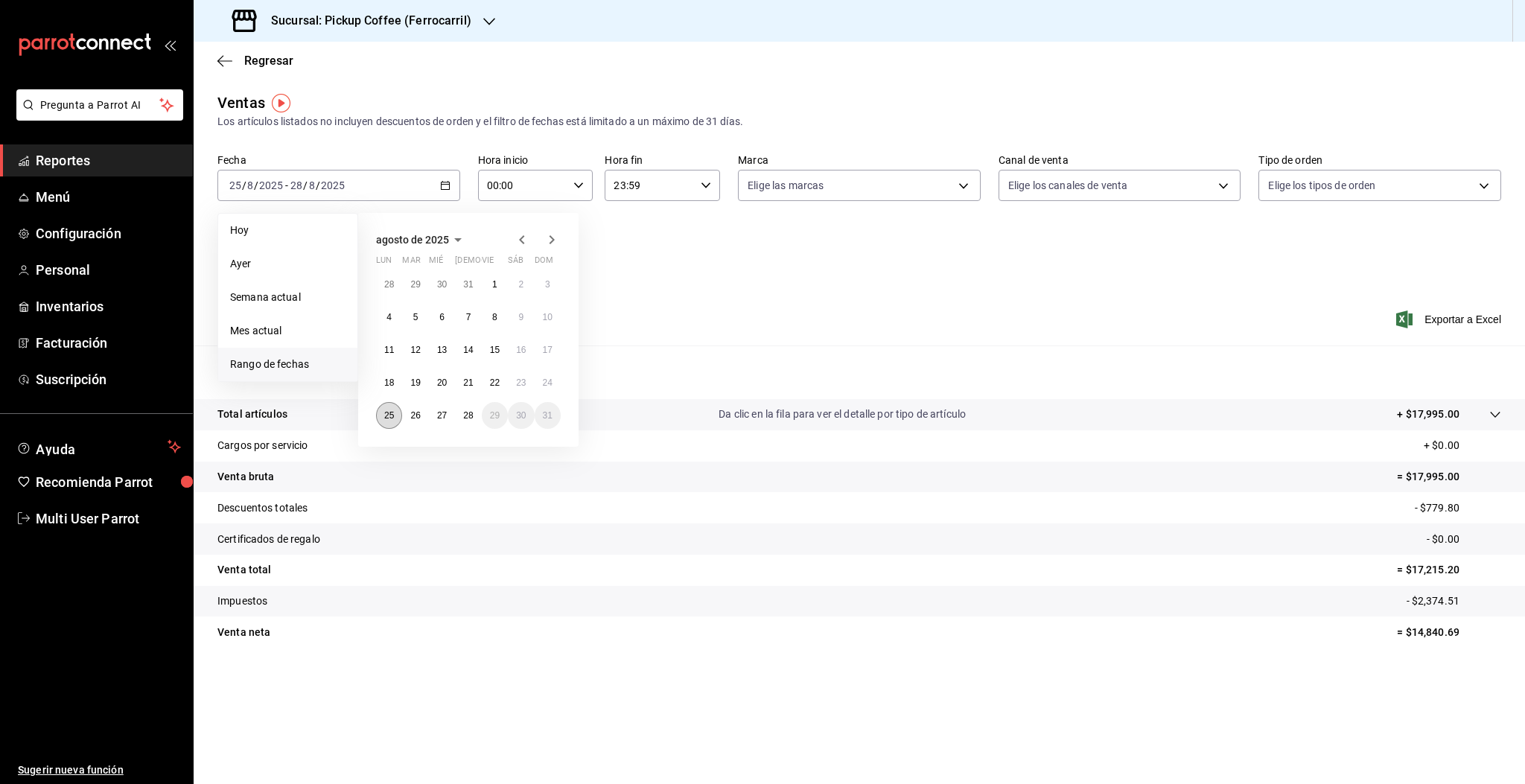
click at [379, 417] on button "25" at bounding box center [388, 415] width 26 height 27
click at [467, 419] on abbr "28" at bounding box center [468, 415] width 9 height 10
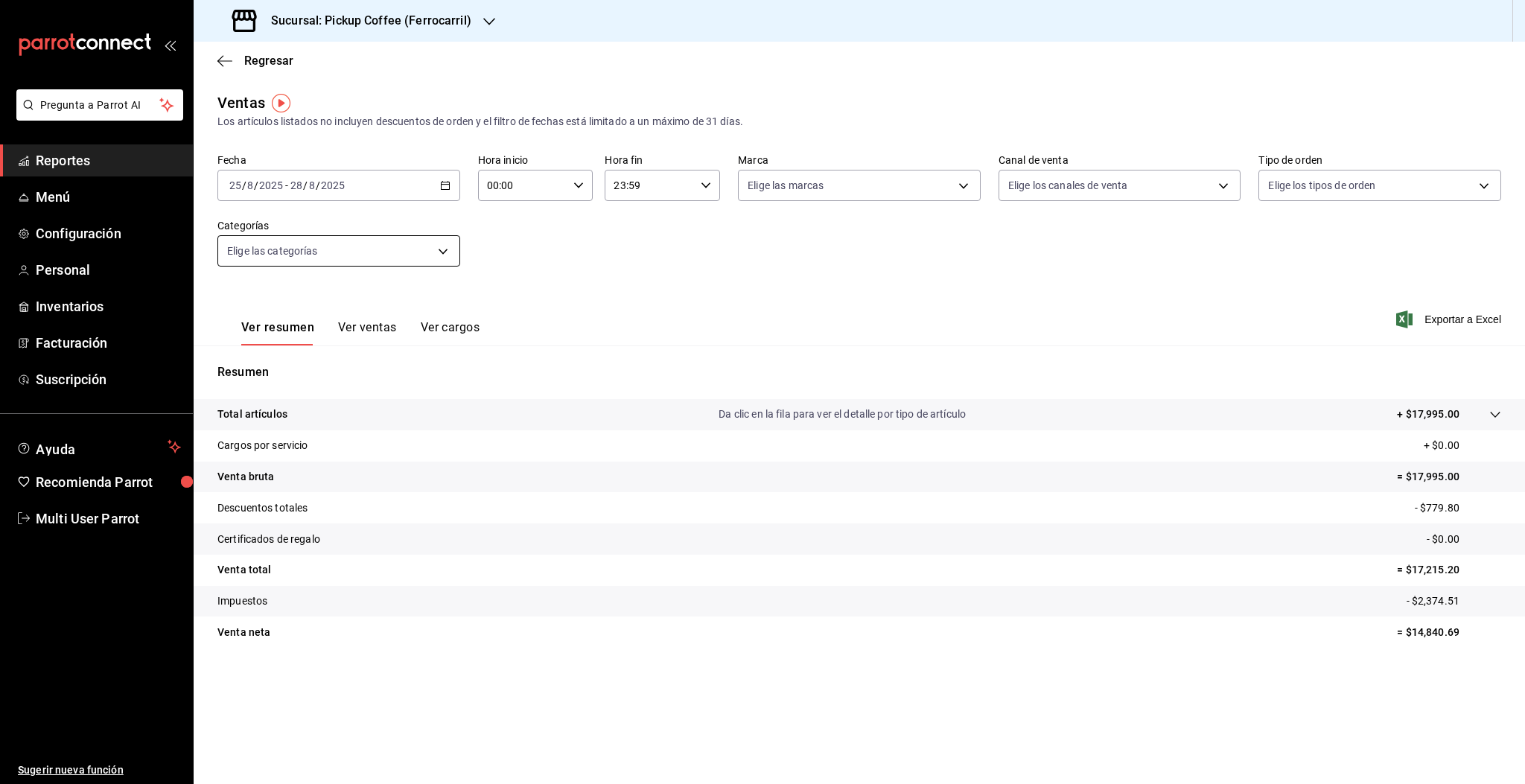
click at [326, 251] on body "Pregunta a Parrot AI Reportes Menú Configuración Personal Inventarios Facturaci…" at bounding box center [762, 392] width 1525 height 784
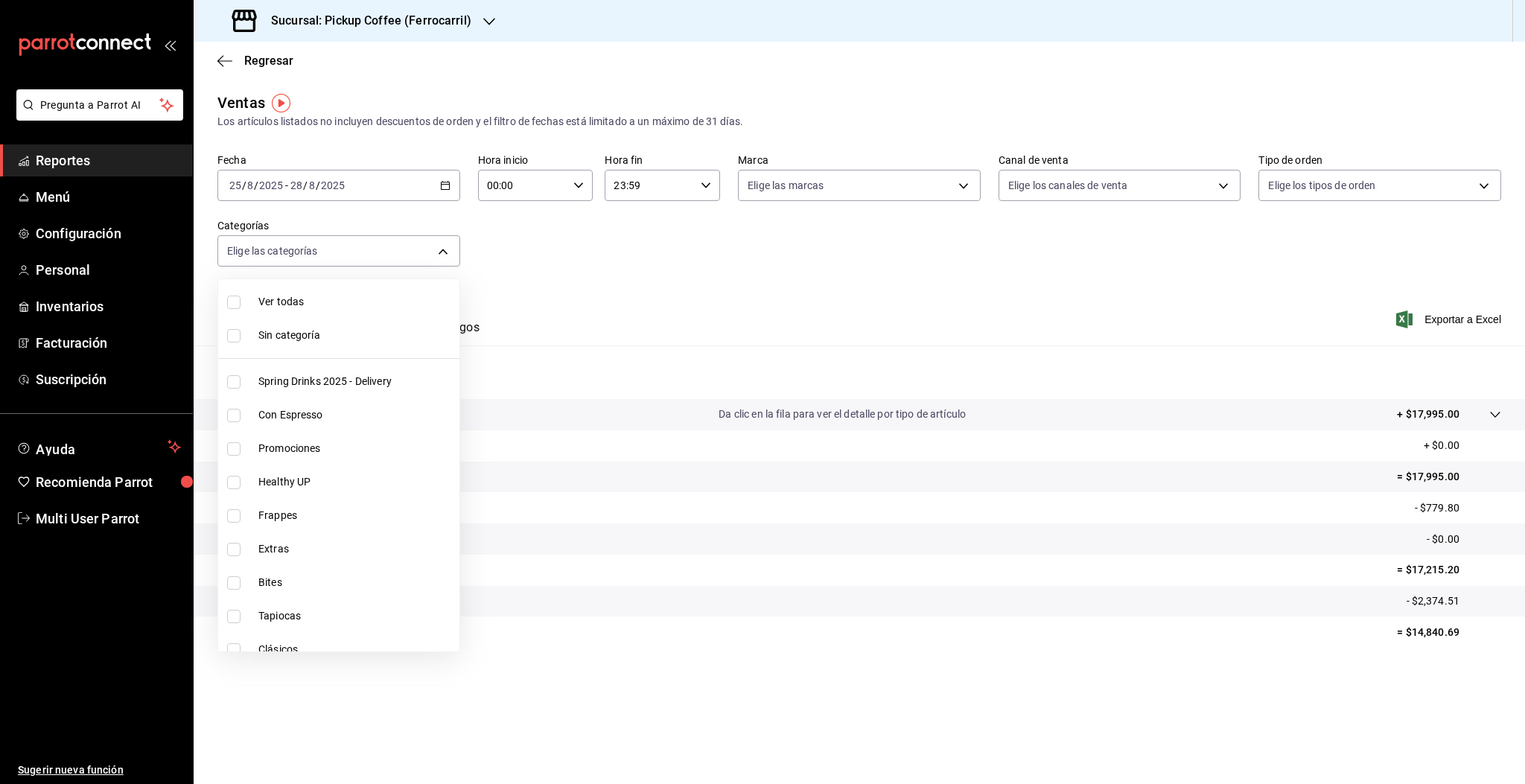
scroll to position [182, 0]
click at [284, 539] on span "Limited" at bounding box center [356, 534] width 195 height 16
type input "230f3c0c-a0a5-4761-a11e-2991e0c44147"
checkbox input "true"
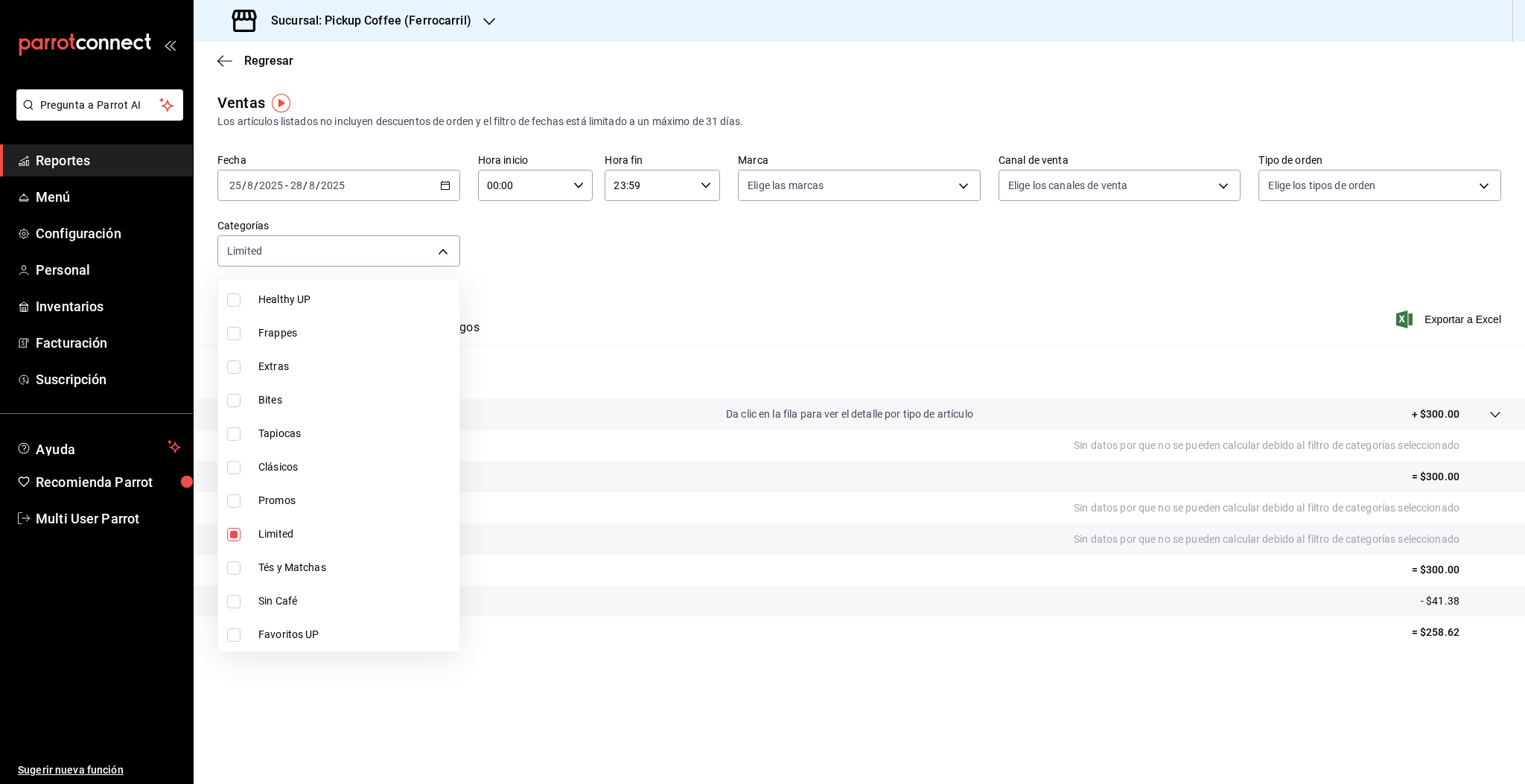
click at [577, 247] on div at bounding box center [762, 392] width 1525 height 784
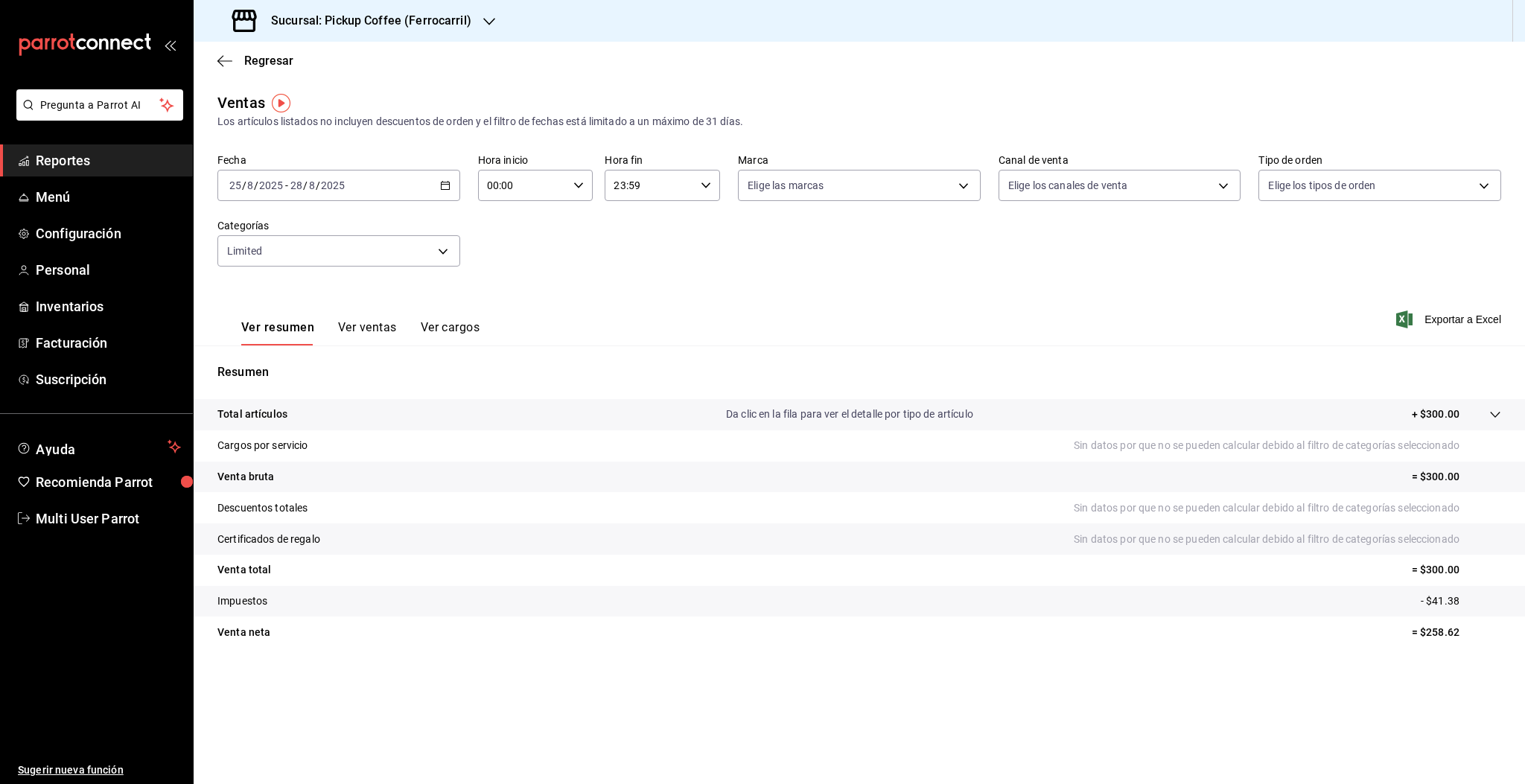
click at [379, 326] on button "Ver ventas" at bounding box center [367, 333] width 59 height 25
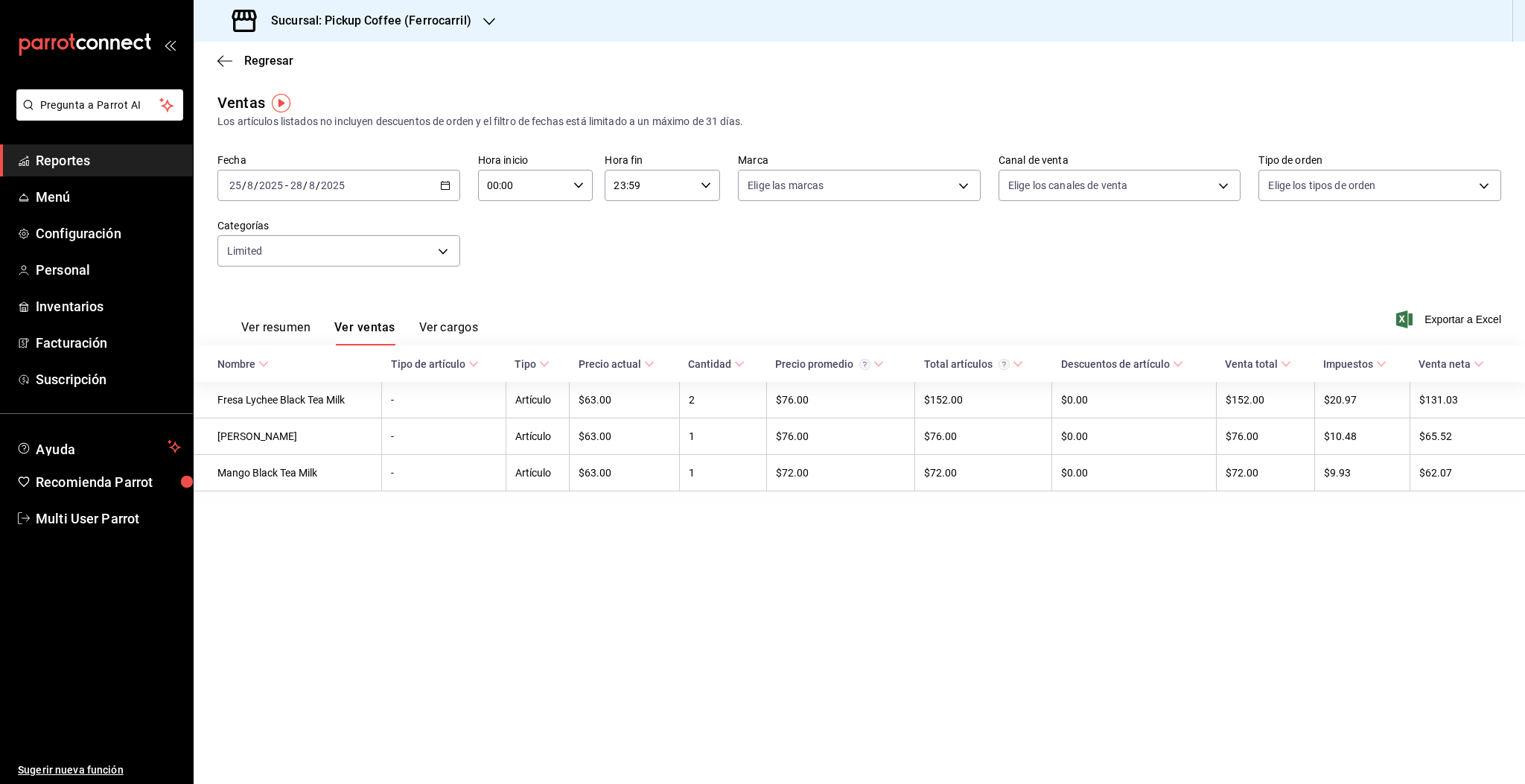
click at [455, 23] on h3 "Sucursal: Pickup Coffee (Ferrocarril)" at bounding box center [365, 20] width 212 height 18
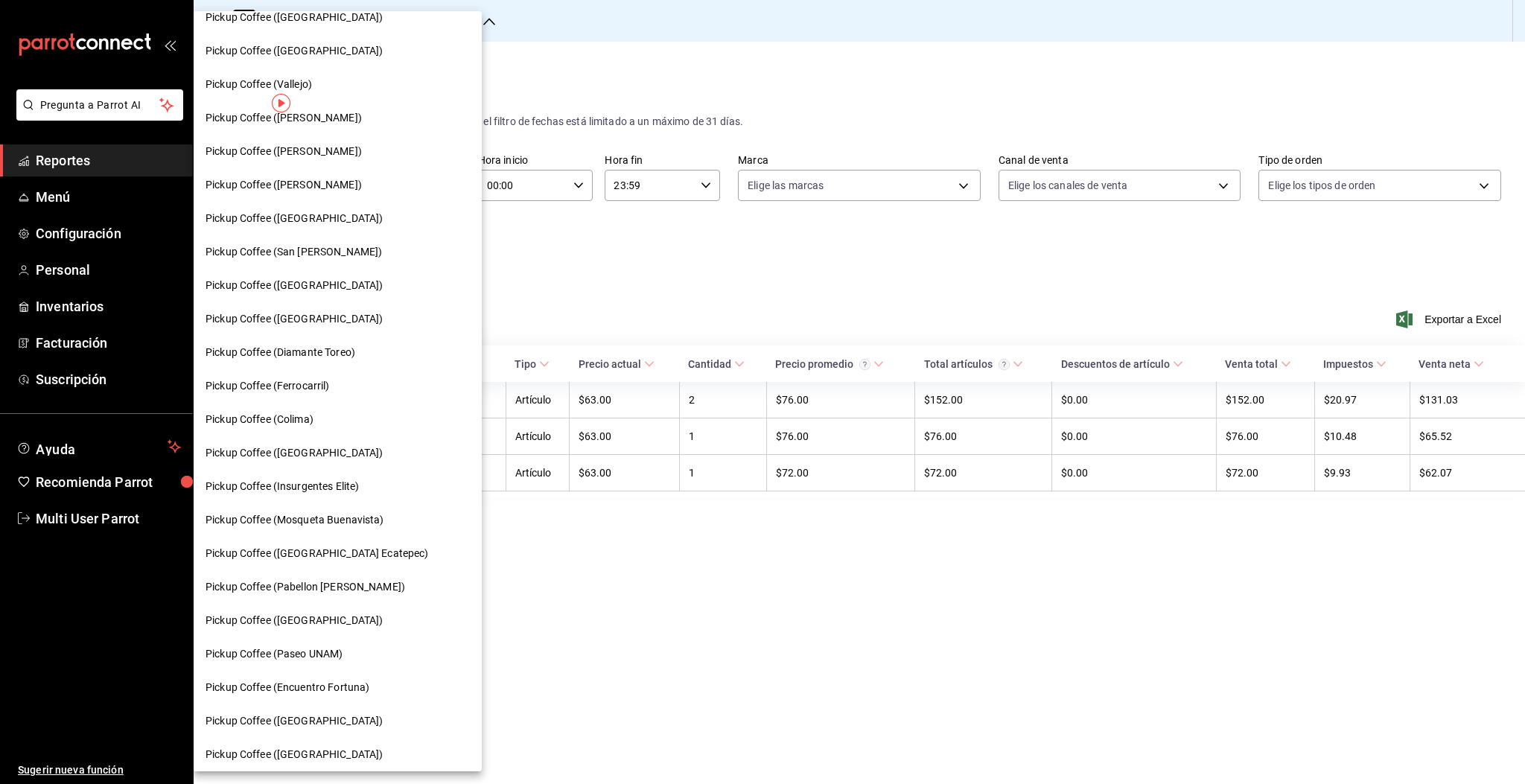
scroll to position [492, 0]
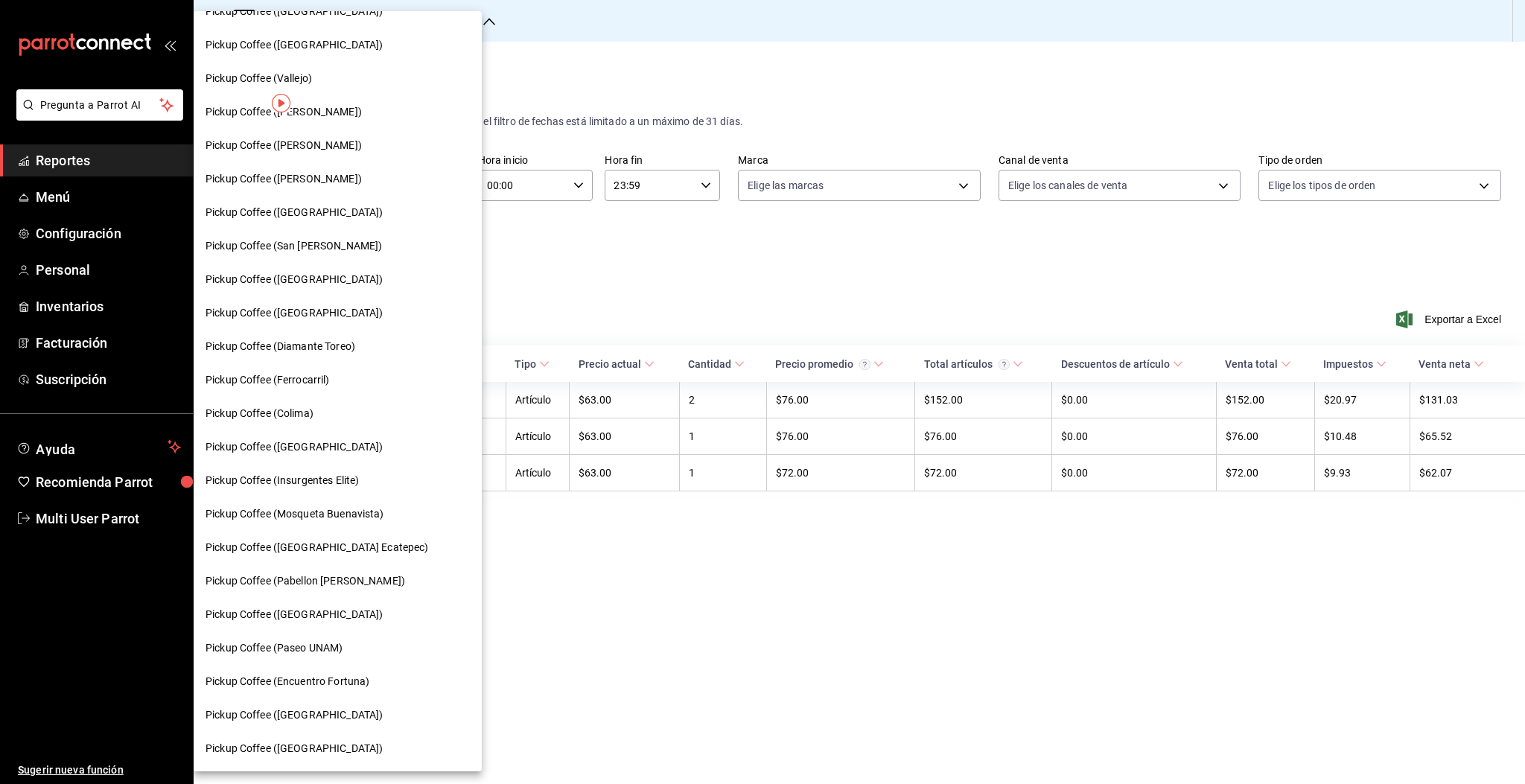
click at [355, 555] on span "Pickup Coffee ([GEOGRAPHIC_DATA] Ecatepec)" at bounding box center [317, 548] width 224 height 16
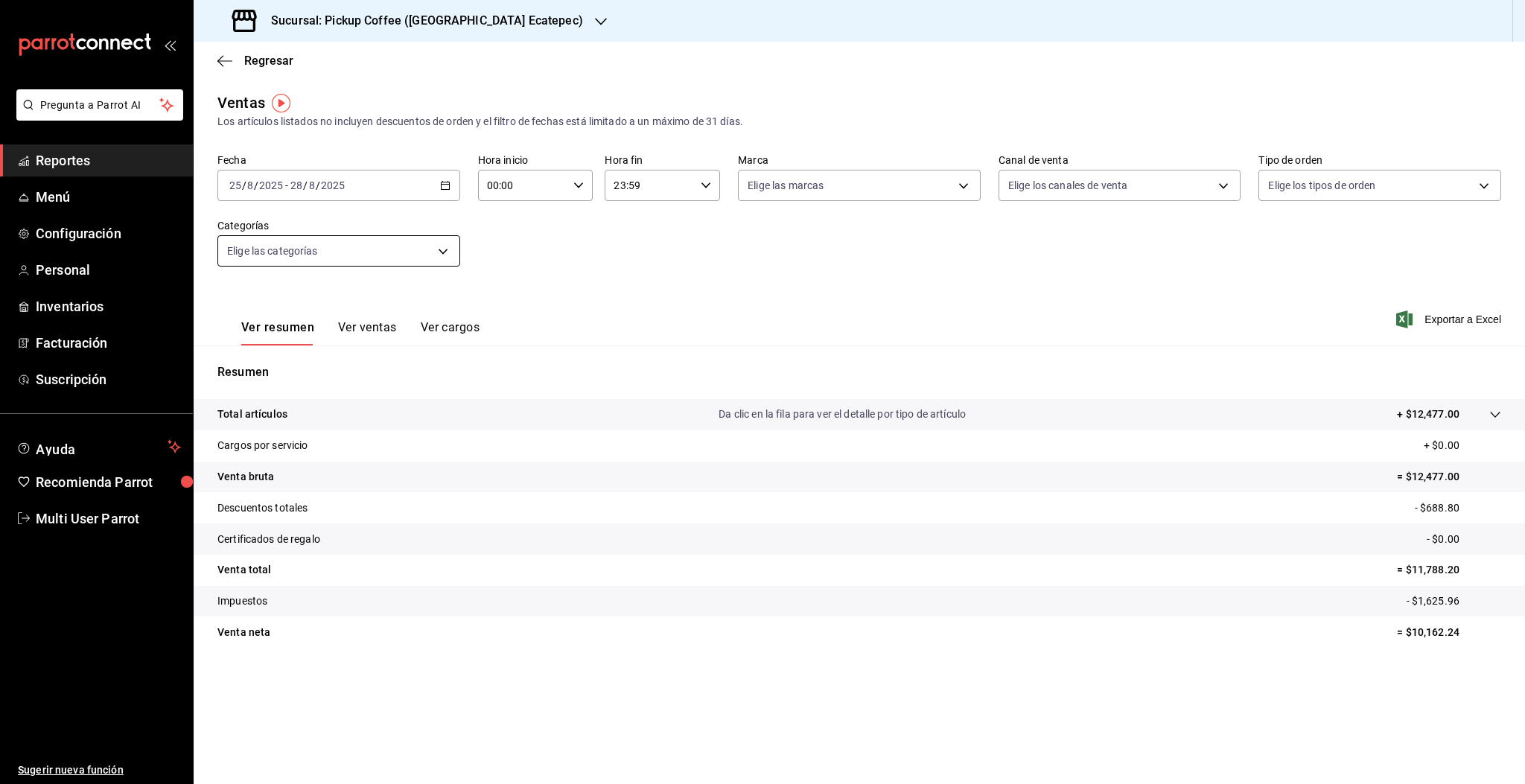
click at [347, 249] on body "Pregunta a Parrot AI Reportes Menú Configuración Personal Inventarios Facturaci…" at bounding box center [762, 392] width 1525 height 784
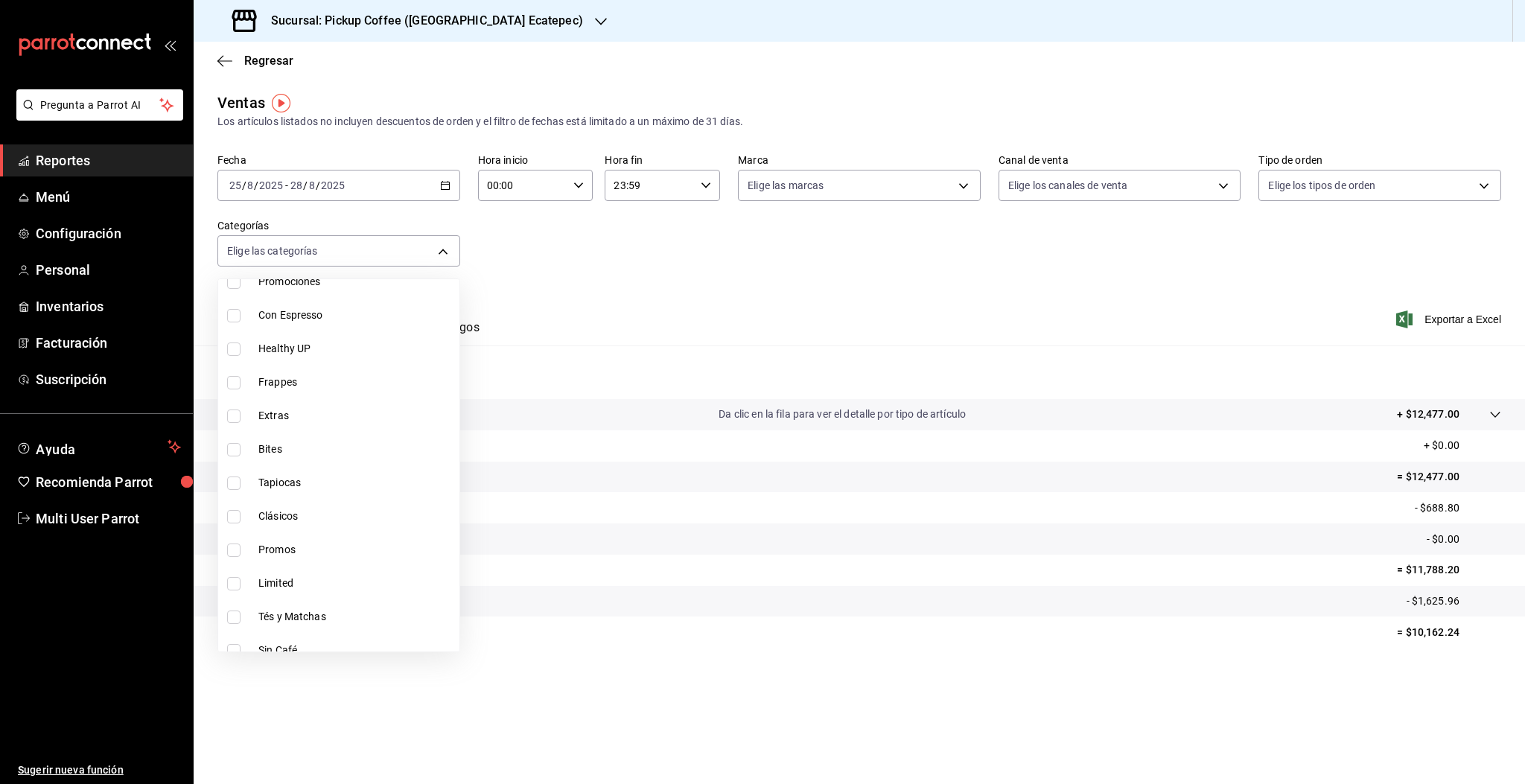
scroll to position [651, 0]
click at [260, 528] on span "Limited" at bounding box center [356, 535] width 195 height 16
type input "a94d13ef-553b-4595-b9c3-ca2daa0b5102"
checkbox input "true"
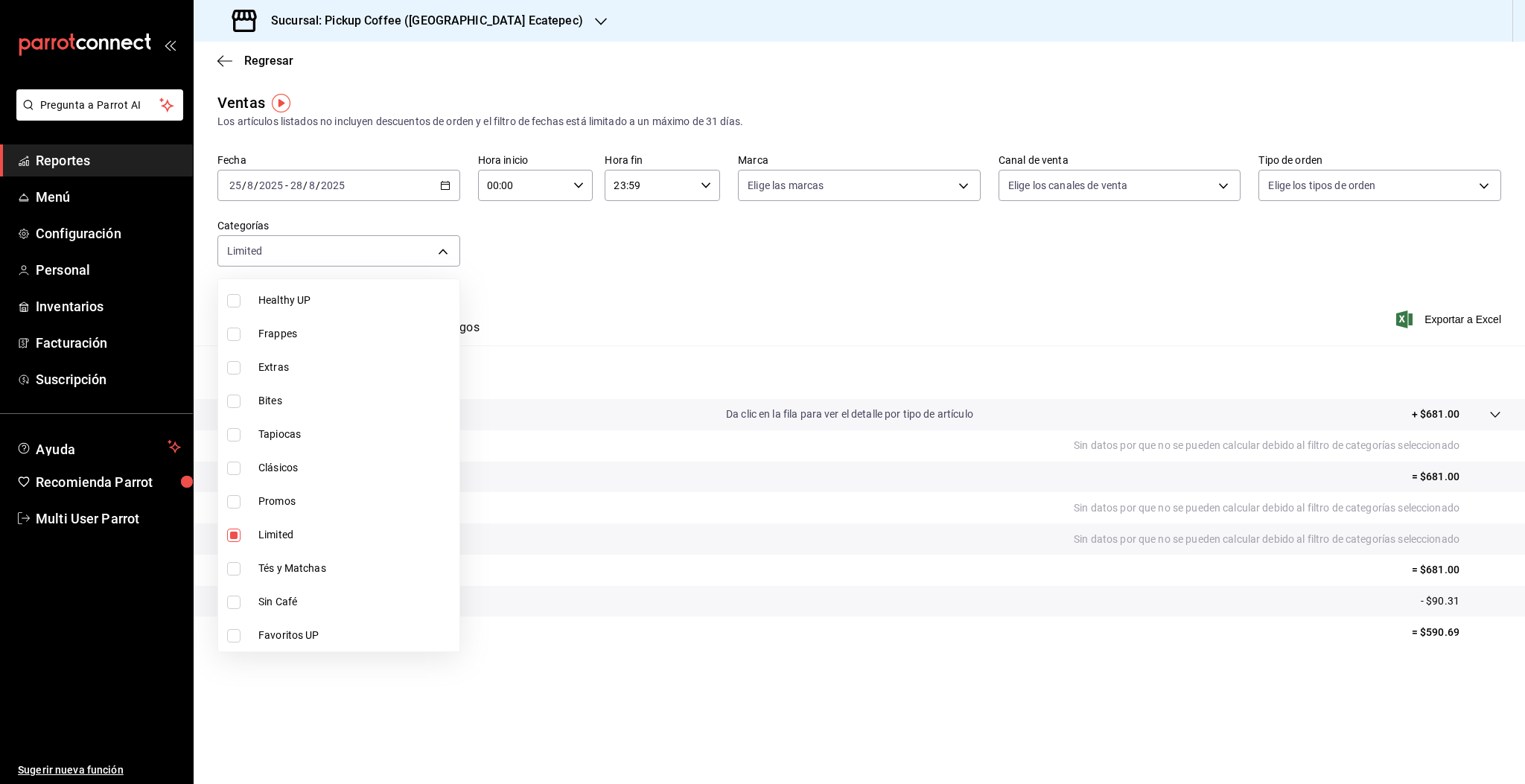
click at [550, 310] on div at bounding box center [762, 392] width 1525 height 784
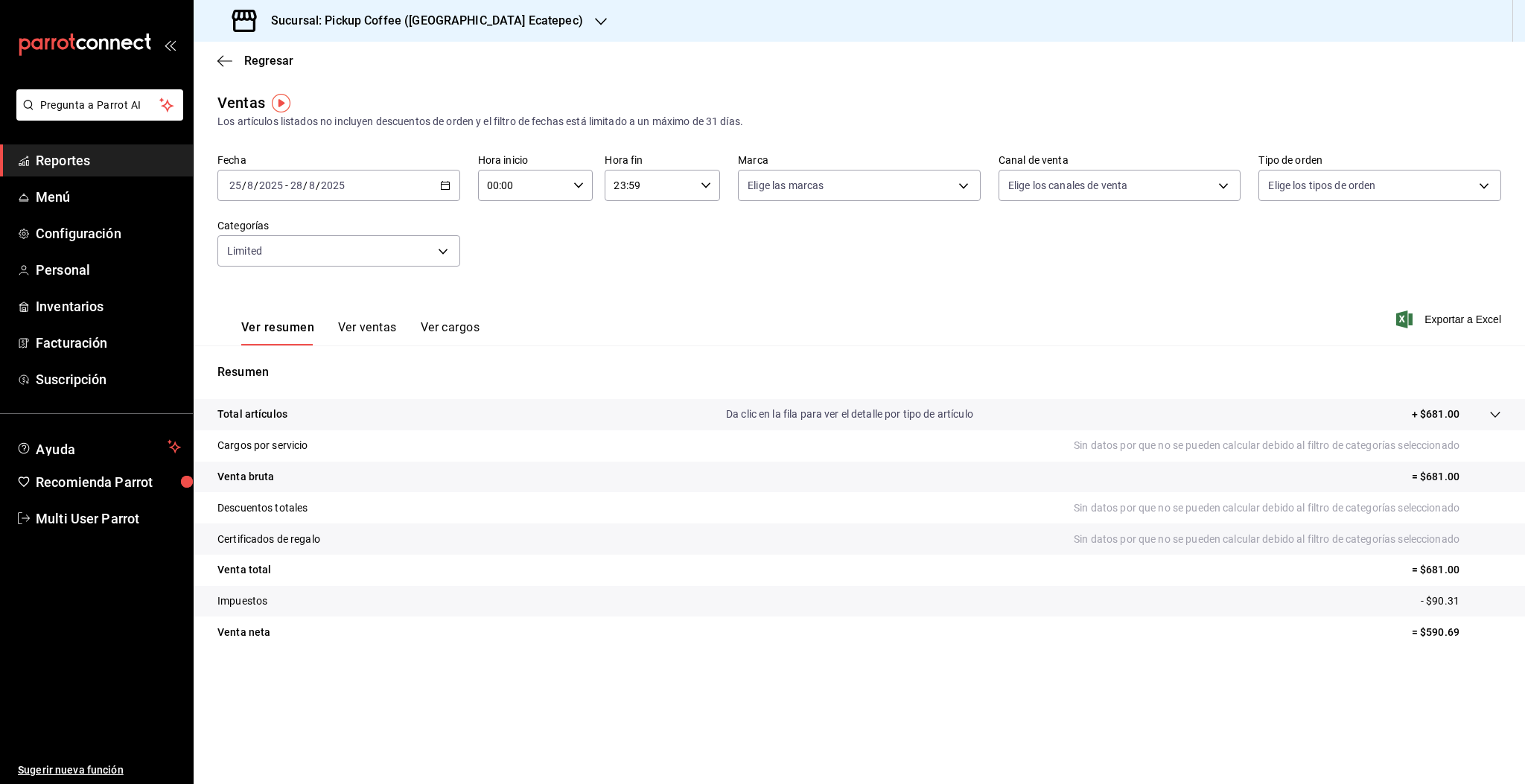
click at [363, 324] on button "Ver ventas" at bounding box center [367, 333] width 59 height 25
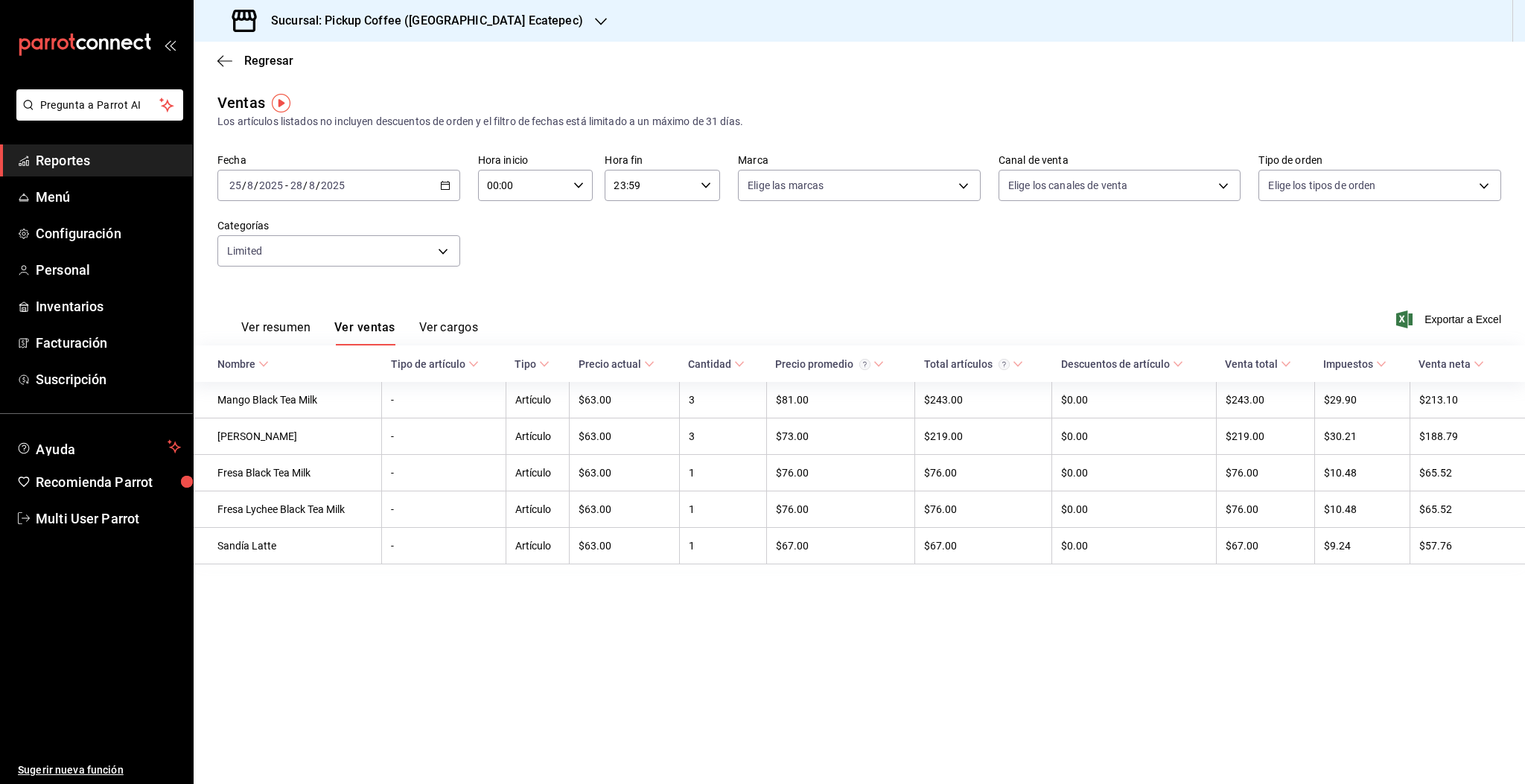
drag, startPoint x: 778, startPoint y: 695, endPoint x: 1054, endPoint y: 816, distance: 301.4
click at [1054, 783] on html "Pregunta a Parrot AI Reportes Menú Configuración Personal Inventarios Facturaci…" at bounding box center [762, 392] width 1525 height 784
click at [791, 614] on main "Regresar Ventas Los artículos listados no incluyen descuentos de orden y el fil…" at bounding box center [859, 413] width 1331 height 743
